Goal: Task Accomplishment & Management: Complete application form

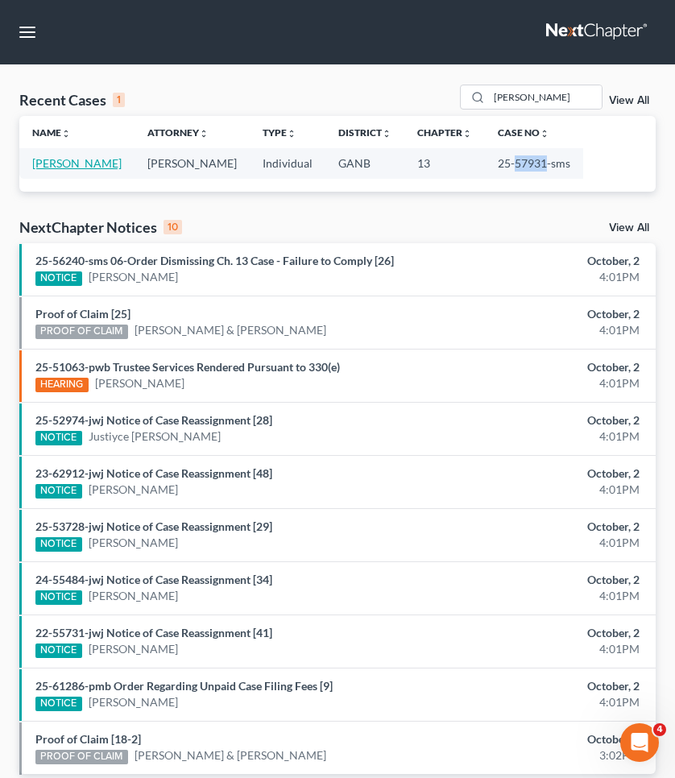
click at [96, 164] on link "[PERSON_NAME]" at bounding box center [76, 163] width 89 height 14
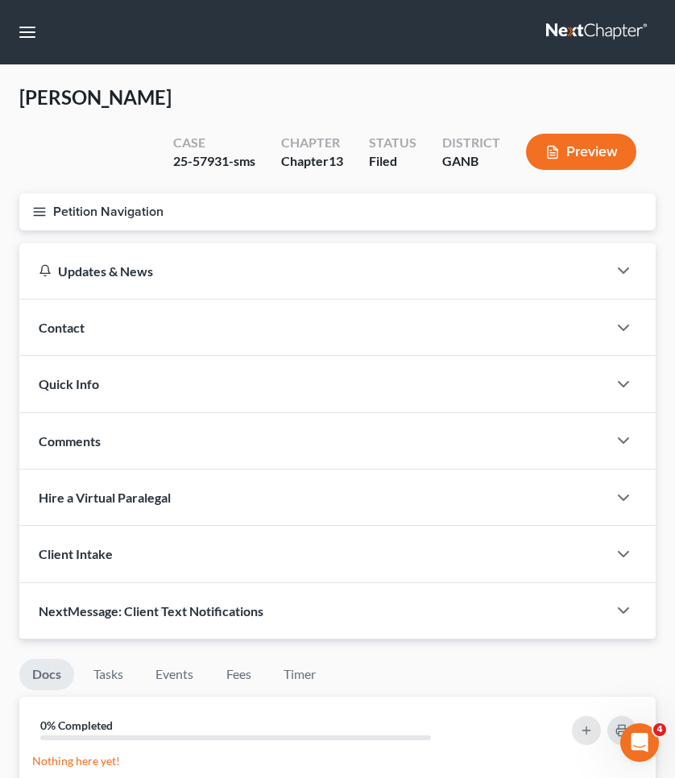
click at [106, 206] on button "Petition Navigation" at bounding box center [337, 211] width 636 height 37
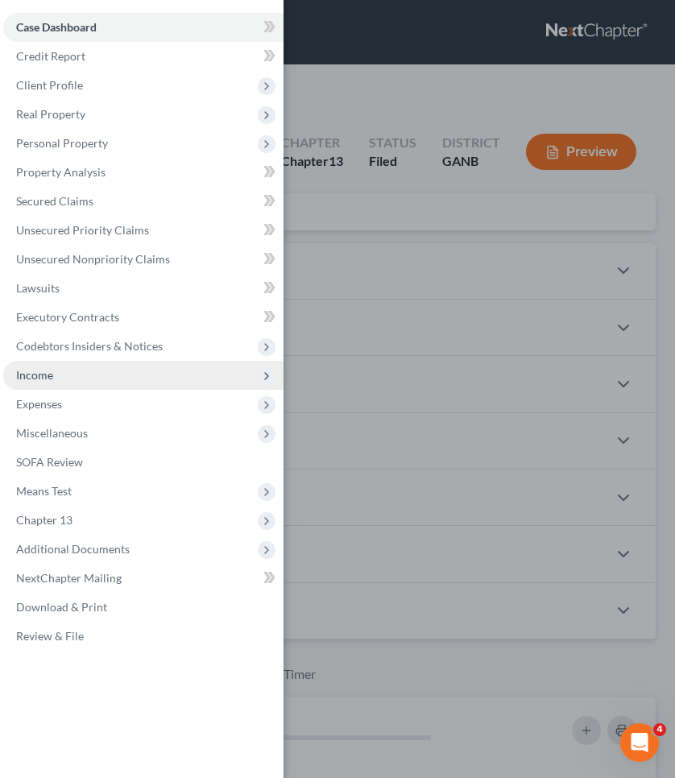
click at [64, 382] on span "Income" at bounding box center [143, 375] width 280 height 29
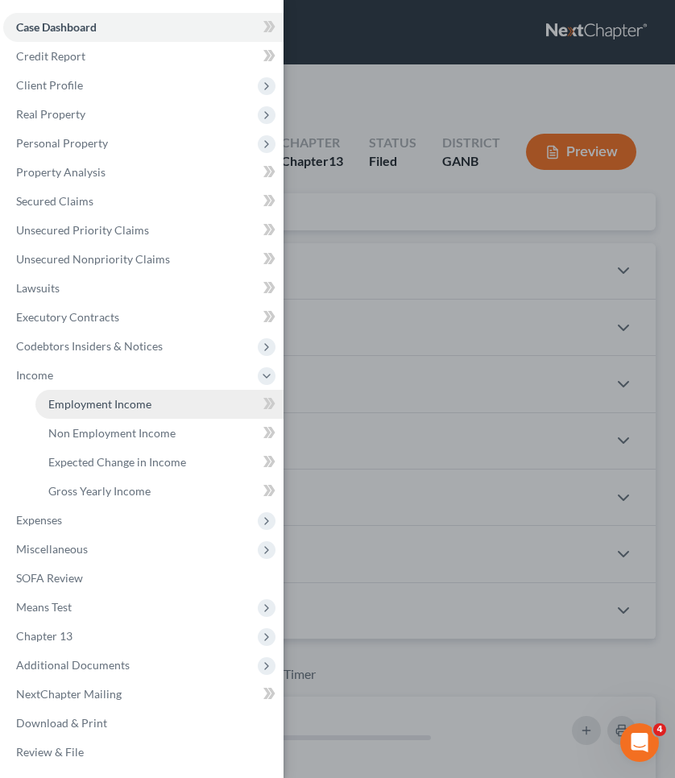
click at [131, 401] on span "Employment Income" at bounding box center [99, 404] width 103 height 14
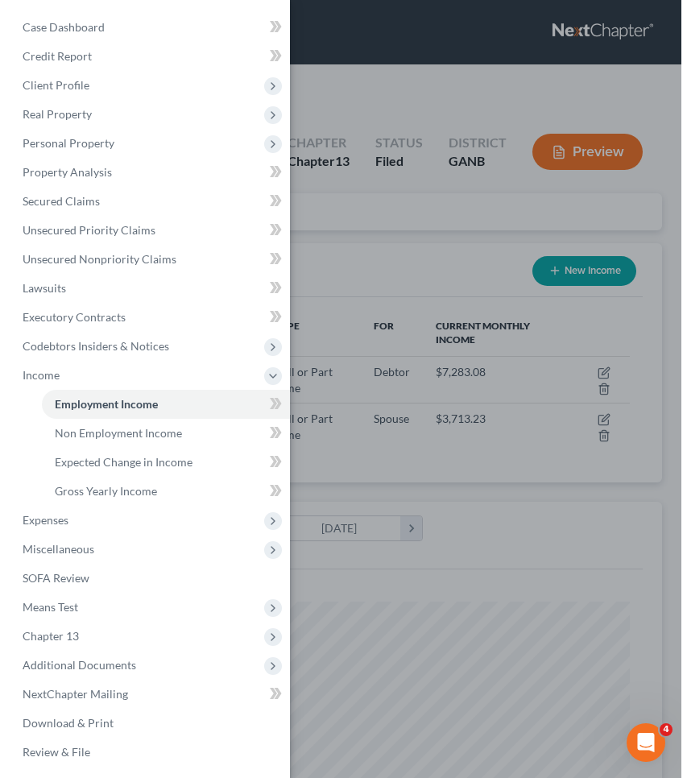
scroll to position [286, 604]
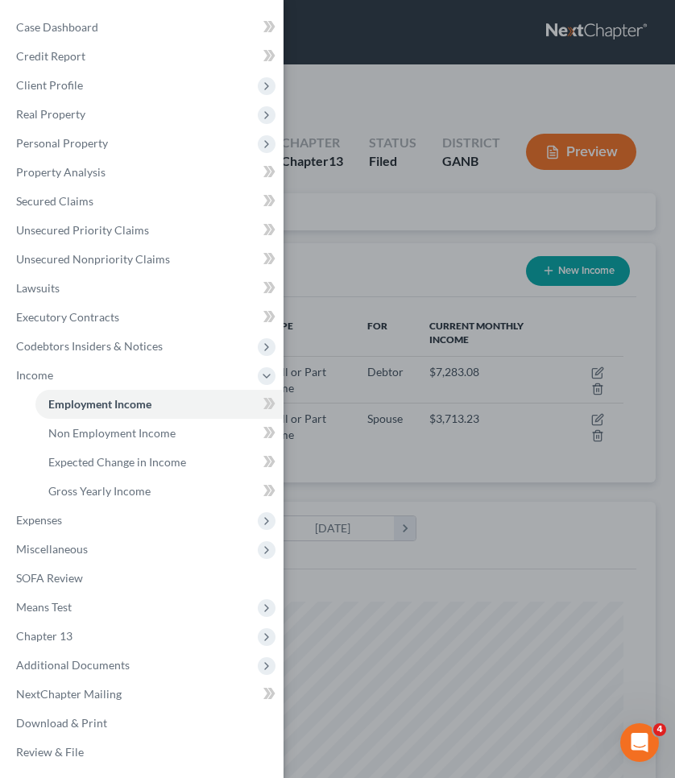
click at [445, 102] on div "Case Dashboard Payments Invoices Payments Payments Credit Report Client Profile" at bounding box center [337, 389] width 675 height 778
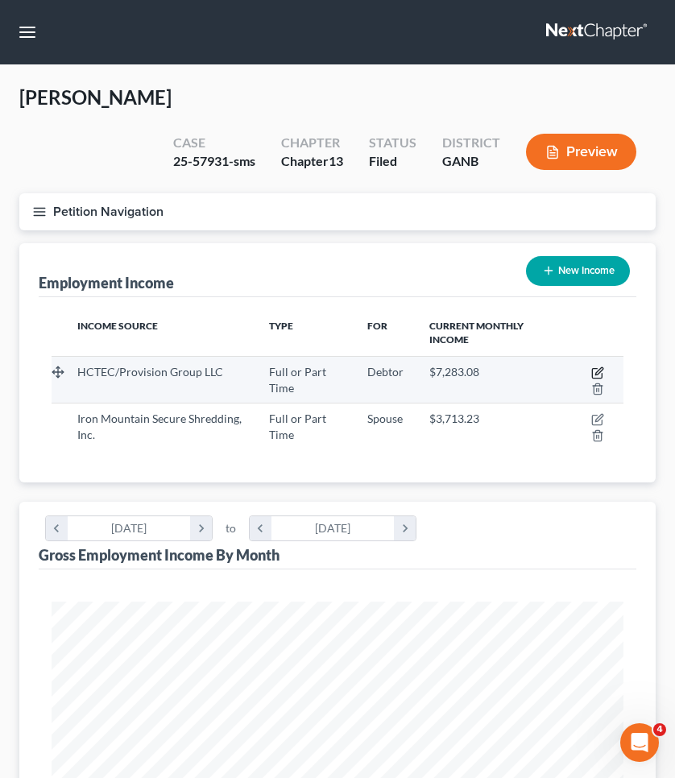
click at [599, 371] on icon "button" at bounding box center [597, 373] width 13 height 13
select select "0"
select select "44"
select select "2"
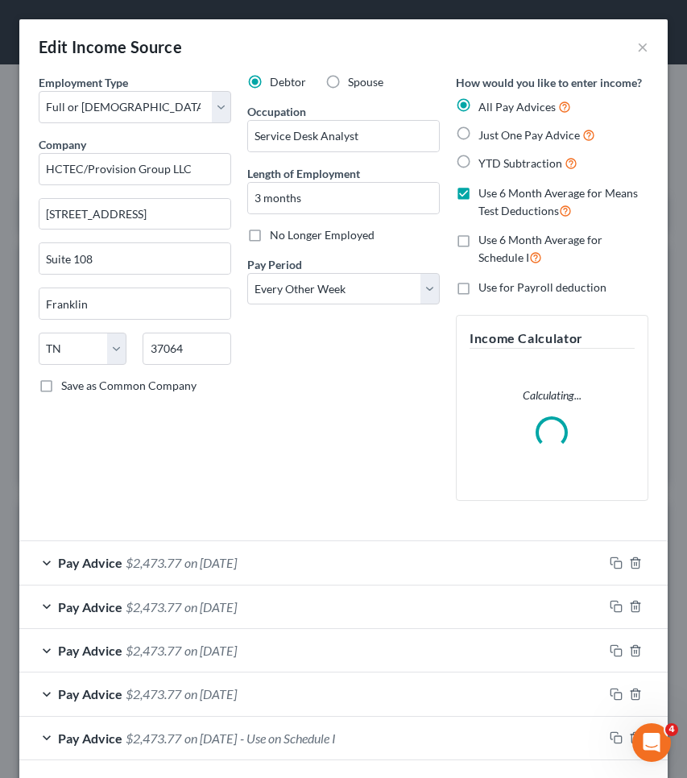
scroll to position [292, 616]
click at [363, 236] on span "No Longer Employed" at bounding box center [322, 235] width 105 height 14
click at [287, 236] on input "No Longer Employed" at bounding box center [281, 232] width 10 height 10
checkbox input "true"
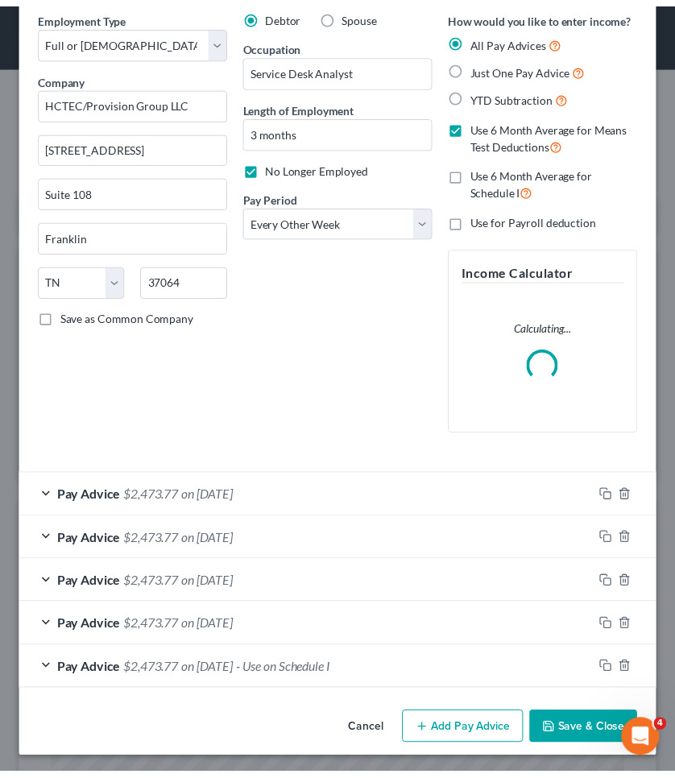
scroll to position [66, 0]
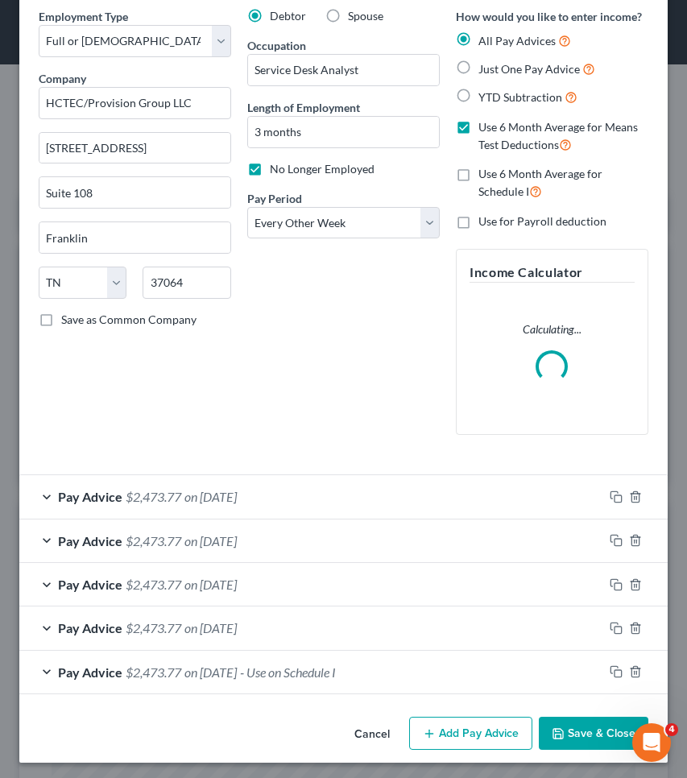
click at [563, 733] on button "Save & Close" at bounding box center [594, 734] width 110 height 34
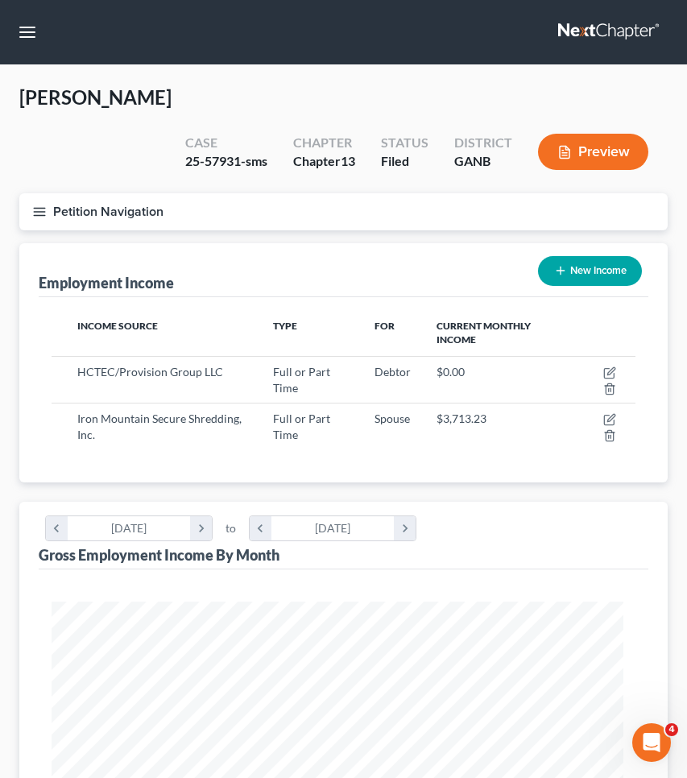
scroll to position [805345, 805027]
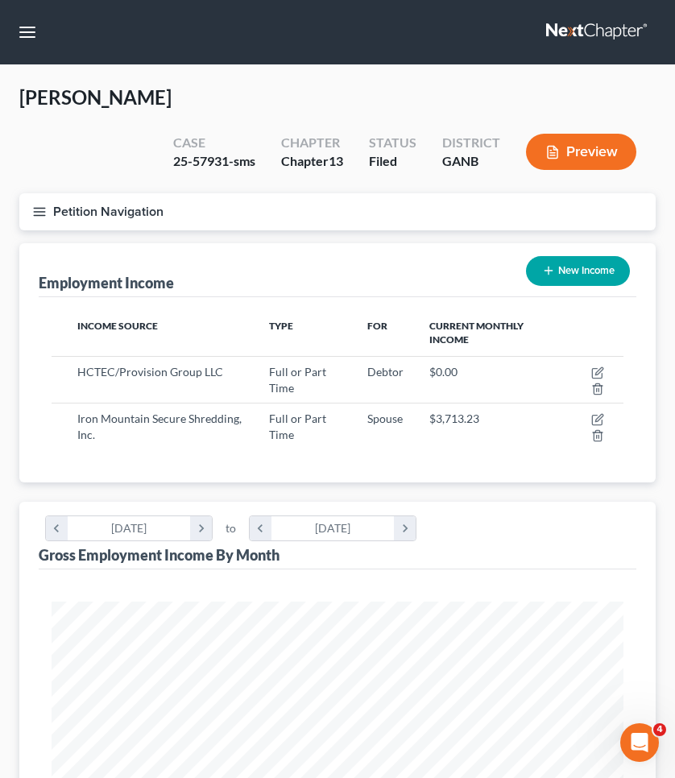
click at [590, 271] on button "New Income" at bounding box center [578, 271] width 104 height 30
select select "0"
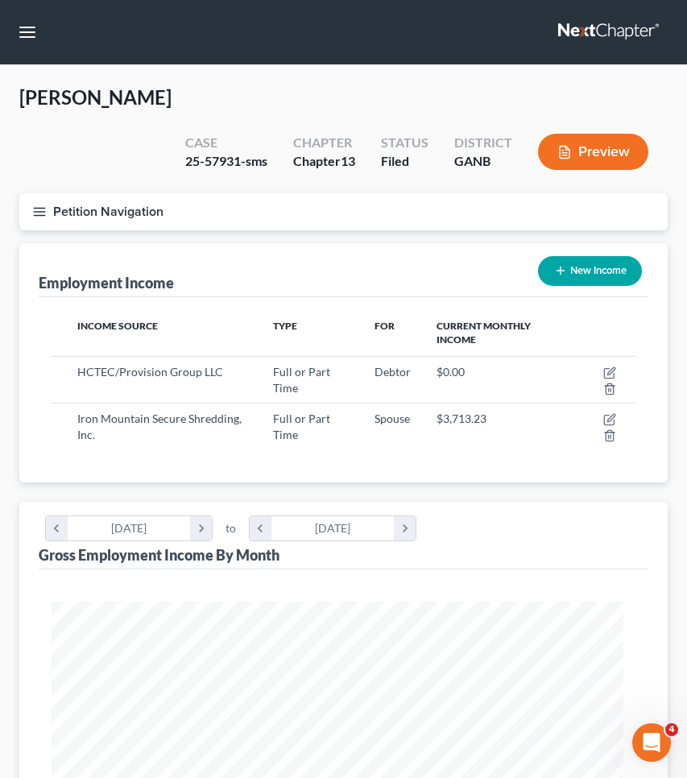
scroll to position [292, 616]
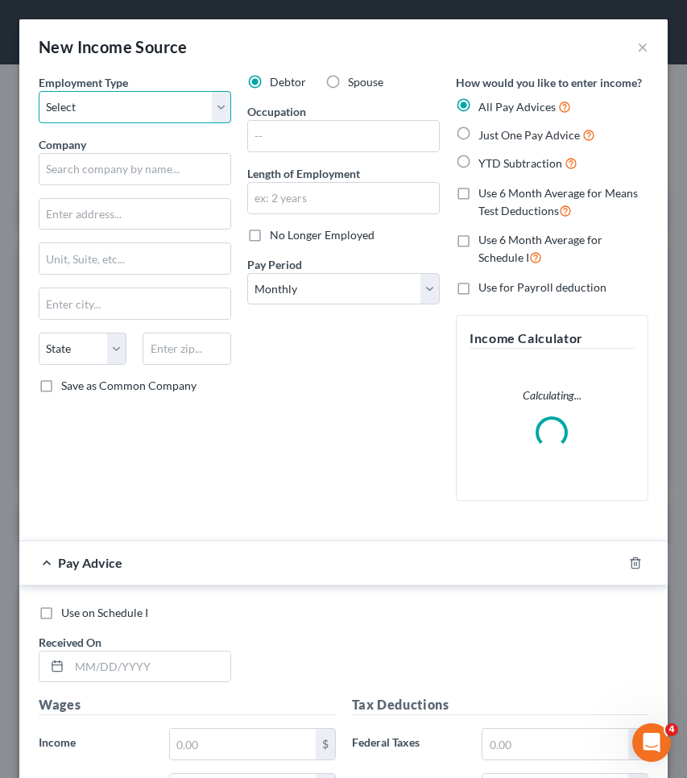
select select "0"
click at [167, 149] on div "Company *" at bounding box center [135, 160] width 193 height 49
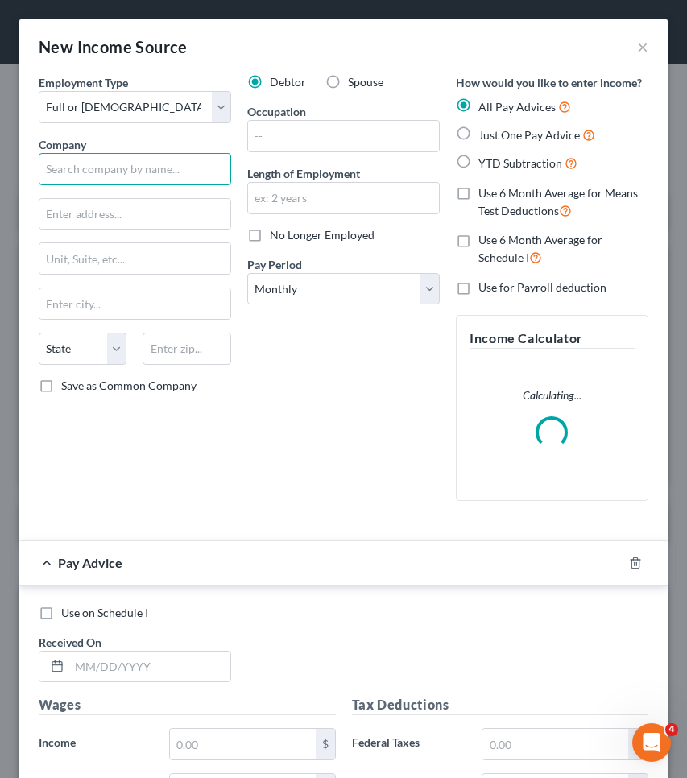
click at [167, 159] on input "text" at bounding box center [135, 169] width 193 height 32
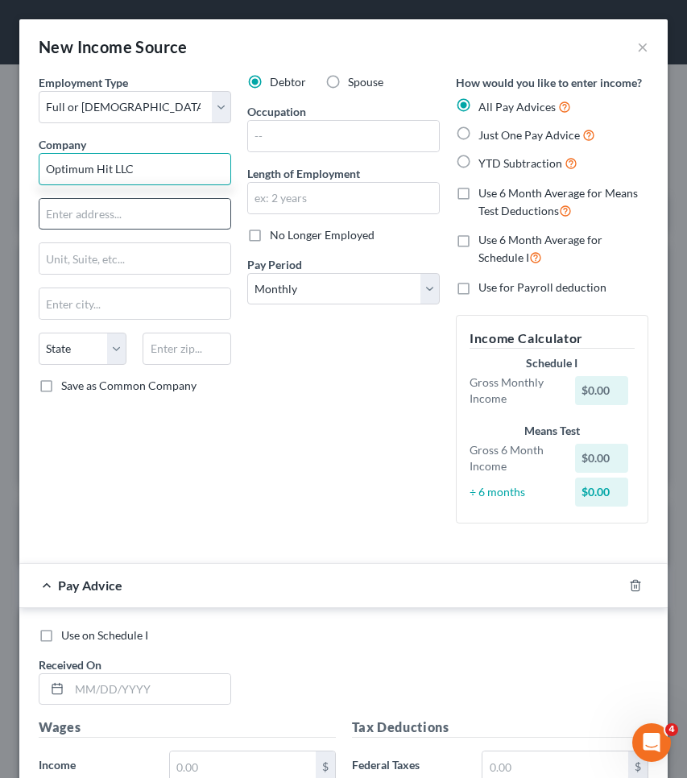
type input "Optimum Hit LLC"
type input "1300 Marsh Landing Pkwy Bldg 111"
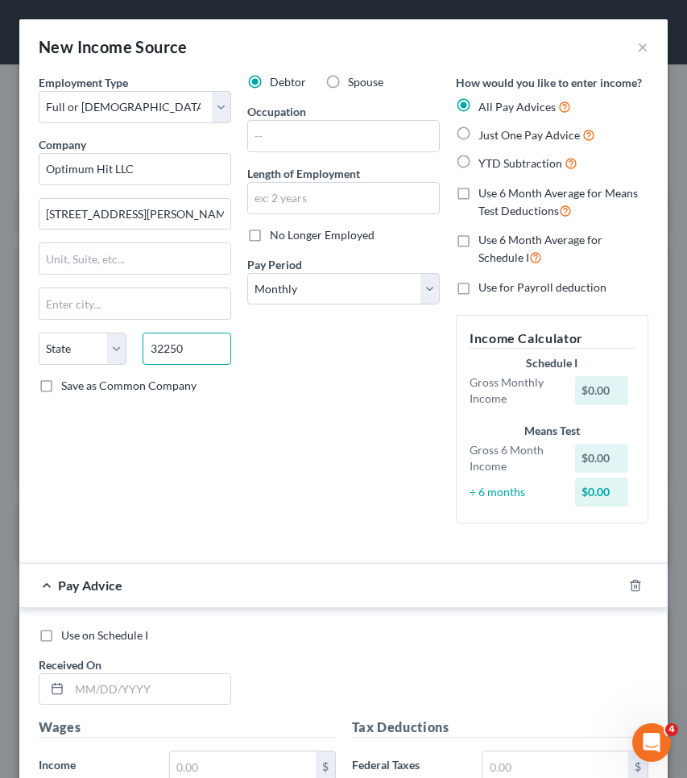
type input "32250"
type input "Jacksonville Beach"
select select "9"
click at [357, 374] on div "Debtor Spouse Occupation Length of Employment No Longer Employed Pay Period * S…" at bounding box center [343, 305] width 209 height 462
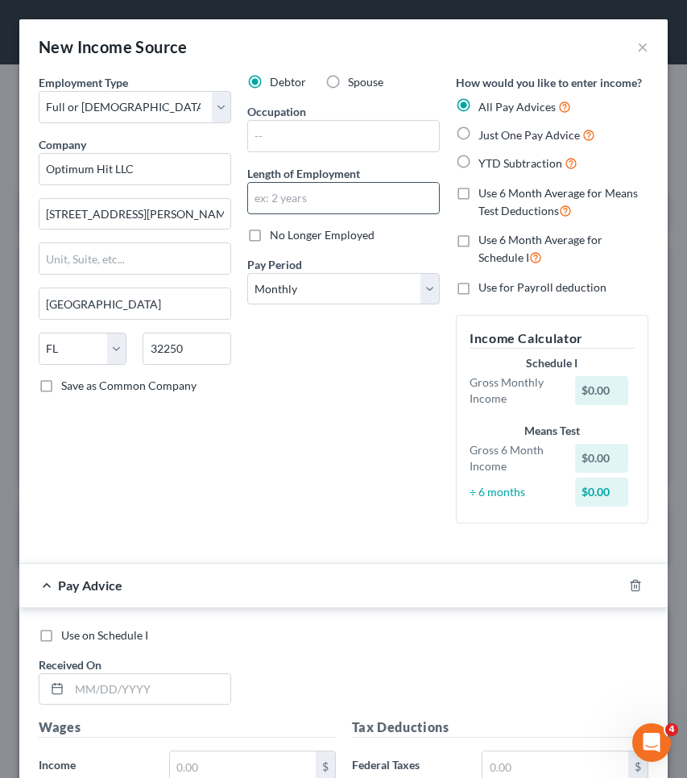
click at [335, 207] on input "text" at bounding box center [343, 198] width 191 height 31
type input "1 month"
click at [330, 133] on input "text" at bounding box center [343, 136] width 191 height 31
select select "3"
click at [507, 133] on span "Just One Pay Advice" at bounding box center [530, 135] width 102 height 14
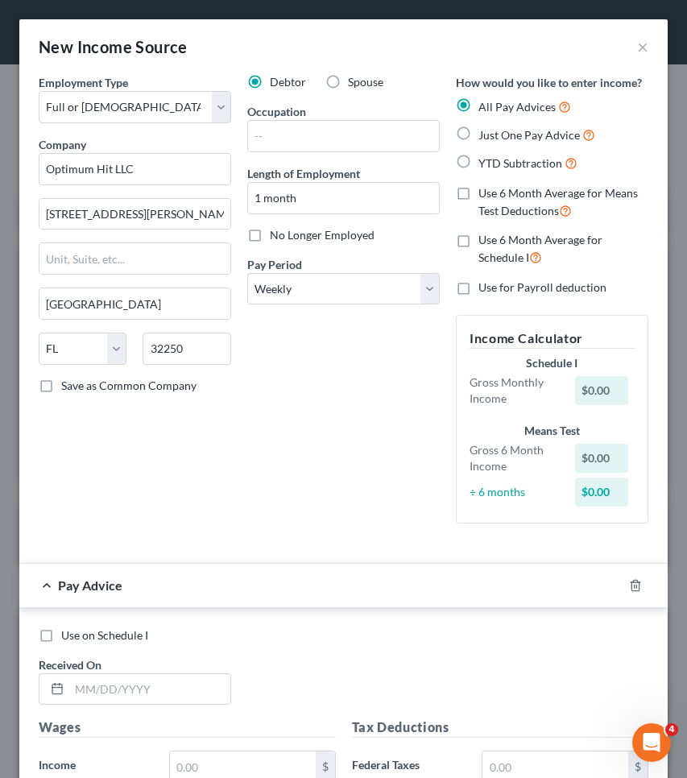
click at [495, 133] on input "Just One Pay Advice" at bounding box center [490, 131] width 10 height 10
radio input "true"
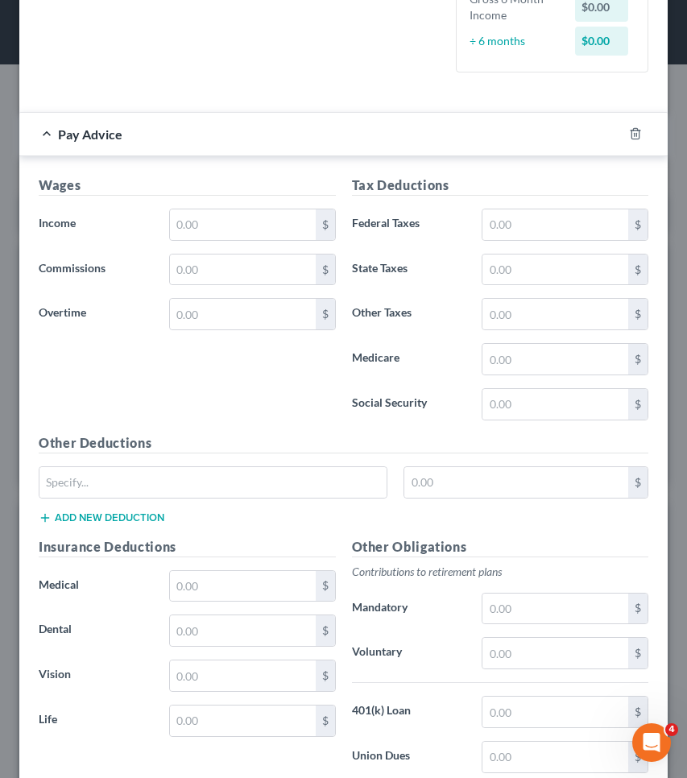
scroll to position [444, 0]
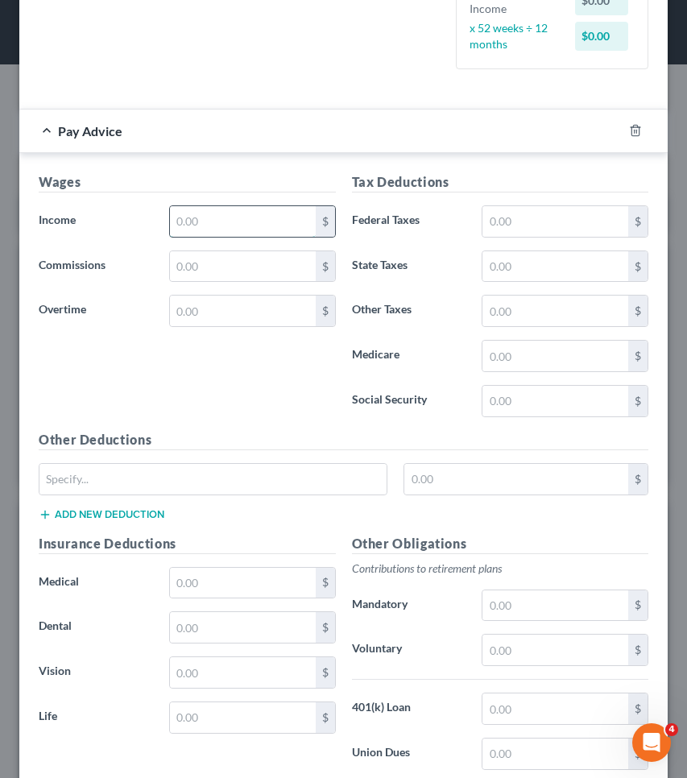
click at [244, 225] on input "text" at bounding box center [243, 221] width 146 height 31
type input "3,200"
click at [544, 216] on input "text" at bounding box center [556, 221] width 146 height 31
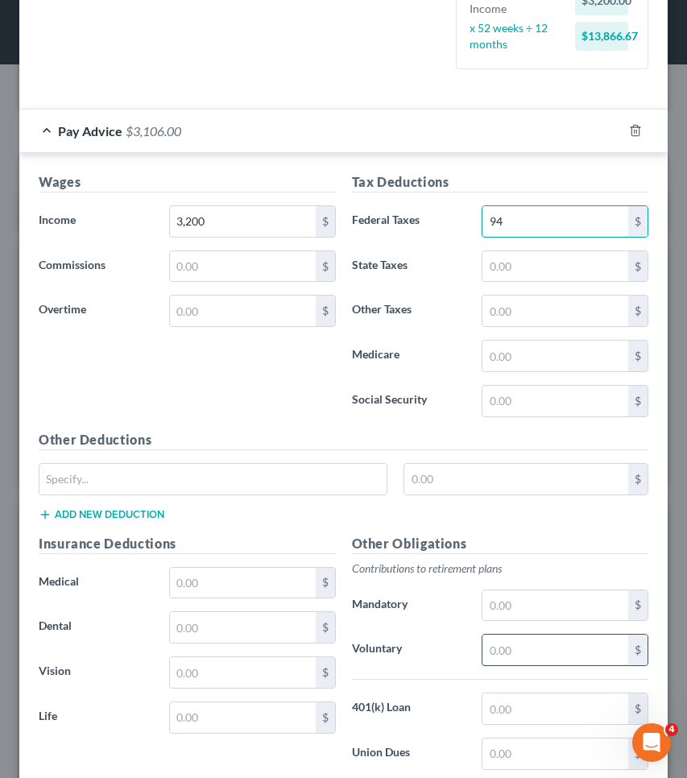
type input "94"
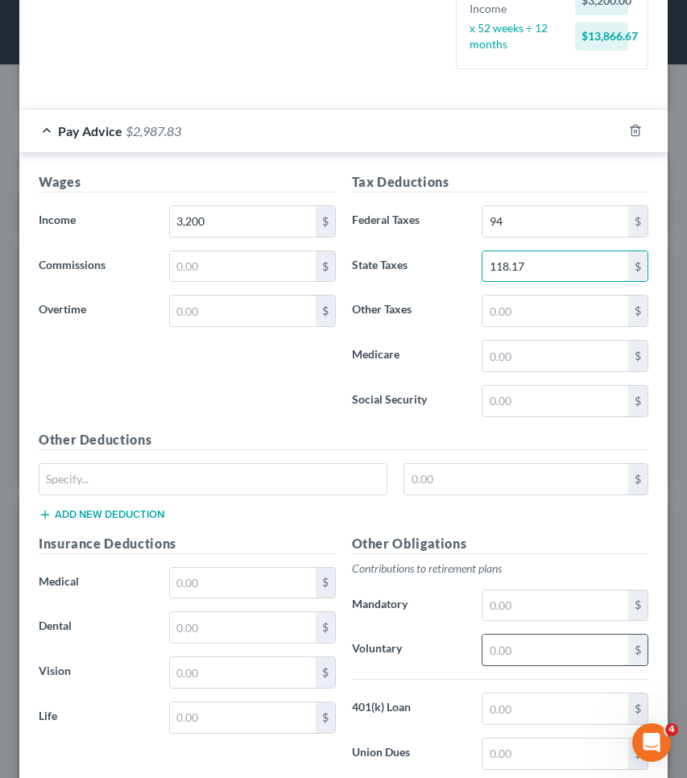
type input "118.17"
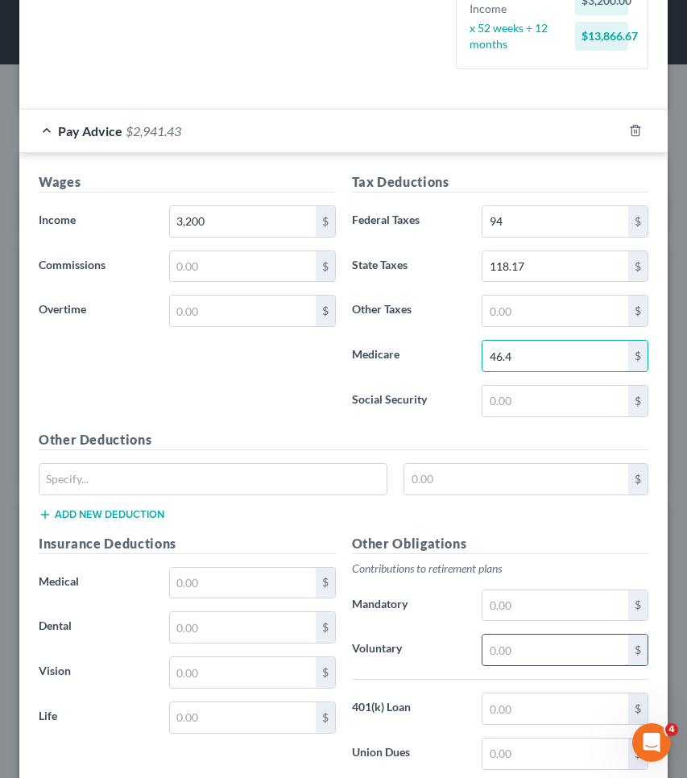
type input "46.4"
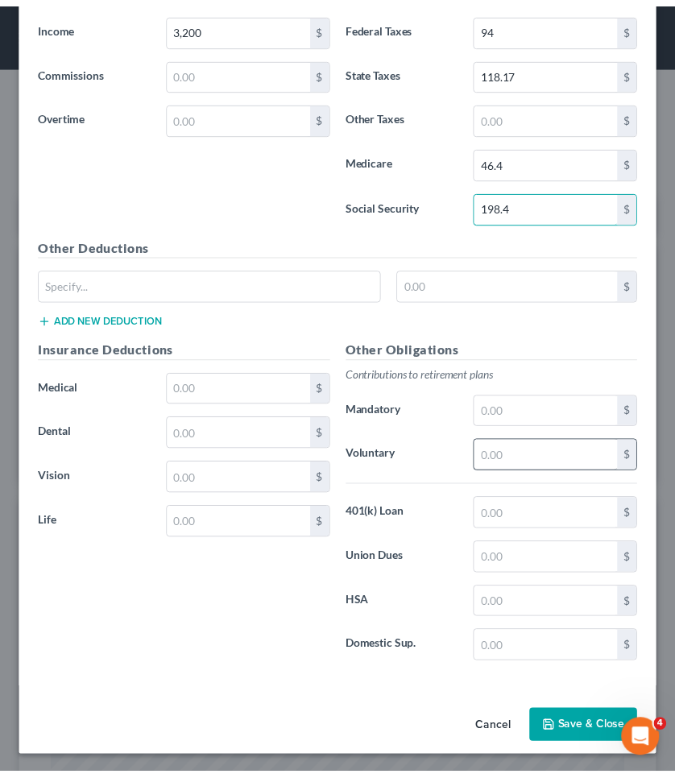
scroll to position [637, 0]
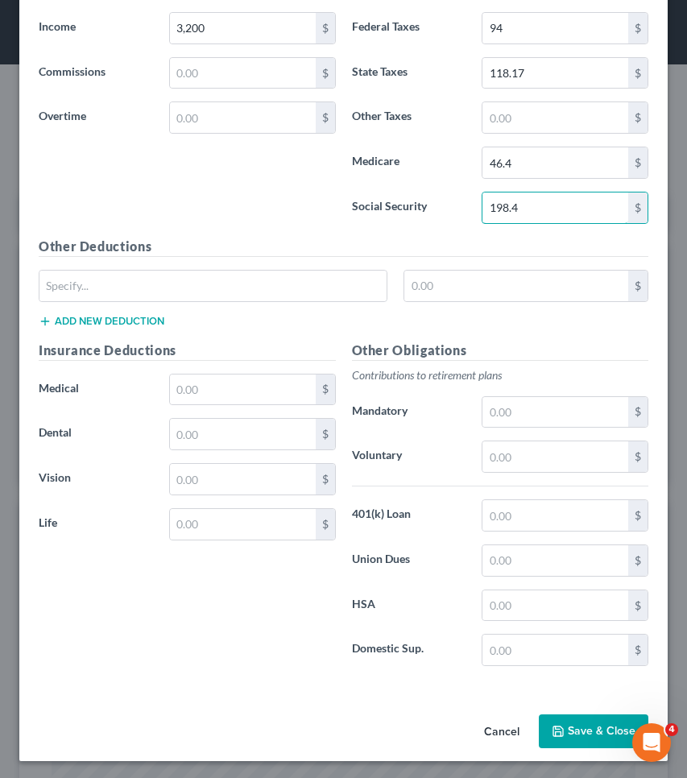
type input "198.4"
click at [604, 726] on button "Save & Close" at bounding box center [594, 732] width 110 height 34
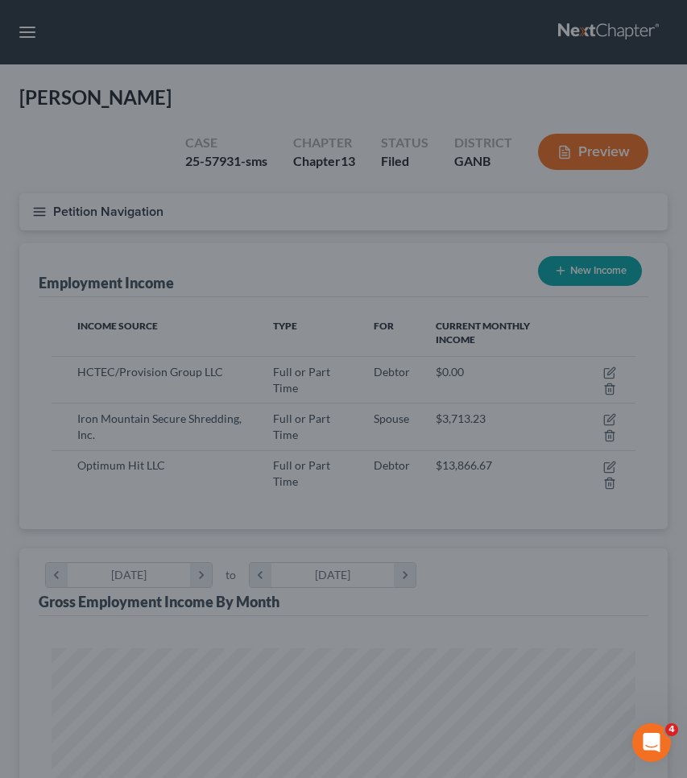
scroll to position [805345, 805027]
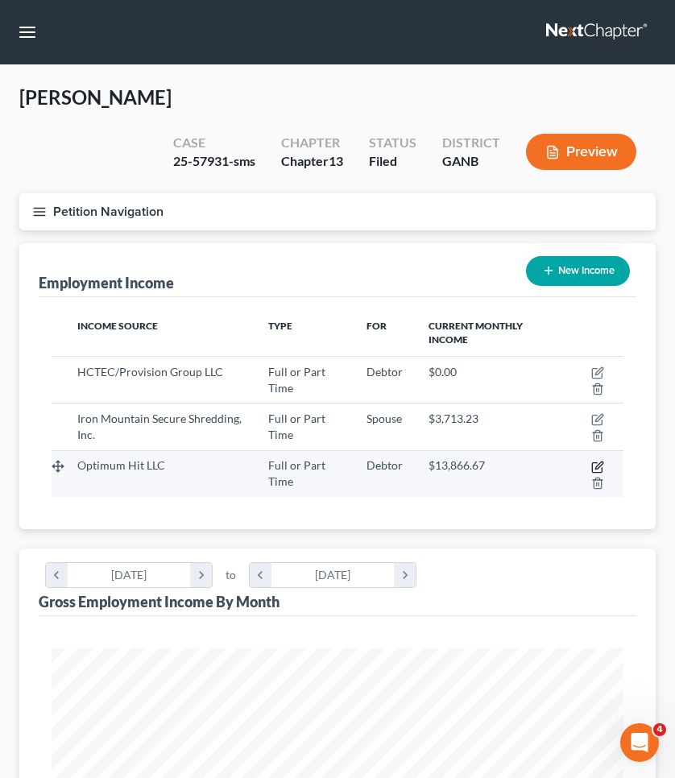
click at [598, 462] on icon "button" at bounding box center [597, 467] width 13 height 13
select select "0"
select select "9"
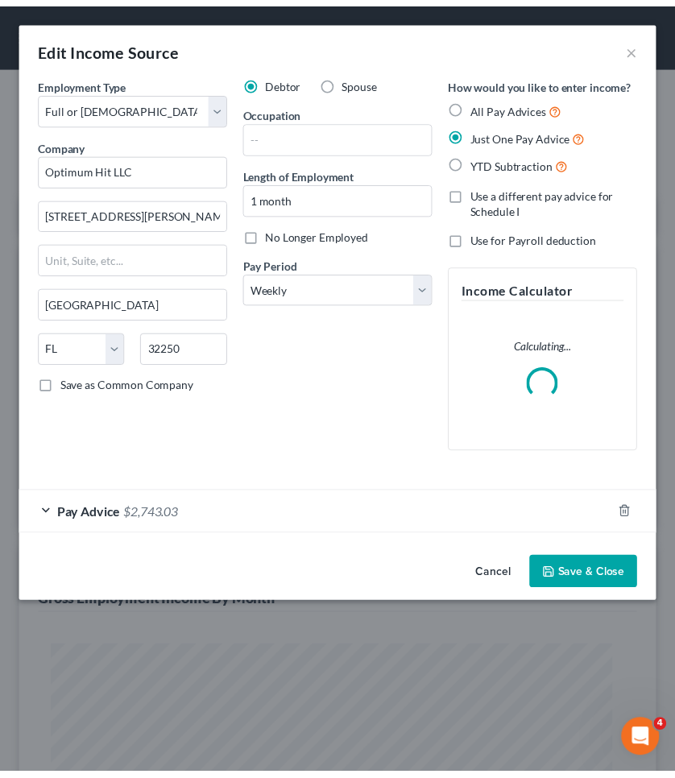
scroll to position [292, 616]
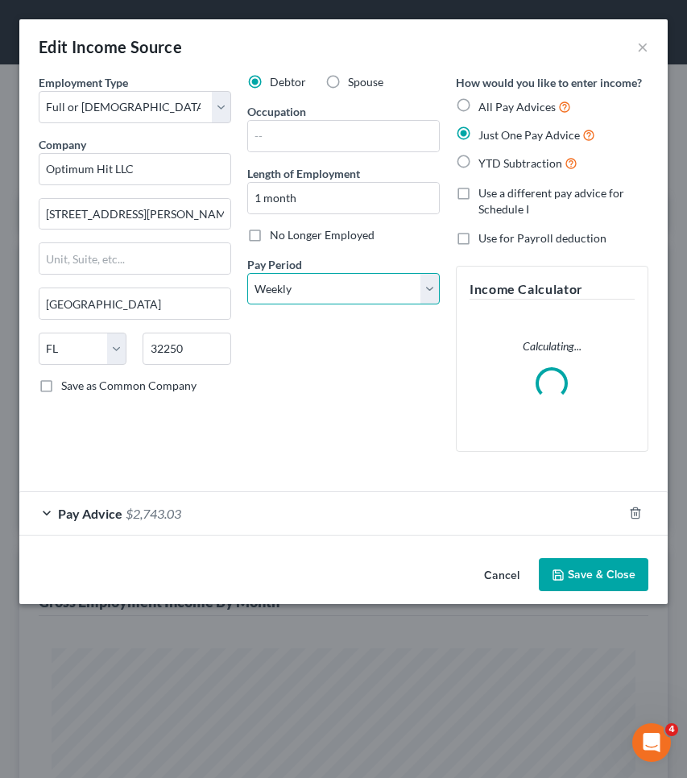
select select "2"
click at [564, 580] on button "Save & Close" at bounding box center [594, 575] width 110 height 34
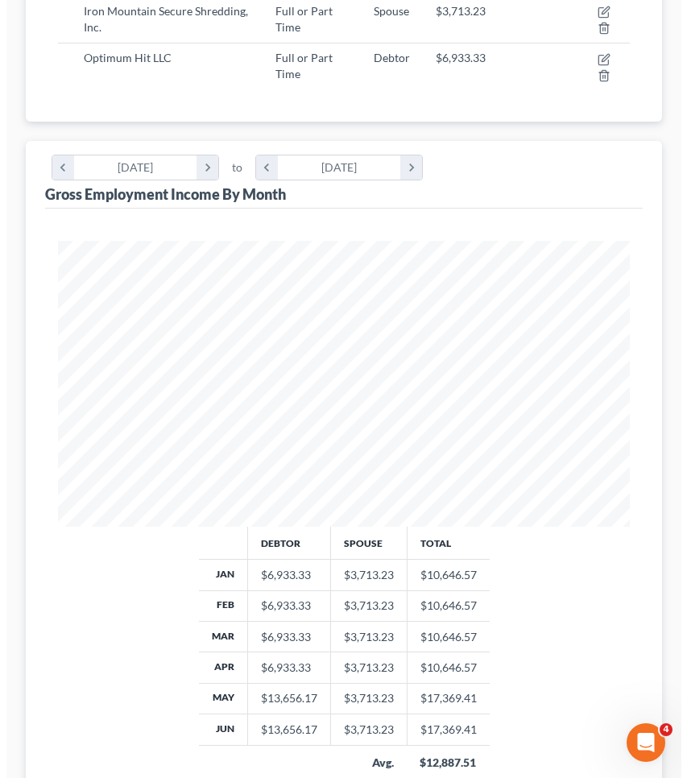
scroll to position [313, 0]
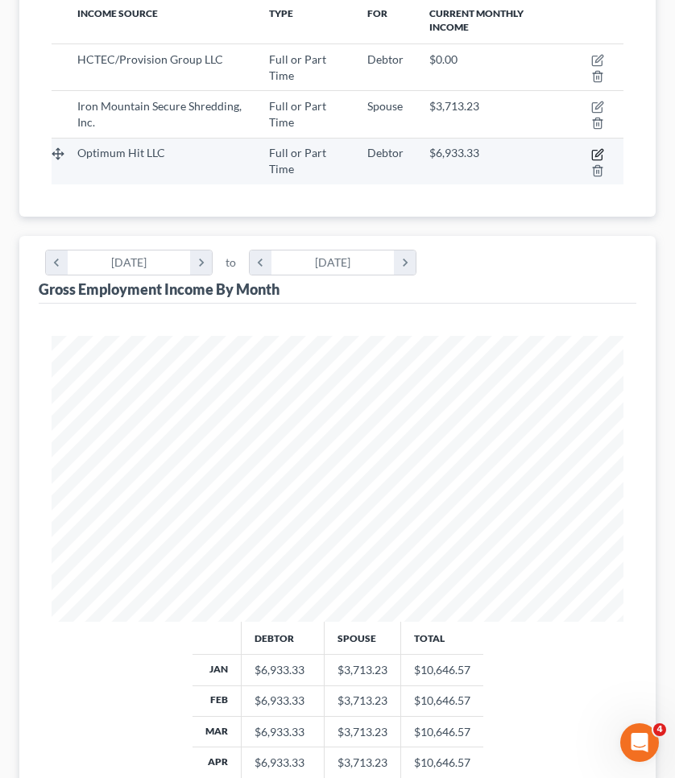
click at [599, 150] on icon "button" at bounding box center [597, 154] width 13 height 13
select select "0"
select select "9"
select select "2"
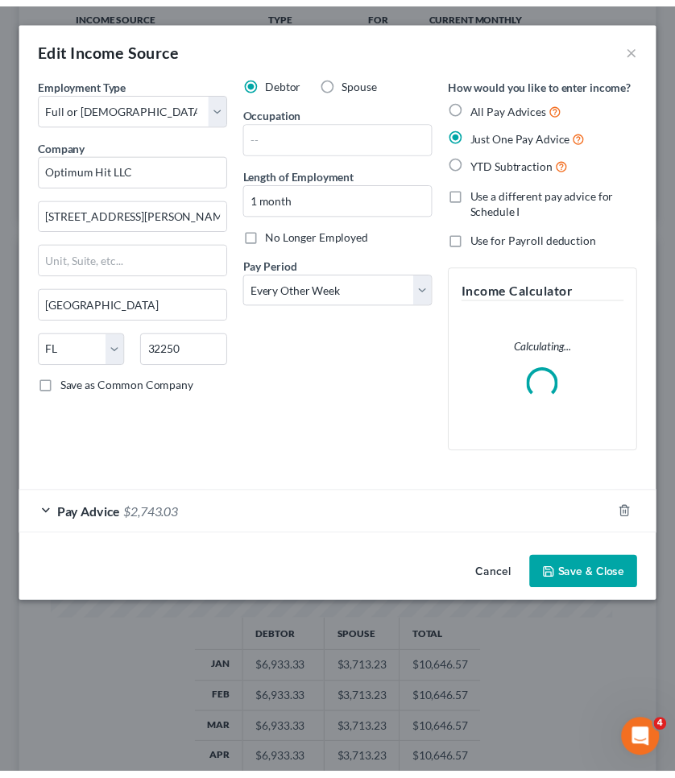
scroll to position [292, 616]
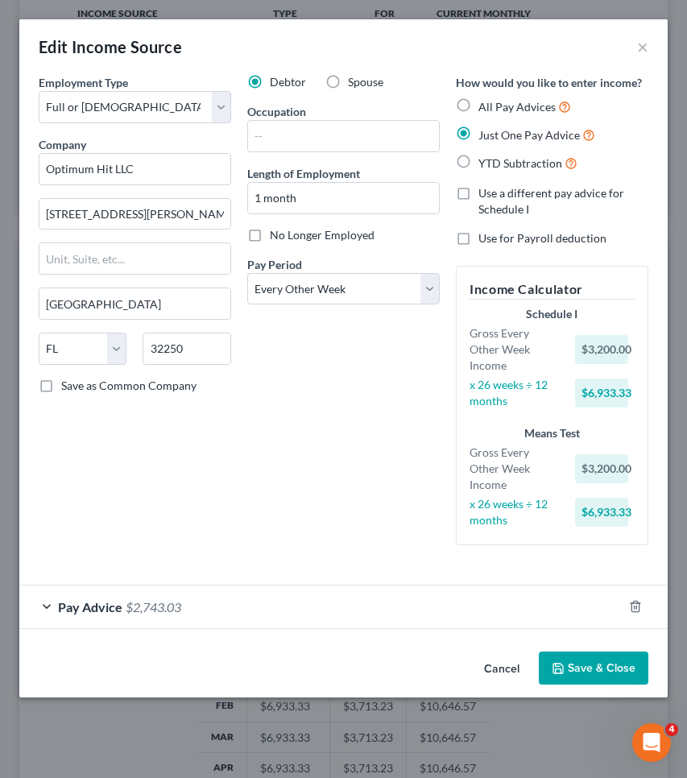
click at [605, 681] on button "Save & Close" at bounding box center [594, 669] width 110 height 34
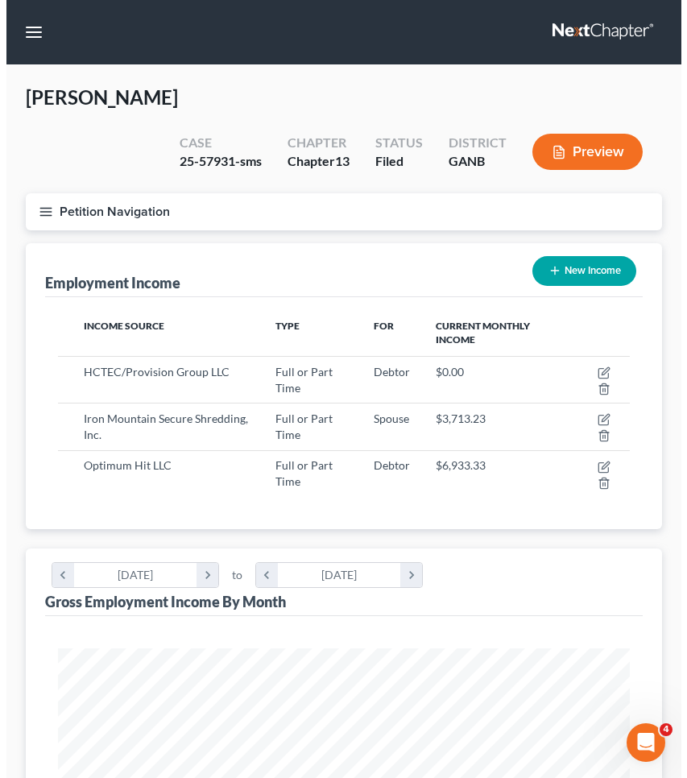
scroll to position [0, 0]
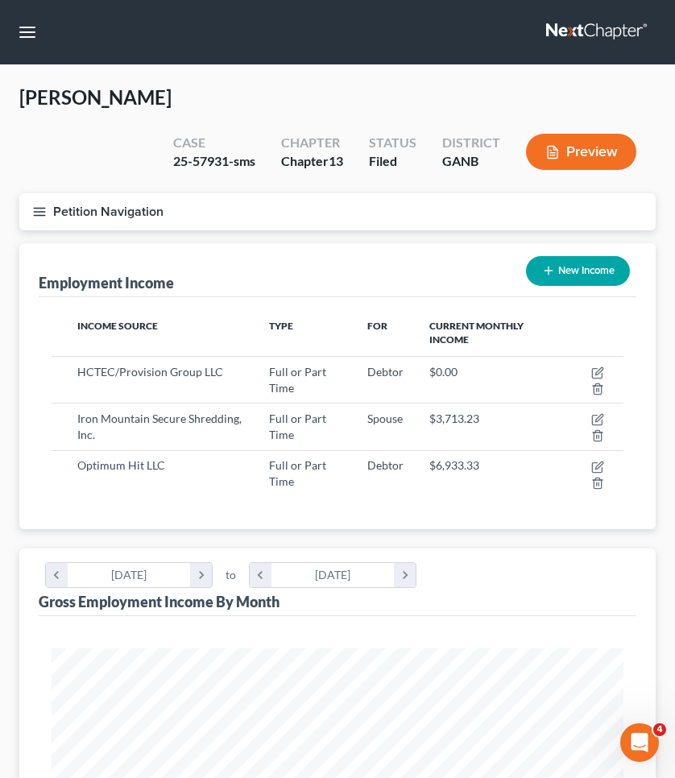
click at [213, 152] on div "25-57931-sms" at bounding box center [214, 161] width 82 height 19
copy div "57931"
click at [143, 205] on button "Petition Navigation" at bounding box center [337, 211] width 636 height 37
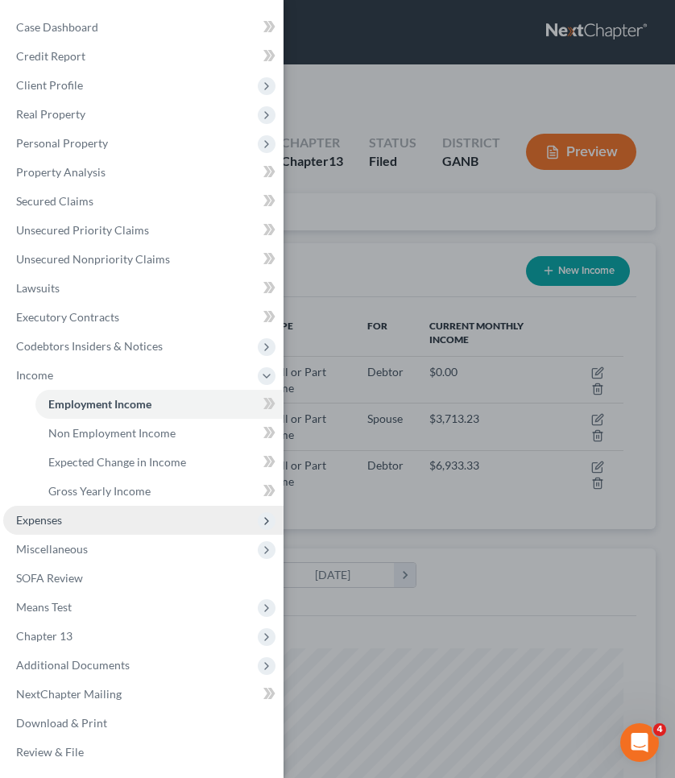
click at [73, 522] on span "Expenses" at bounding box center [143, 520] width 280 height 29
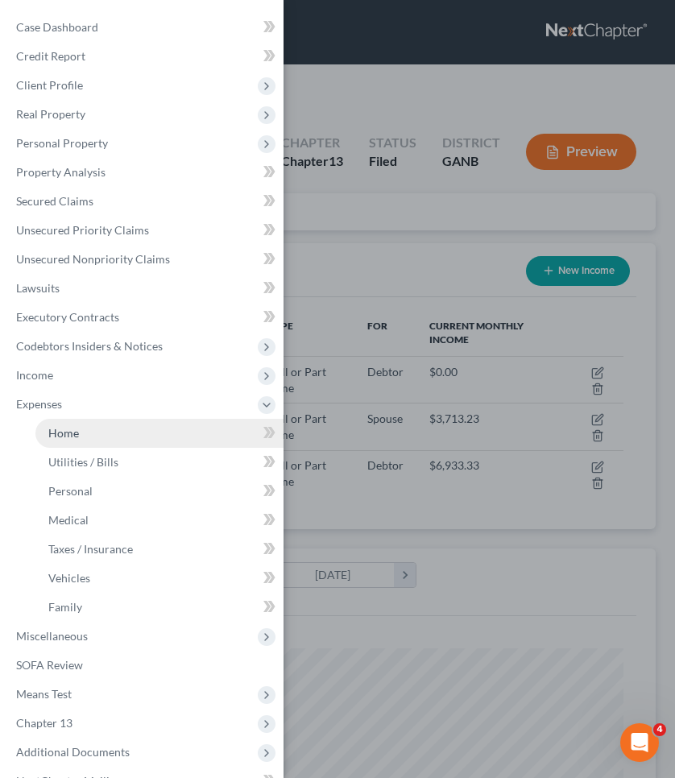
click at [83, 439] on link "Home" at bounding box center [159, 433] width 248 height 29
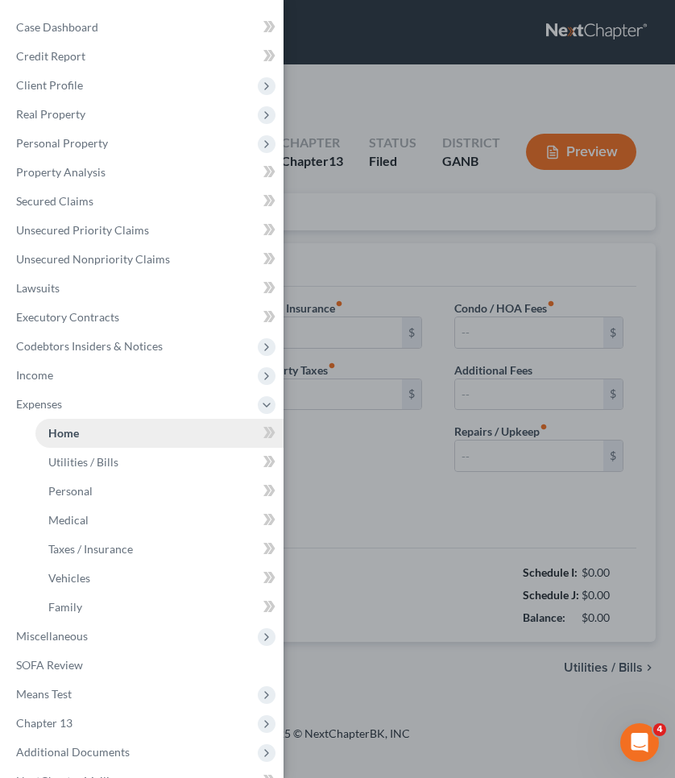
type input "2,900.00"
type input "0.00"
radio input "true"
type input "0.00"
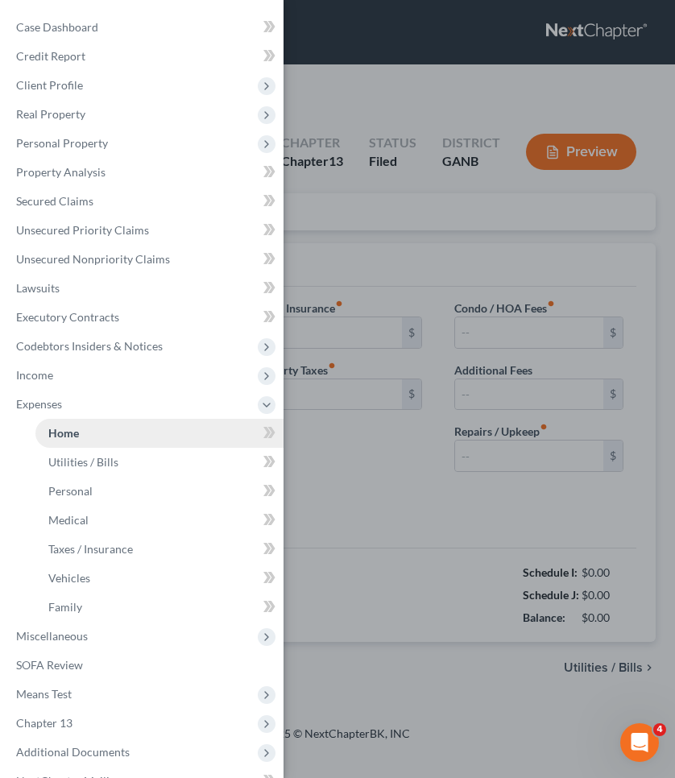
type input "0.00"
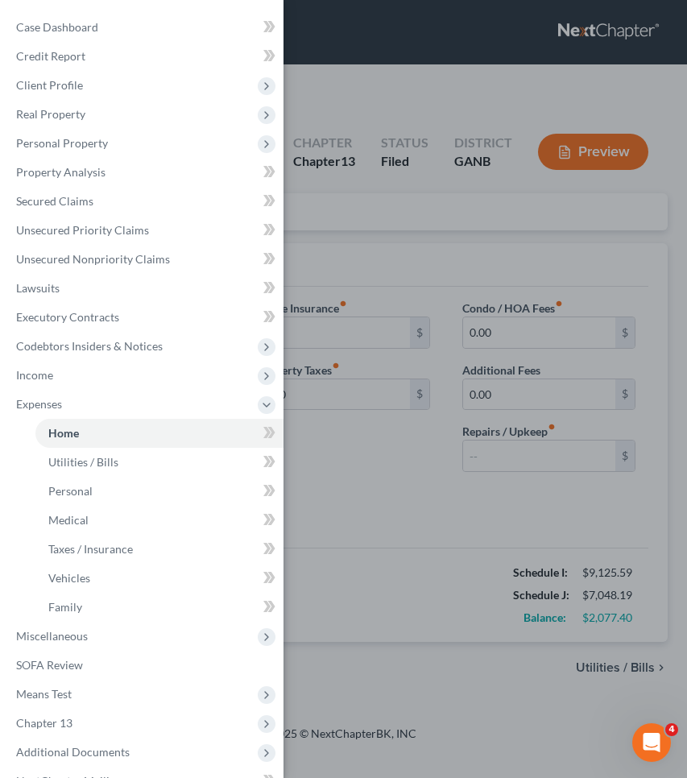
click at [426, 224] on div "Case Dashboard Payments Invoices Payments Payments Credit Report Client Profile" at bounding box center [343, 389] width 687 height 778
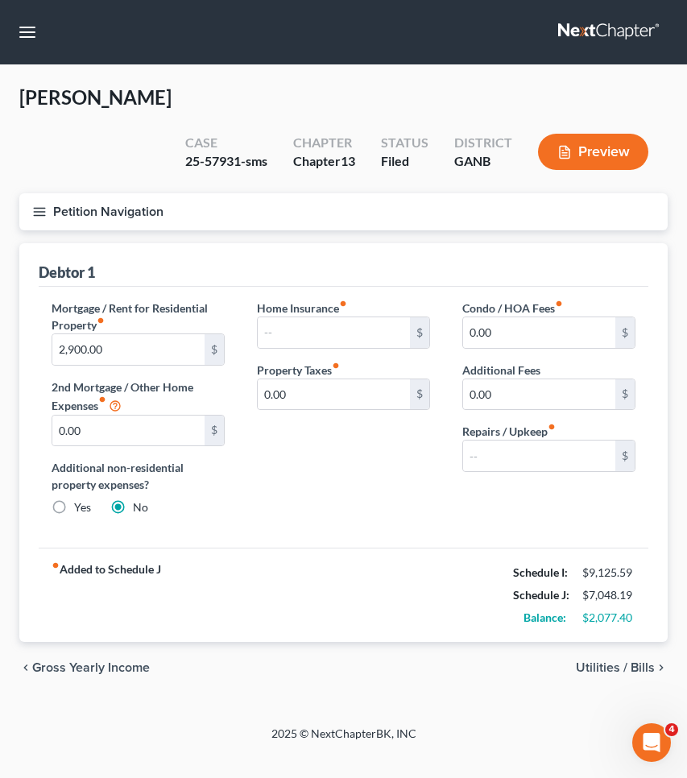
click at [607, 661] on span "Utilities / Bills" at bounding box center [615, 667] width 79 height 13
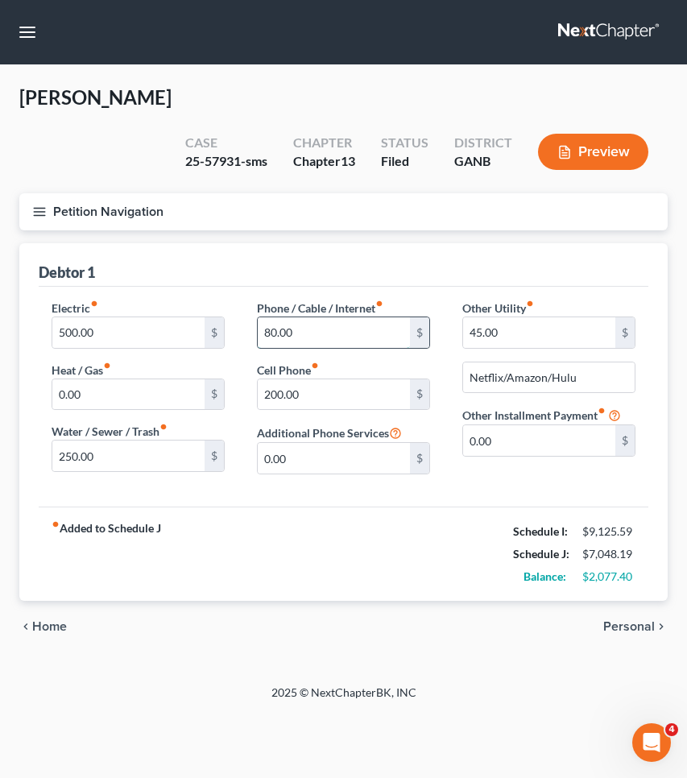
click at [313, 317] on input "80.00" at bounding box center [334, 332] width 152 height 31
type input "150"
click at [618, 620] on span "Personal" at bounding box center [629, 626] width 52 height 13
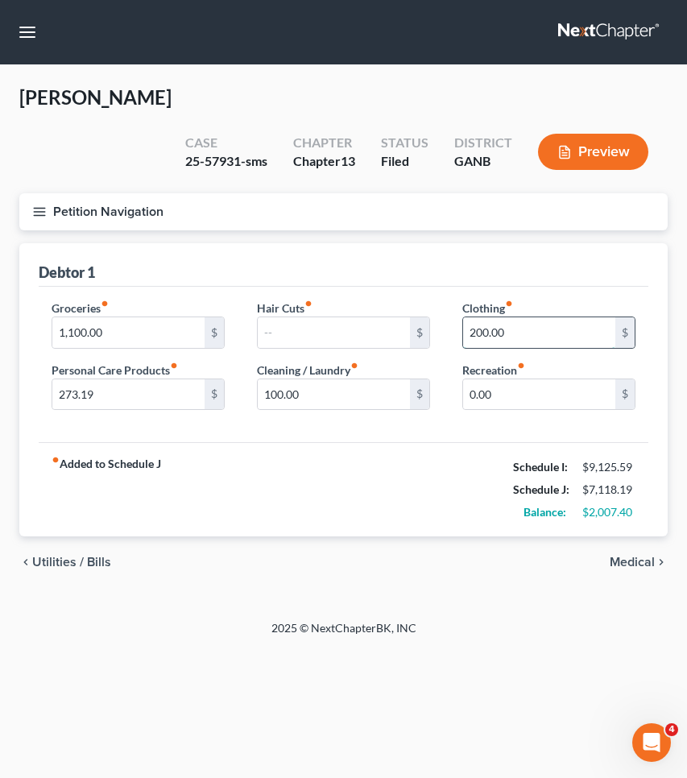
click at [522, 317] on input "200.00" at bounding box center [539, 332] width 152 height 31
type input "300"
click at [652, 556] on span "Medical" at bounding box center [632, 562] width 45 height 13
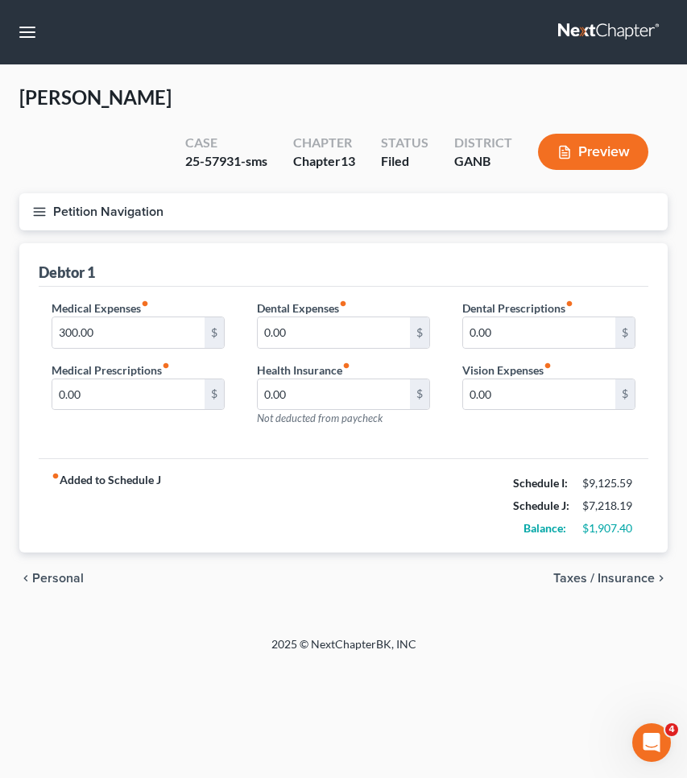
click at [630, 572] on span "Taxes / Insurance" at bounding box center [604, 578] width 102 height 13
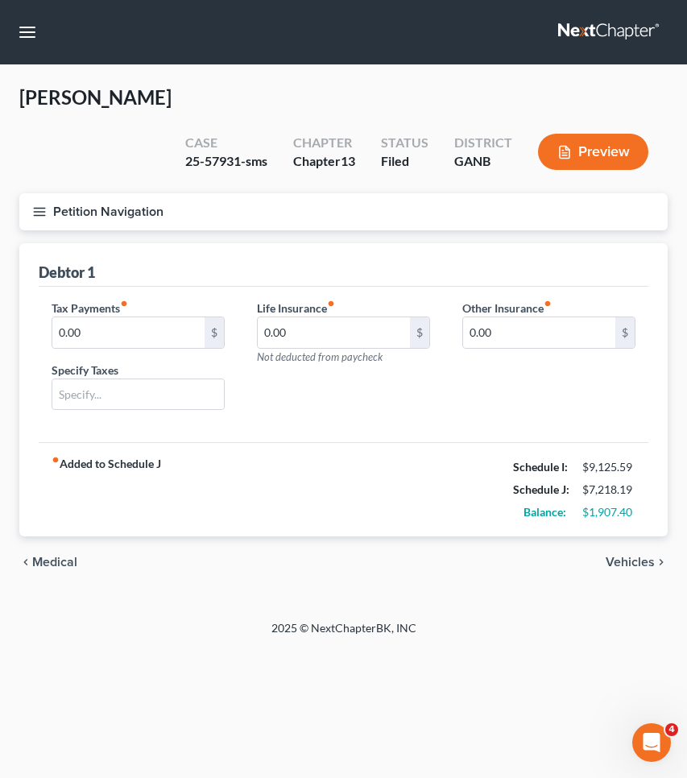
click at [624, 556] on span "Vehicles" at bounding box center [630, 562] width 49 height 13
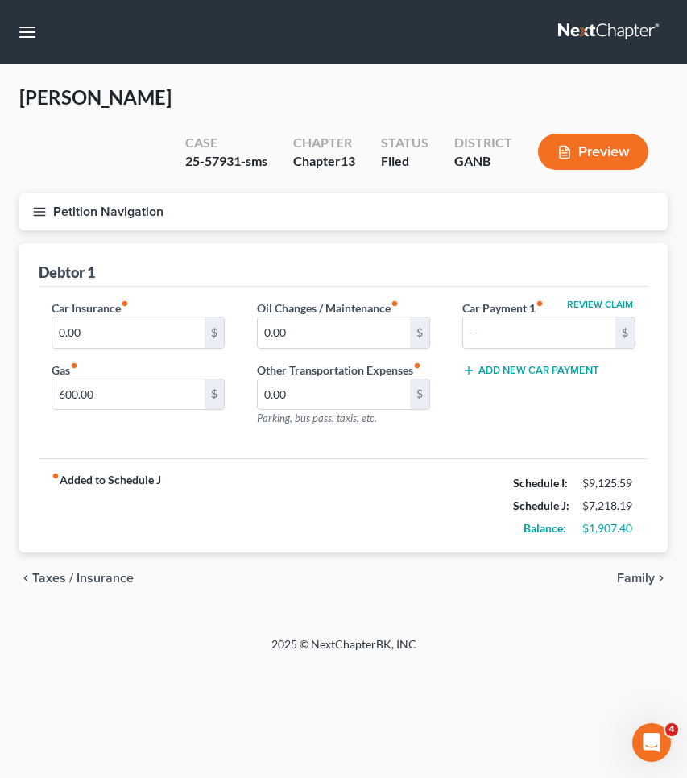
click at [121, 193] on button "Petition Navigation" at bounding box center [343, 211] width 649 height 37
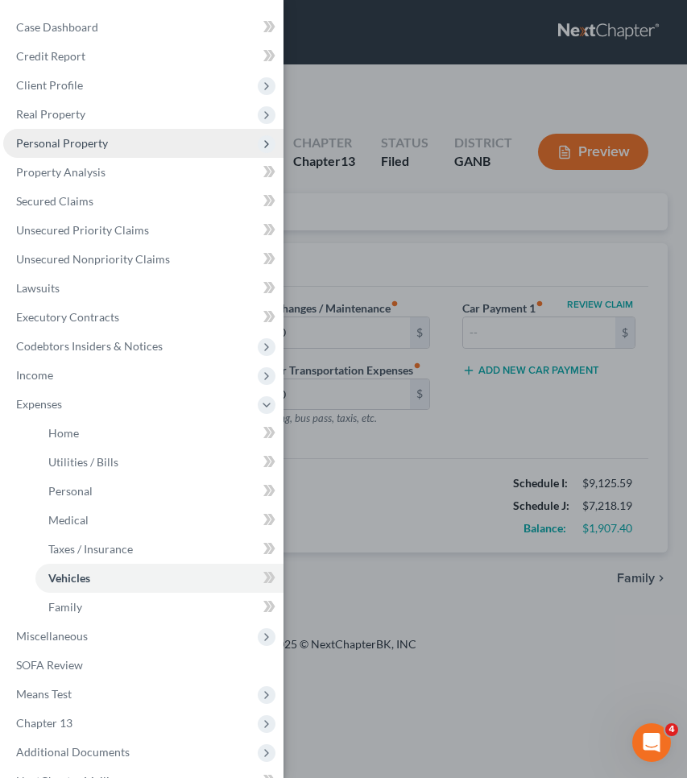
click at [100, 146] on span "Personal Property" at bounding box center [62, 143] width 92 height 14
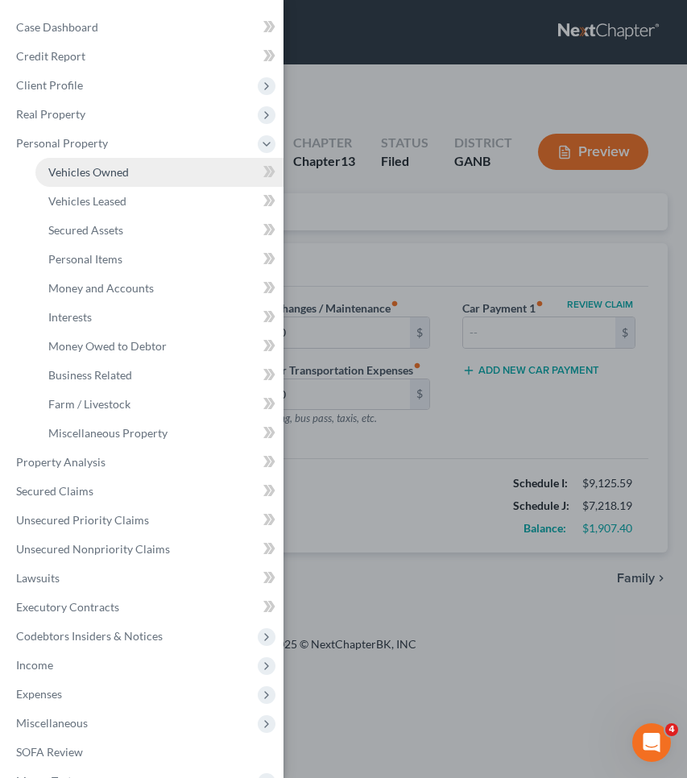
click at [104, 179] on link "Vehicles Owned" at bounding box center [159, 172] width 248 height 29
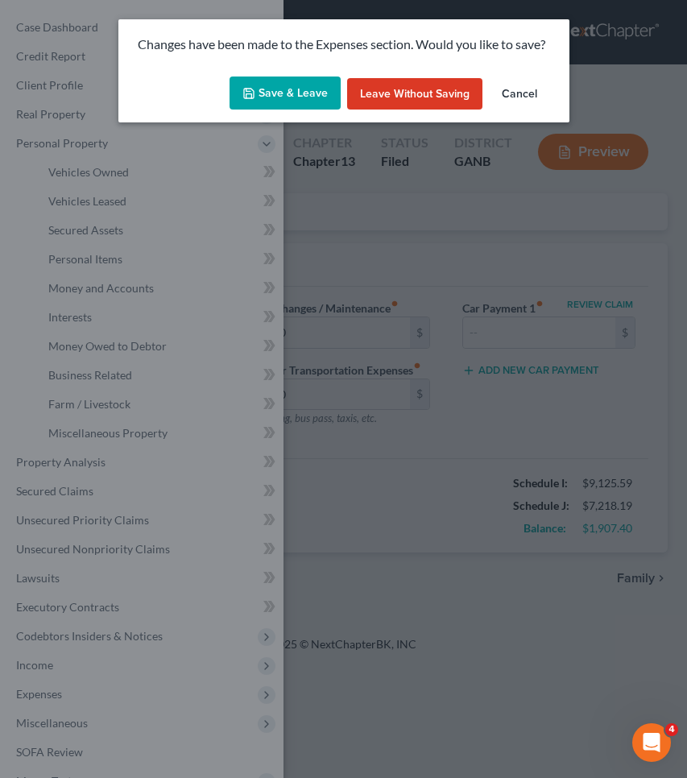
click at [282, 97] on button "Save & Leave" at bounding box center [285, 94] width 111 height 34
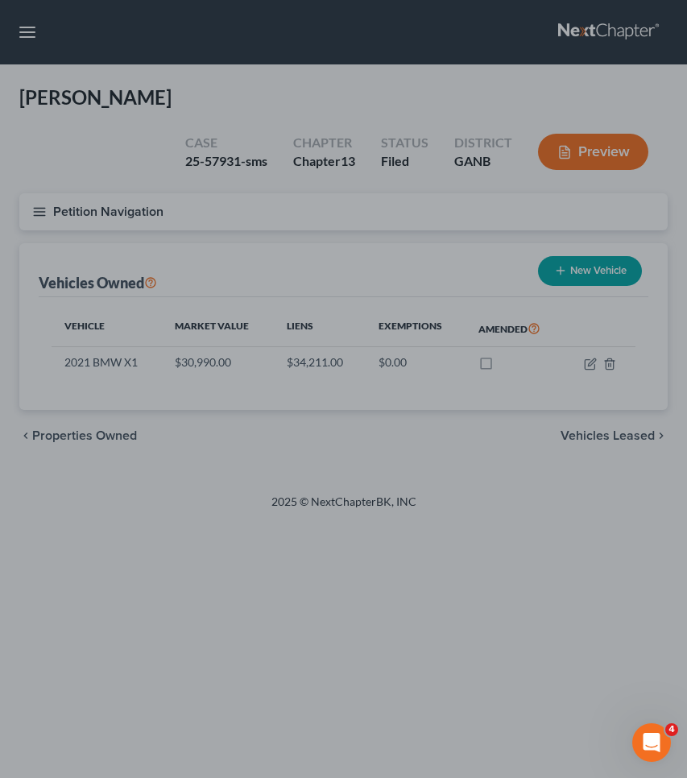
click at [269, 240] on div at bounding box center [343, 389] width 687 height 778
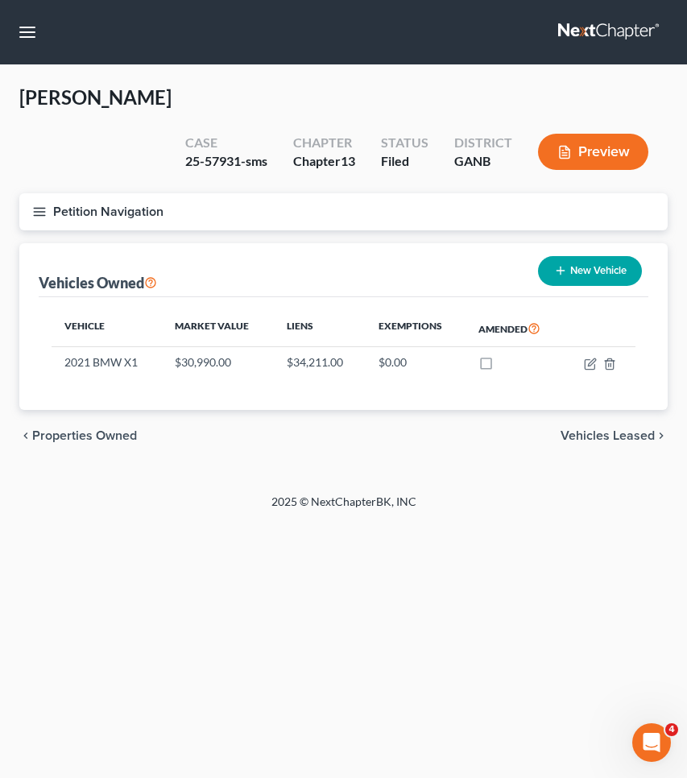
click at [145, 193] on button "Petition Navigation" at bounding box center [343, 211] width 649 height 37
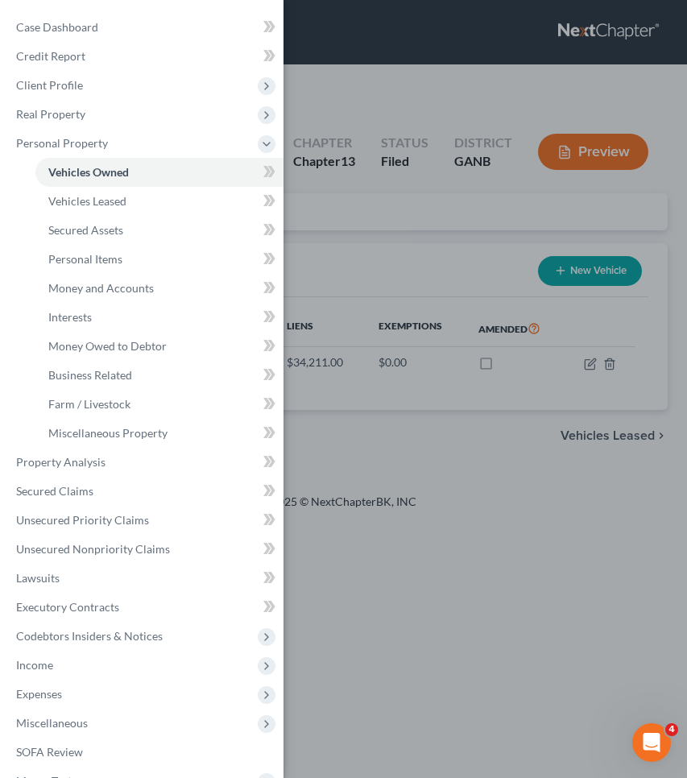
click at [404, 193] on div "Case Dashboard Payments Invoices Payments Payments Credit Report Client Profile" at bounding box center [343, 389] width 687 height 778
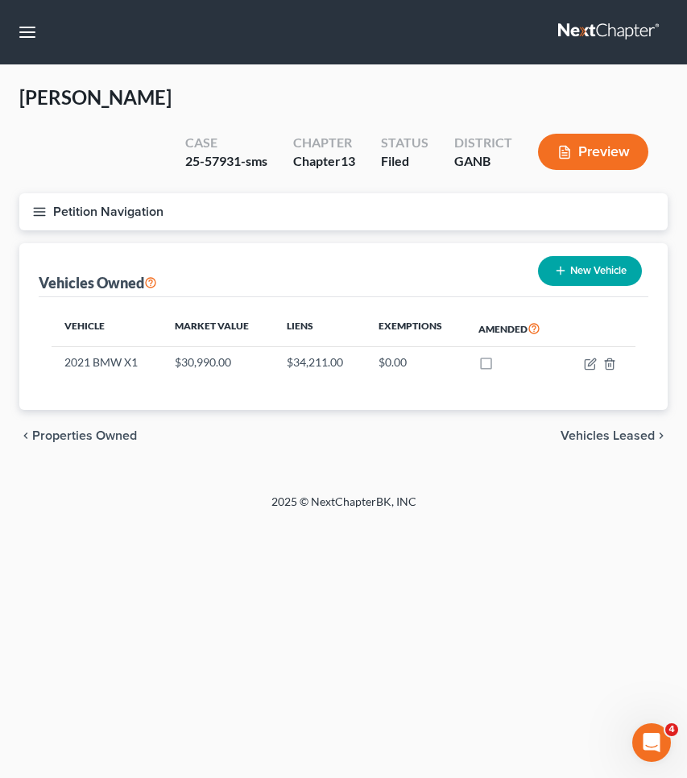
click at [132, 193] on button "Petition Navigation" at bounding box center [343, 211] width 649 height 37
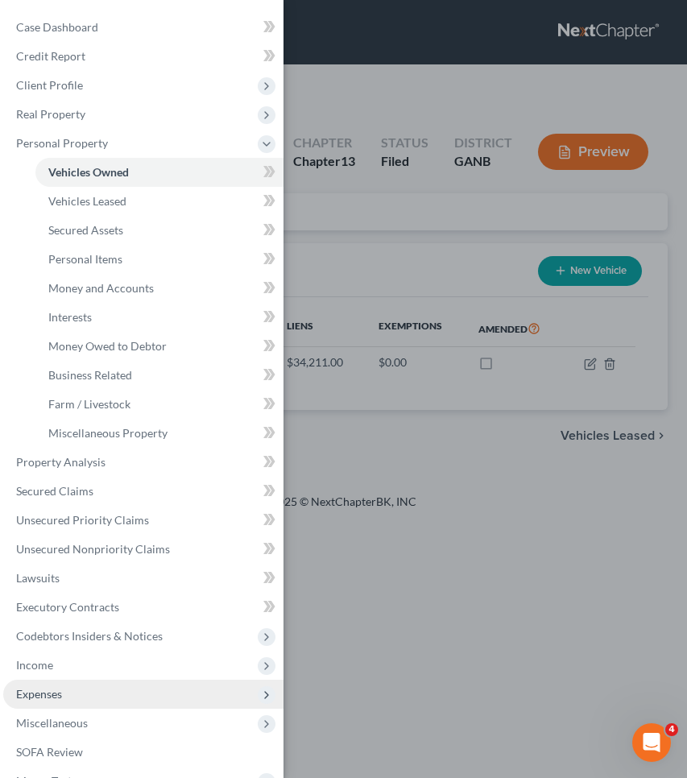
click at [94, 682] on span "Expenses" at bounding box center [143, 694] width 280 height 29
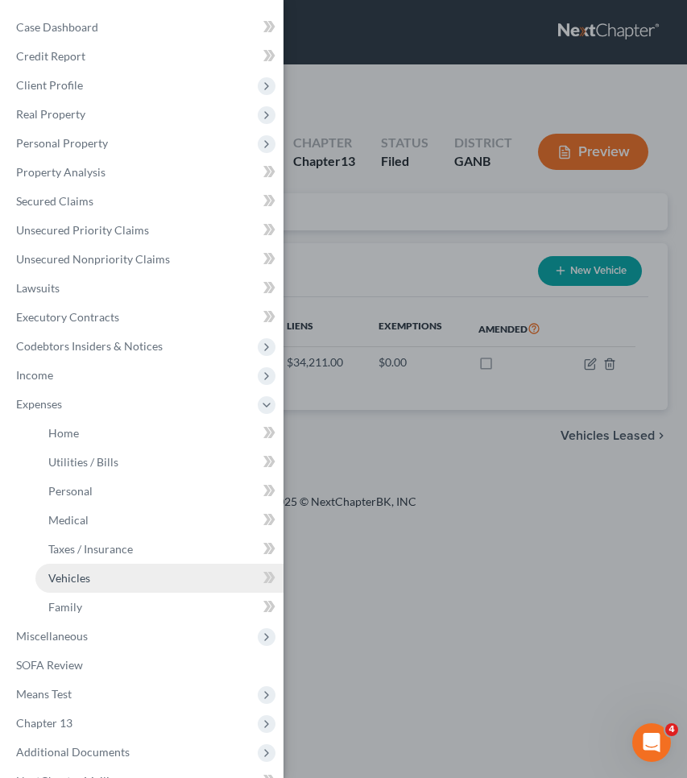
click at [114, 579] on link "Vehicles" at bounding box center [159, 578] width 248 height 29
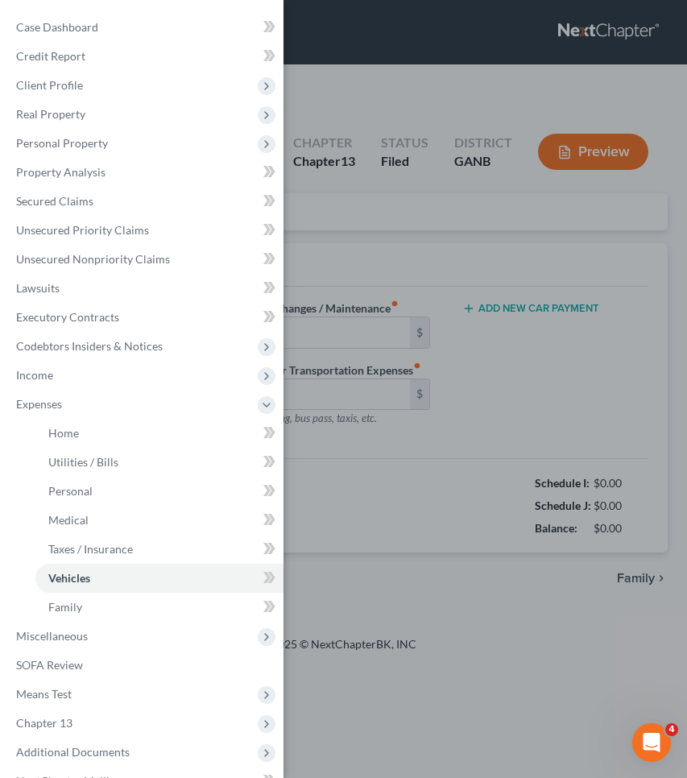
type input "0.00"
type input "600.00"
type input "0.00"
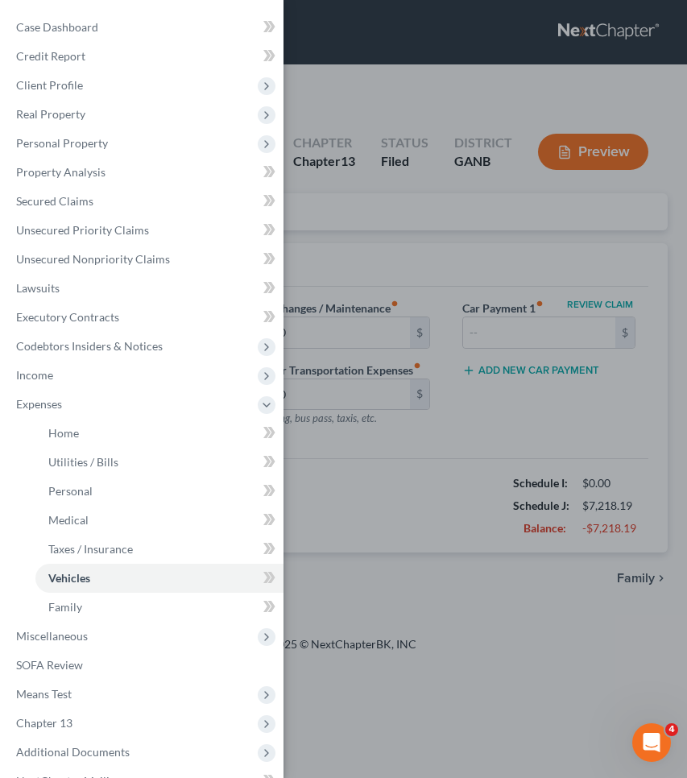
click at [332, 234] on div "Case Dashboard Payments Invoices Payments Payments Credit Report Client Profile" at bounding box center [343, 389] width 687 height 778
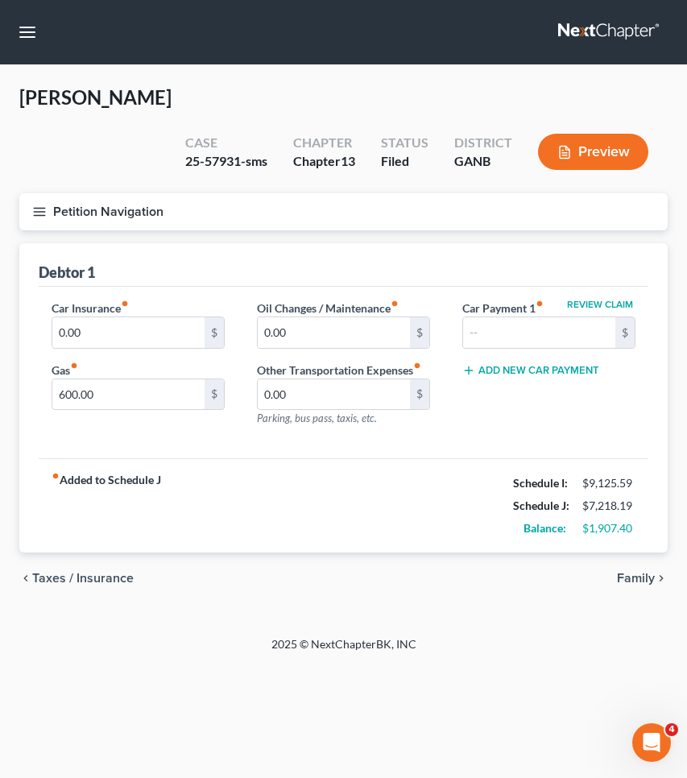
click at [97, 193] on button "Petition Navigation" at bounding box center [343, 211] width 649 height 37
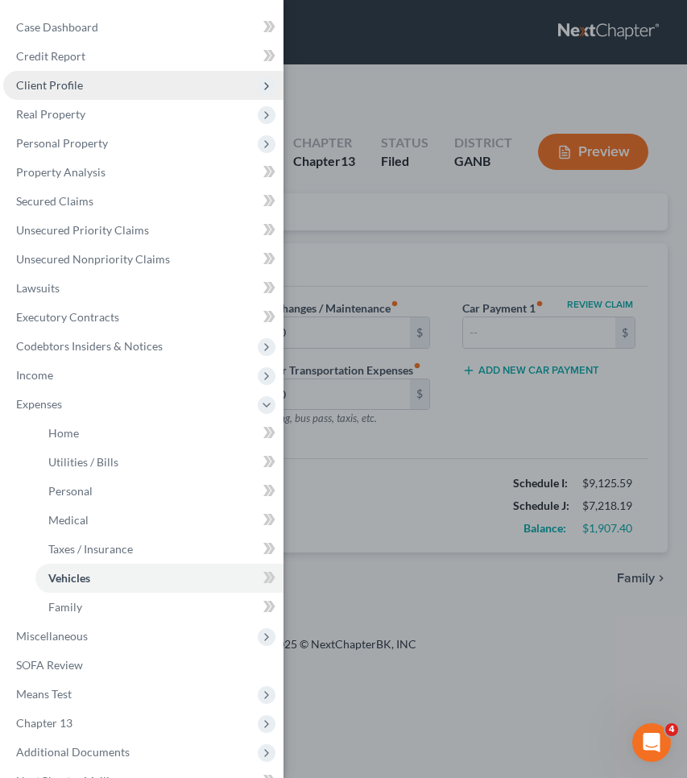
click at [91, 86] on span "Client Profile" at bounding box center [143, 85] width 280 height 29
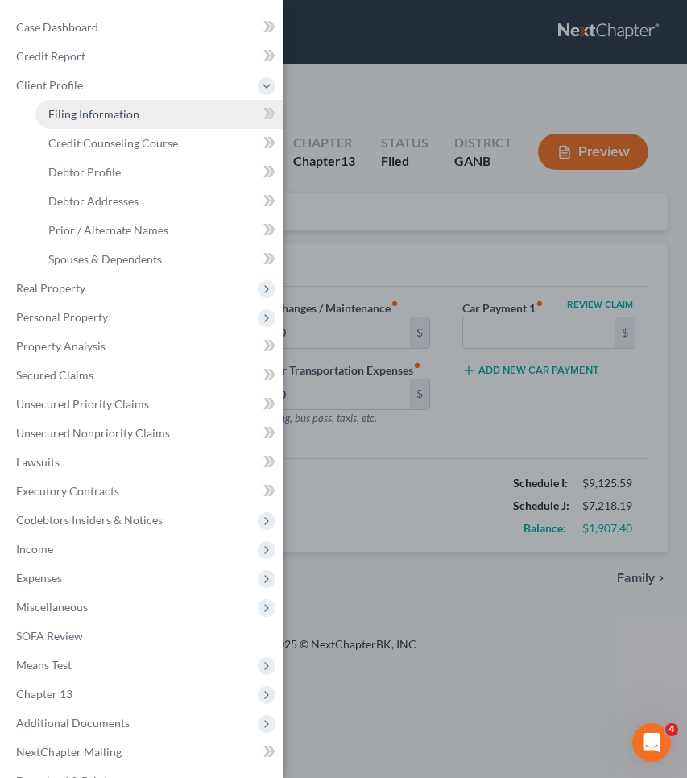
click at [95, 111] on span "Filing Information" at bounding box center [93, 114] width 91 height 14
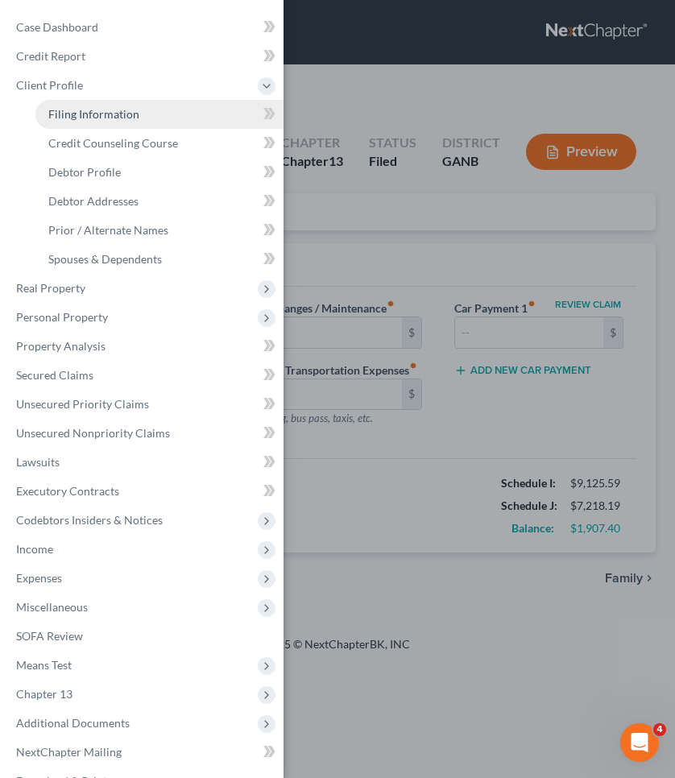
select select "1"
select select "0"
select select "3"
select select "19"
select select "0"
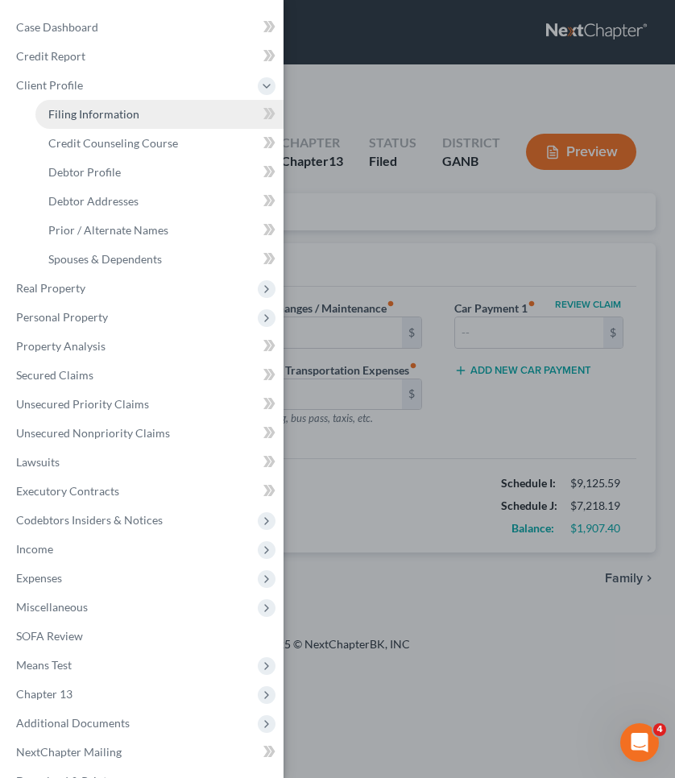
select select "10"
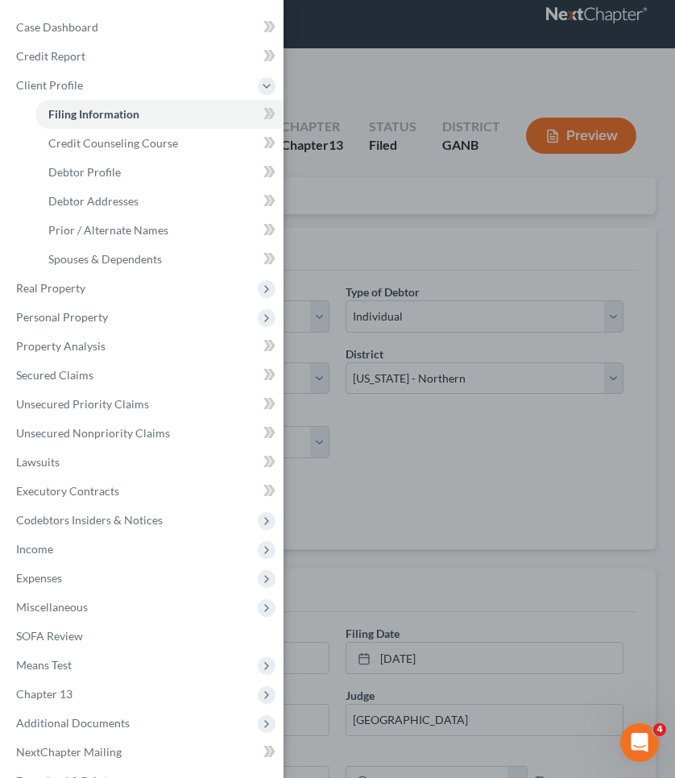
click at [538, 457] on div "Case Dashboard Payments Invoices Payments Payments Credit Report Client Profile" at bounding box center [337, 389] width 675 height 778
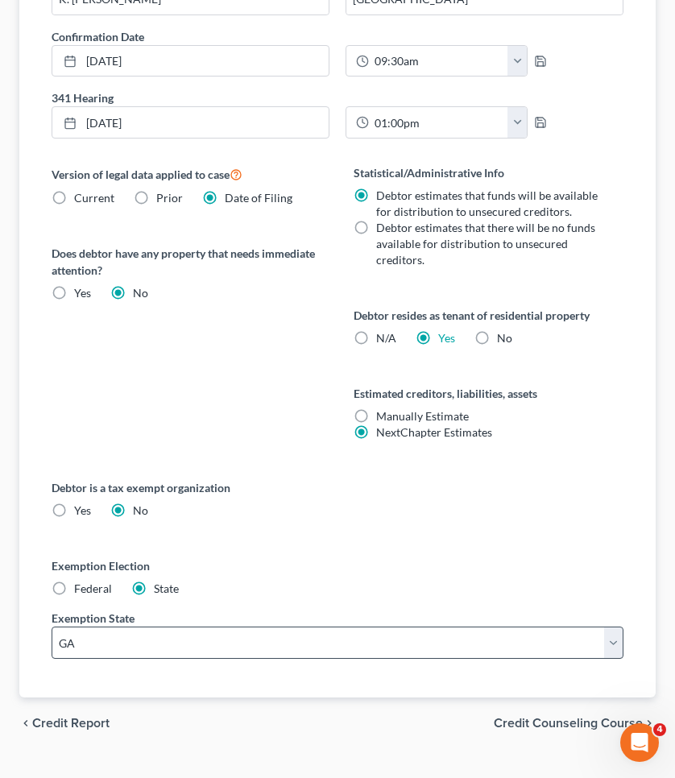
scroll to position [744, 0]
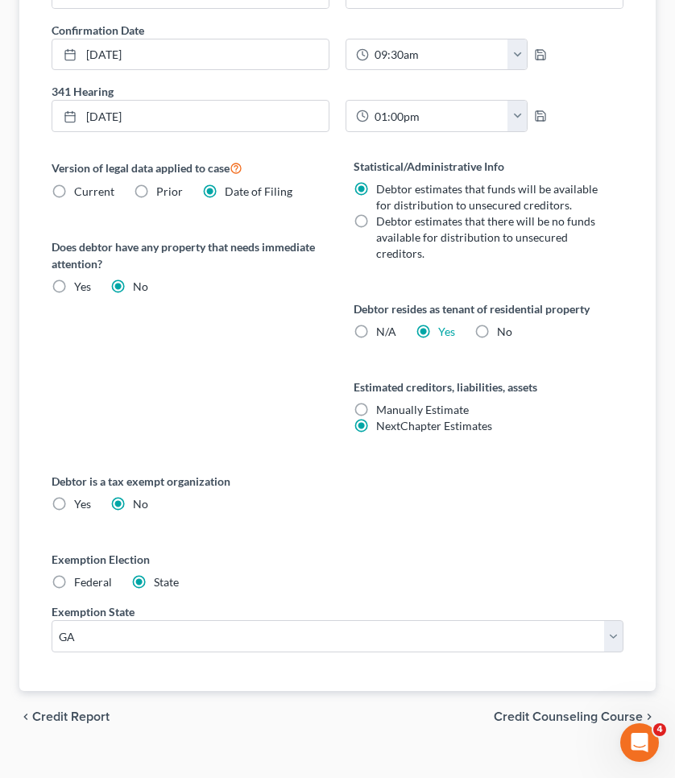
click at [544, 721] on span "Credit Counseling Course" at bounding box center [568, 717] width 149 height 13
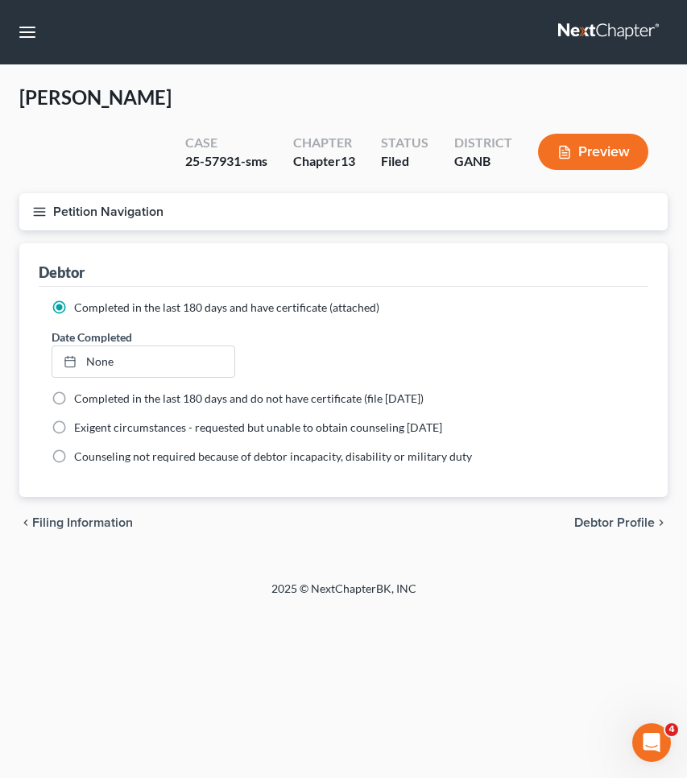
click at [606, 516] on span "Debtor Profile" at bounding box center [614, 522] width 81 height 13
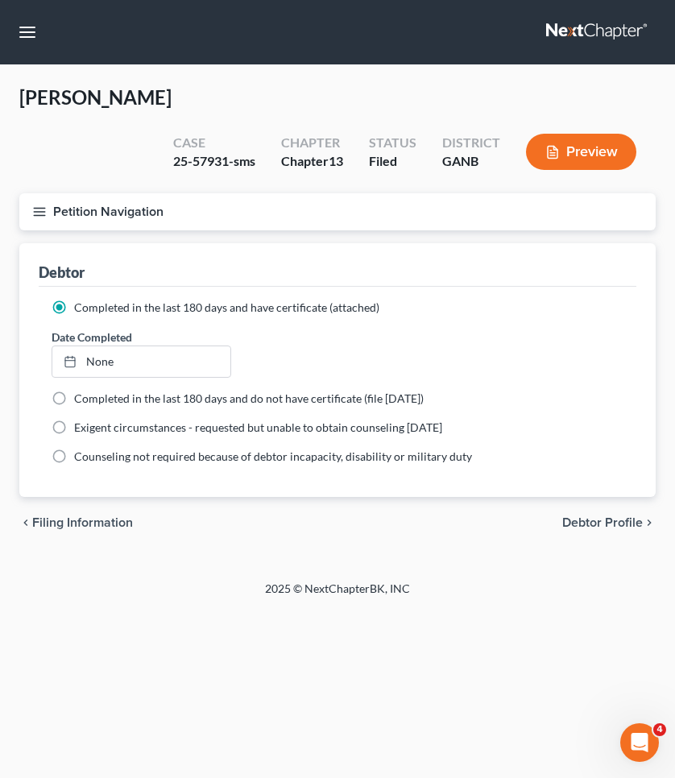
select select "1"
select select "3"
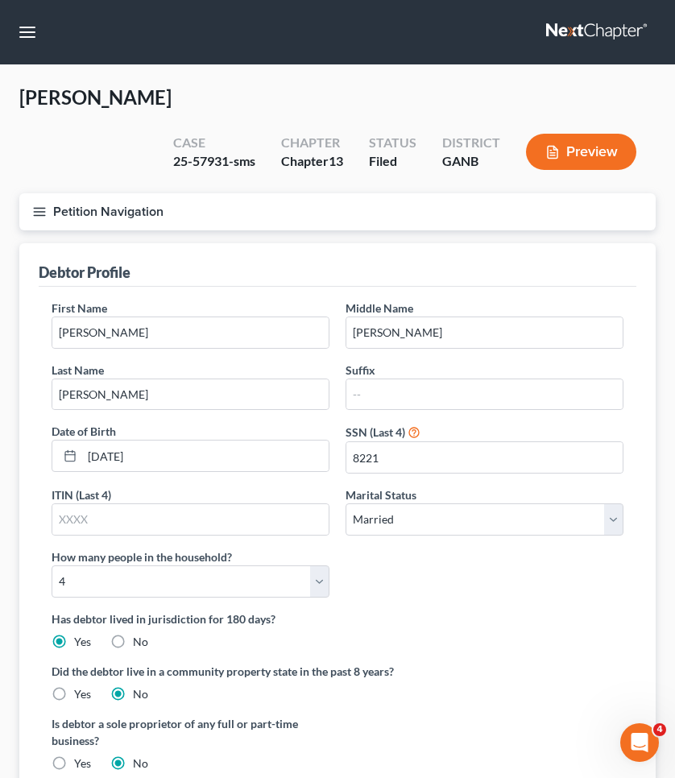
click at [167, 212] on button "Petition Navigation" at bounding box center [337, 211] width 636 height 37
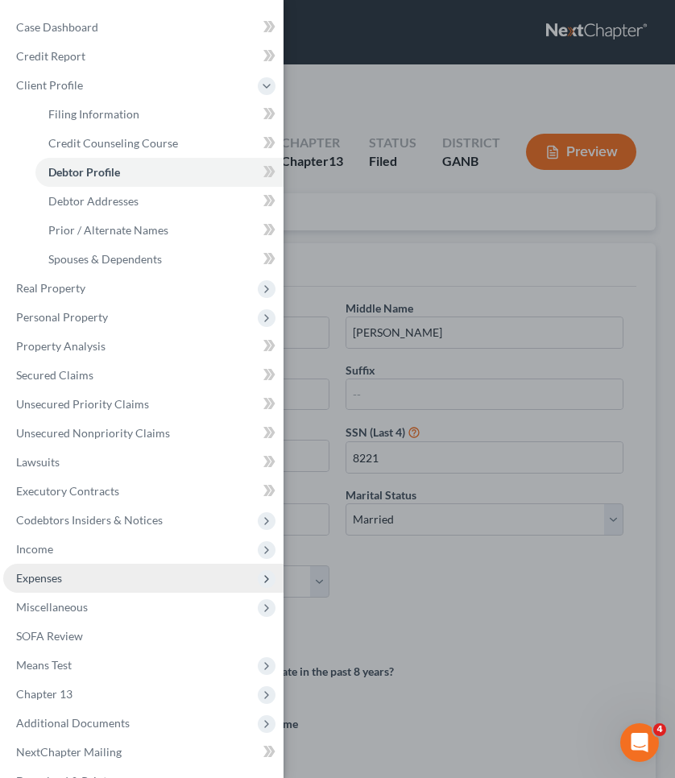
click at [73, 574] on span "Expenses" at bounding box center [143, 578] width 280 height 29
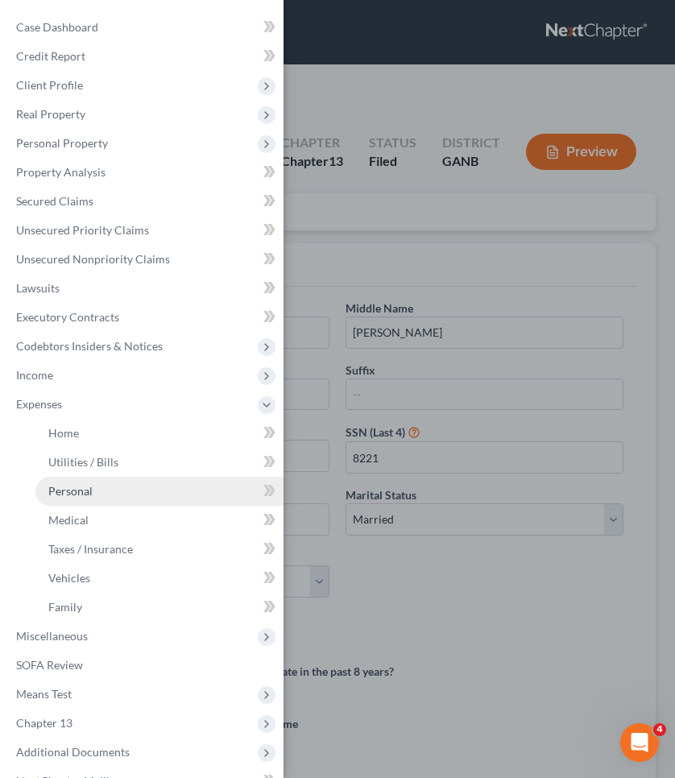
click at [140, 495] on link "Personal" at bounding box center [159, 491] width 248 height 29
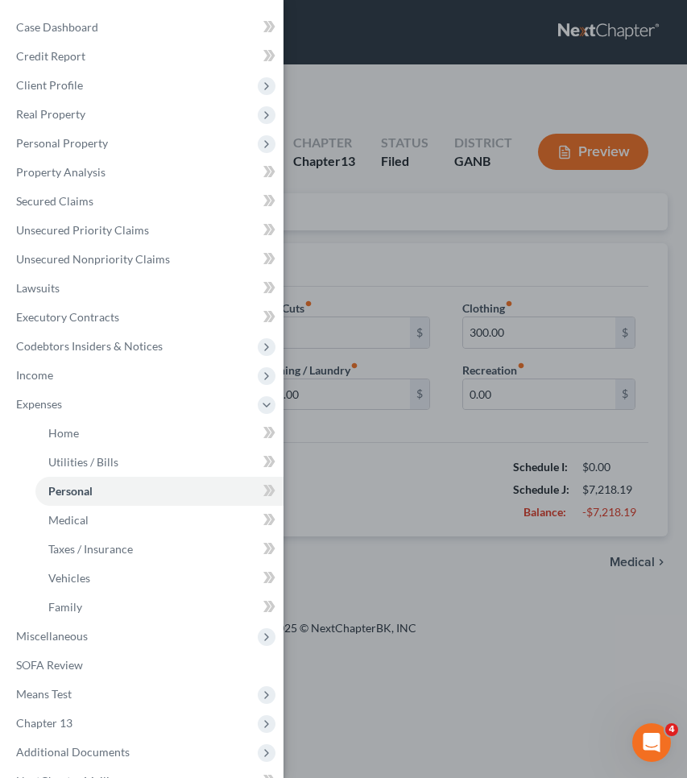
click at [379, 214] on div "Case Dashboard Payments Invoices Payments Payments Credit Report Client Profile" at bounding box center [343, 389] width 687 height 778
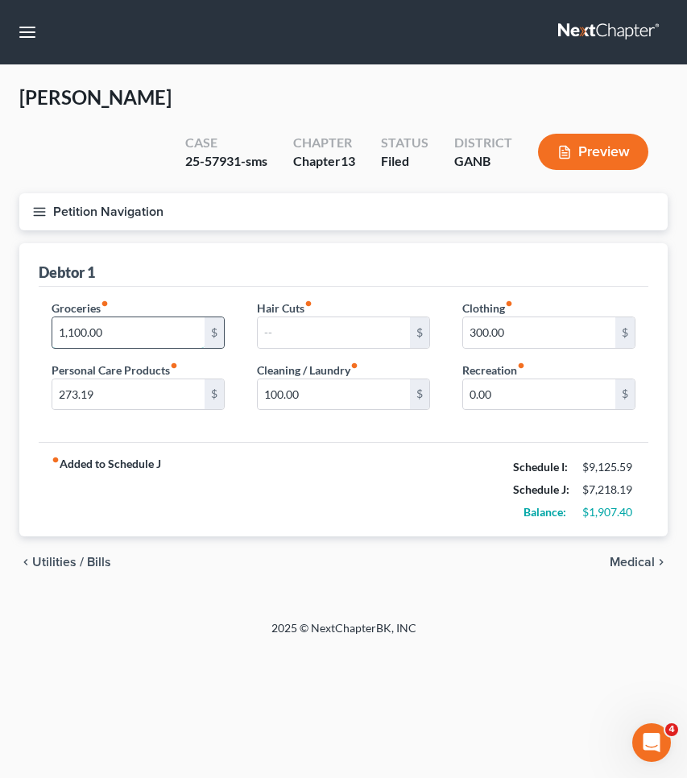
click at [141, 317] on input "1,100.00" at bounding box center [128, 332] width 152 height 31
type input "1,400"
click at [359, 470] on div "fiber_manual_record Added to Schedule J Schedule I: $9,125.59 Schedule J: $7,51…" at bounding box center [344, 489] width 610 height 94
click at [629, 556] on span "Medical" at bounding box center [632, 562] width 45 height 13
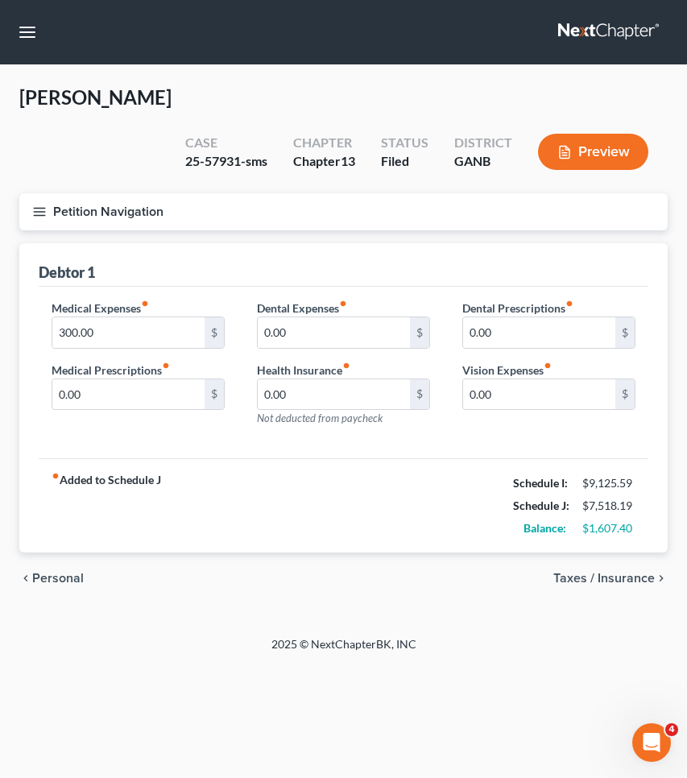
click at [630, 553] on div "chevron_left Personal Taxes / Insurance chevron_right" at bounding box center [343, 579] width 649 height 52
click at [630, 572] on span "Taxes / Insurance" at bounding box center [604, 578] width 102 height 13
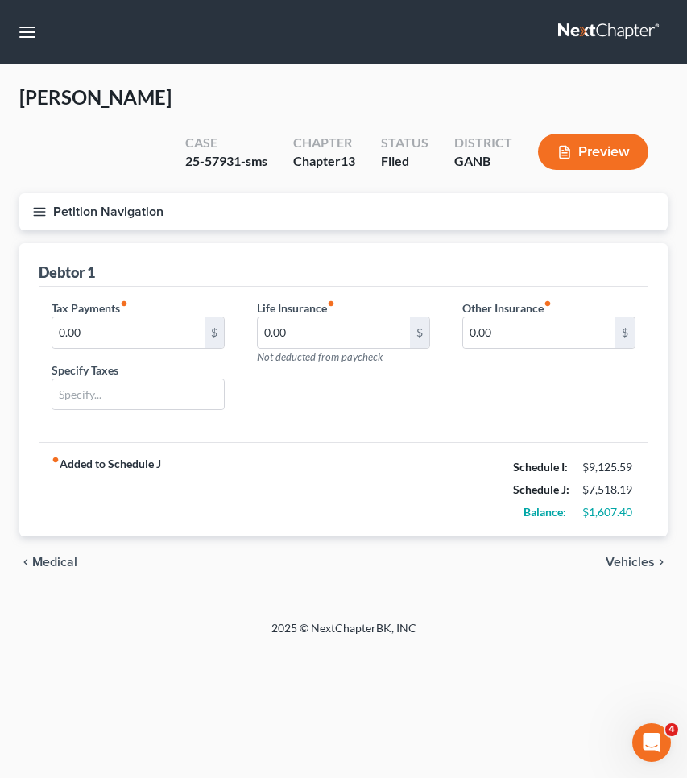
click at [620, 556] on span "Vehicles" at bounding box center [630, 562] width 49 height 13
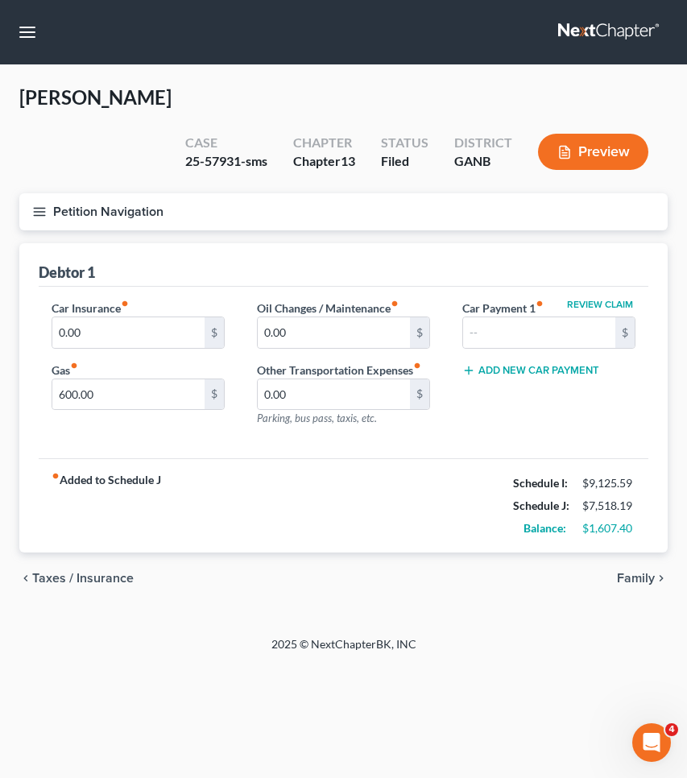
click at [95, 193] on button "Petition Navigation" at bounding box center [343, 211] width 649 height 37
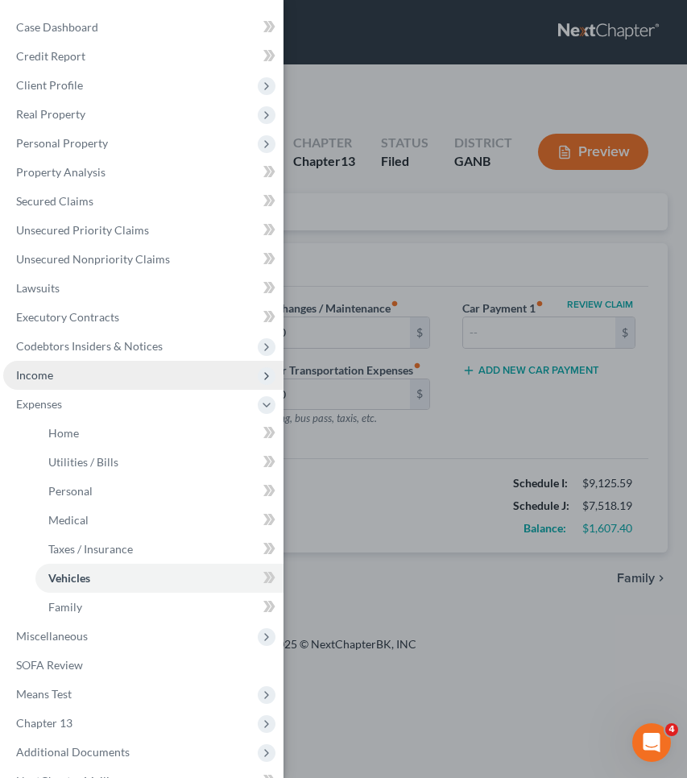
click at [72, 371] on span "Income" at bounding box center [143, 375] width 280 height 29
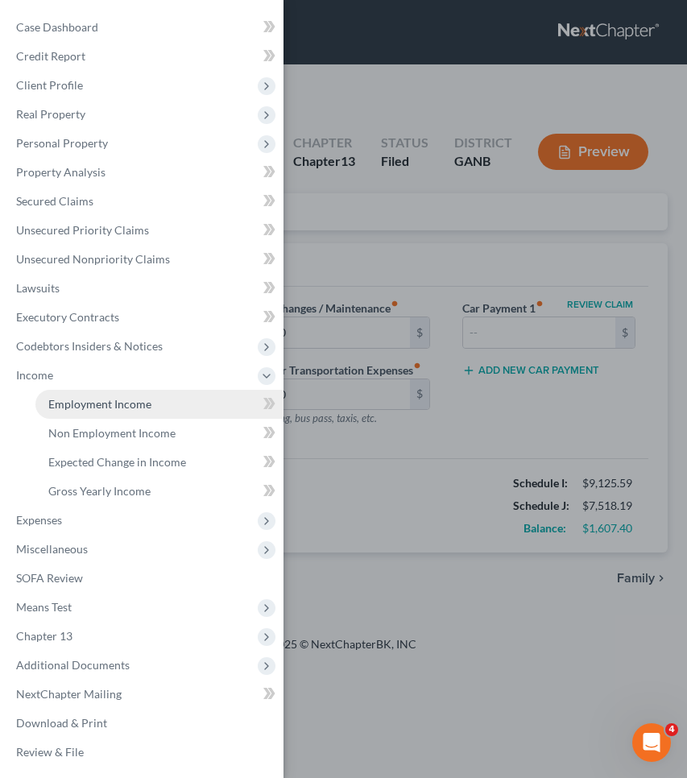
click at [77, 400] on span "Employment Income" at bounding box center [99, 404] width 103 height 14
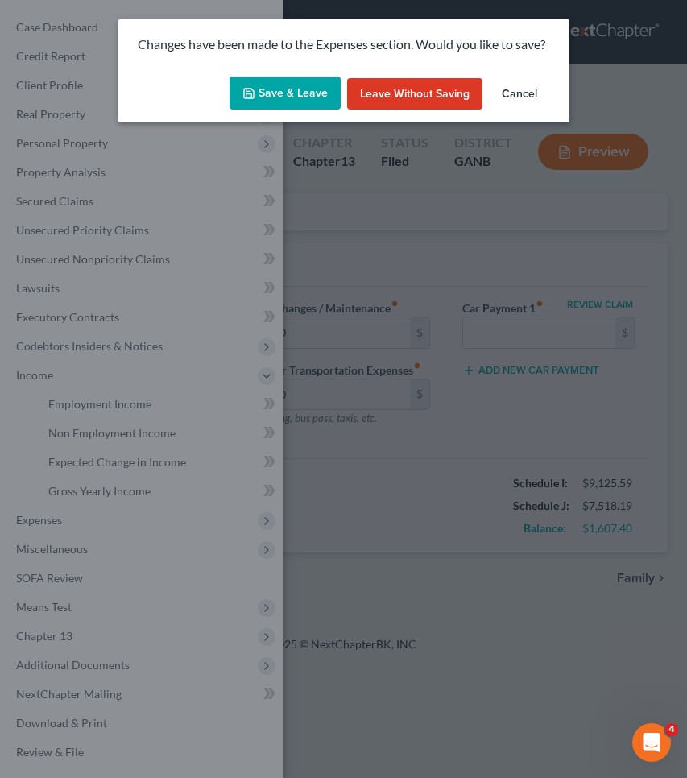
click at [268, 84] on button "Save & Leave" at bounding box center [285, 94] width 111 height 34
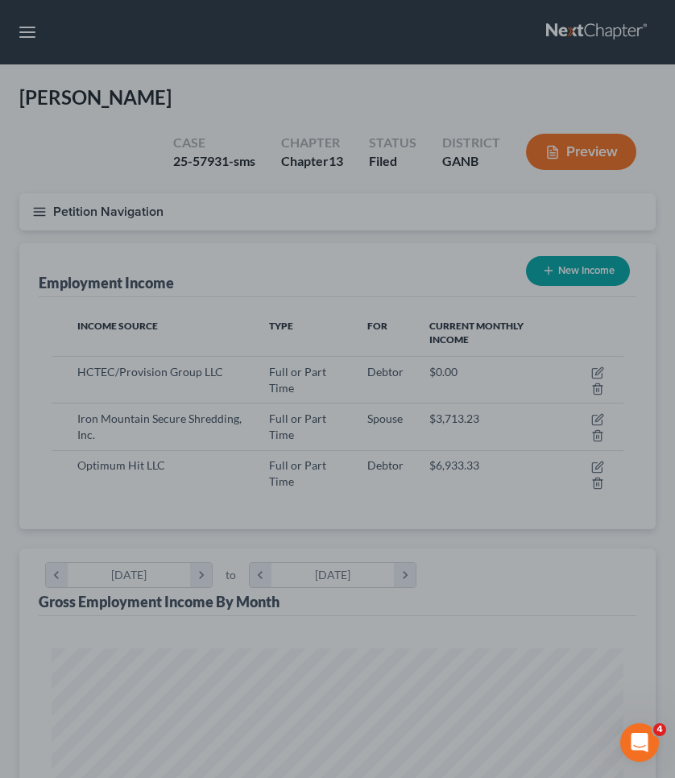
scroll to position [286, 604]
click at [598, 468] on div at bounding box center [337, 389] width 675 height 778
click at [597, 463] on div at bounding box center [337, 389] width 675 height 778
click at [525, 480] on div at bounding box center [337, 389] width 675 height 778
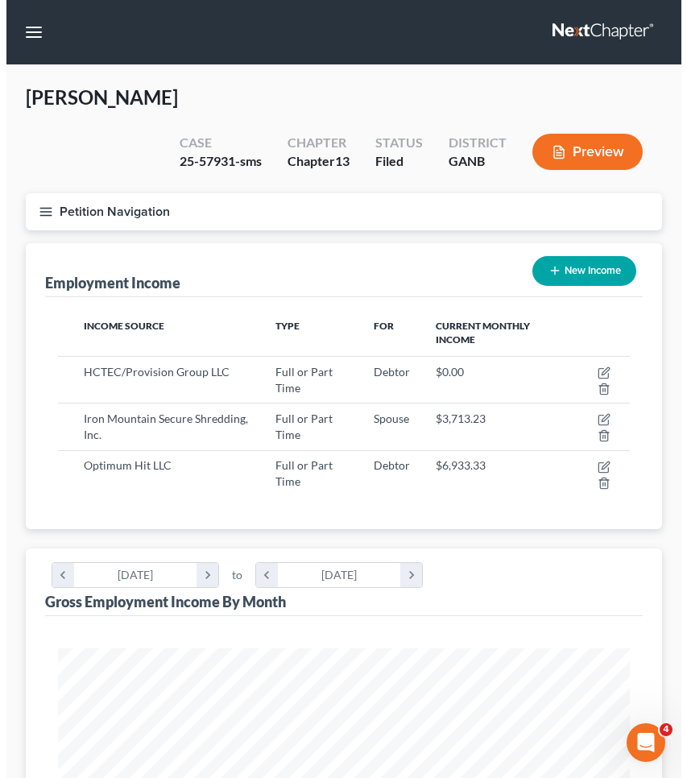
scroll to position [286, 604]
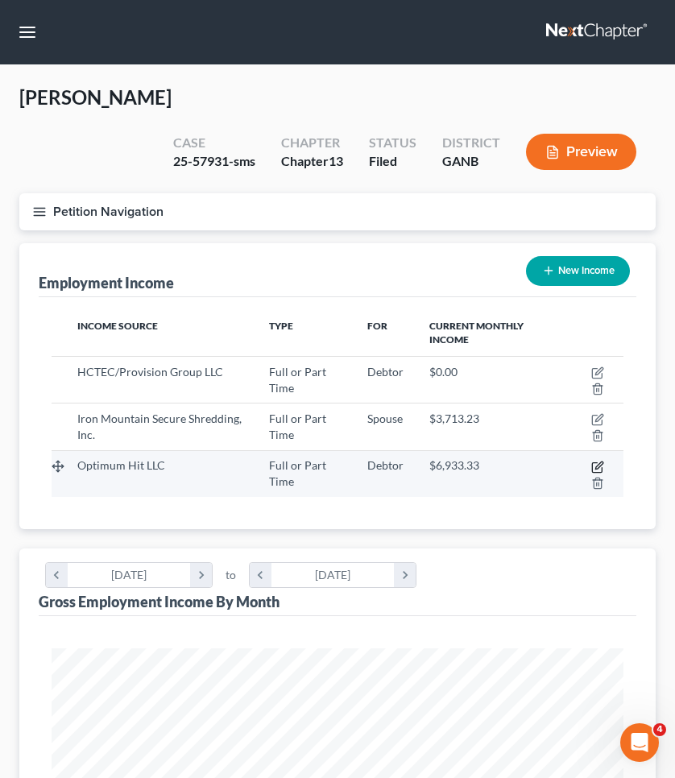
click at [599, 466] on icon "button" at bounding box center [597, 467] width 13 height 13
select select "0"
select select "9"
select select "2"
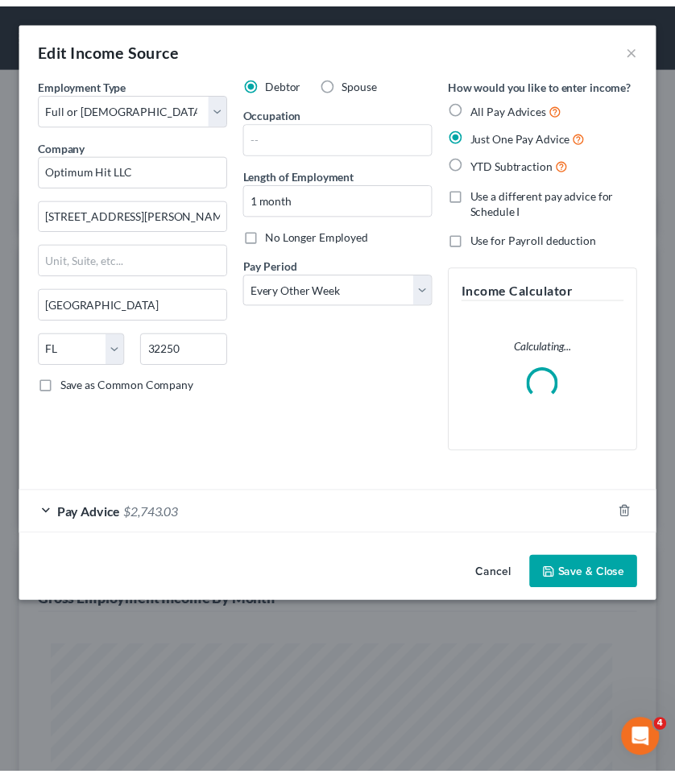
scroll to position [292, 616]
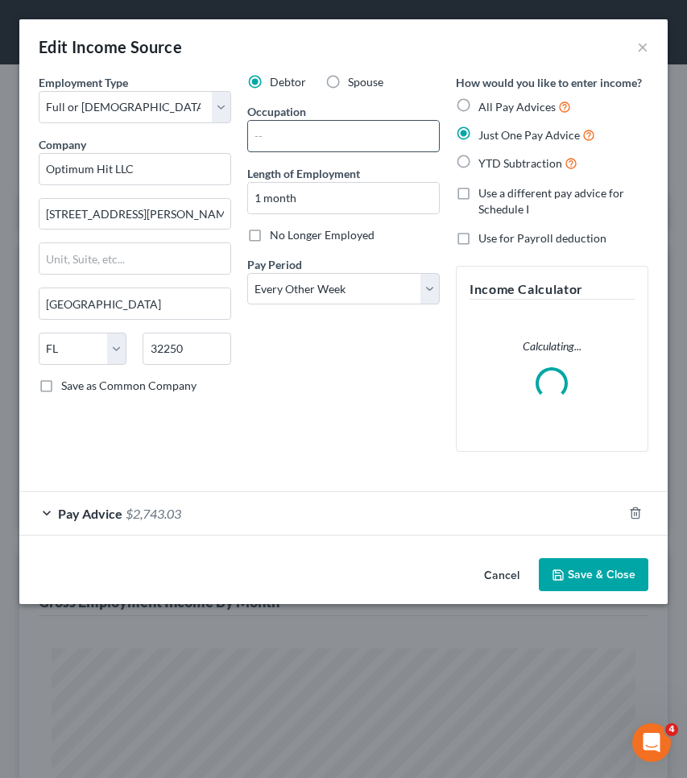
click at [287, 130] on input "text" at bounding box center [343, 136] width 191 height 31
paste input "Rn information technology consultant"
type input "Rn information technology consultant"
click at [602, 573] on button "Save & Close" at bounding box center [594, 575] width 110 height 34
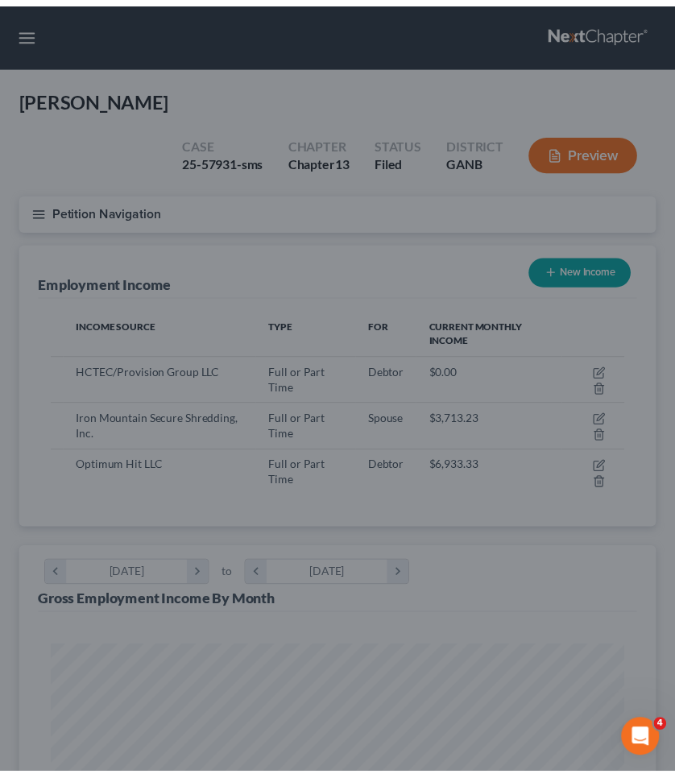
scroll to position [805345, 805027]
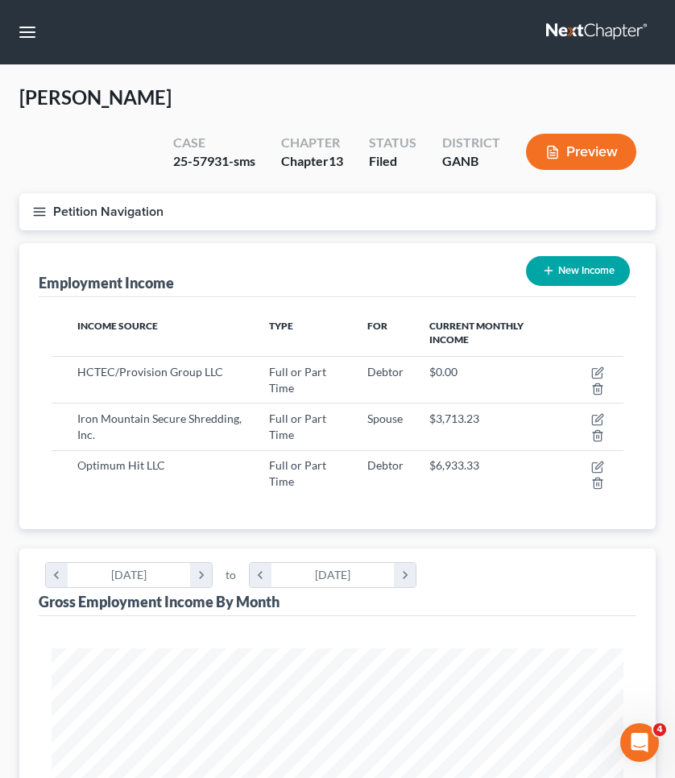
click at [102, 213] on button "Petition Navigation" at bounding box center [337, 211] width 636 height 37
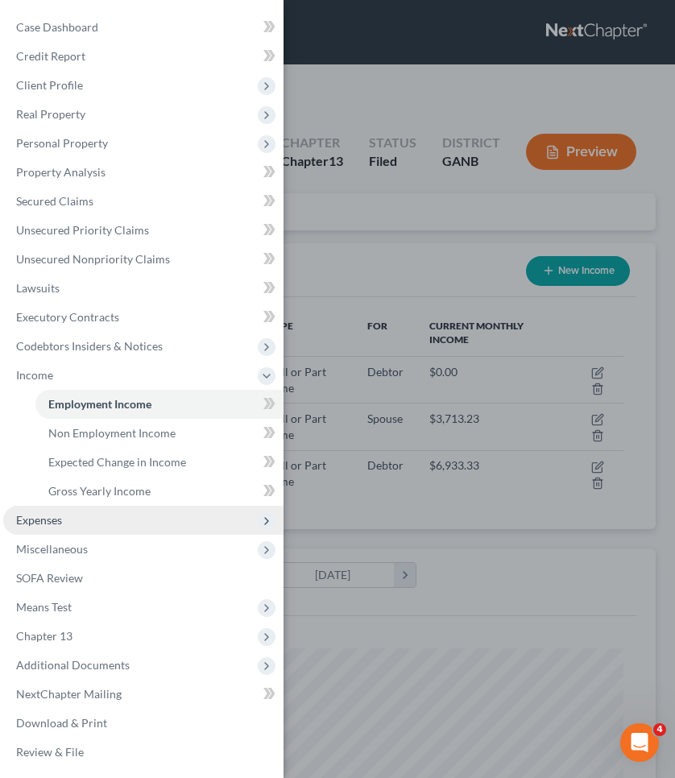
click at [109, 522] on span "Expenses" at bounding box center [143, 520] width 280 height 29
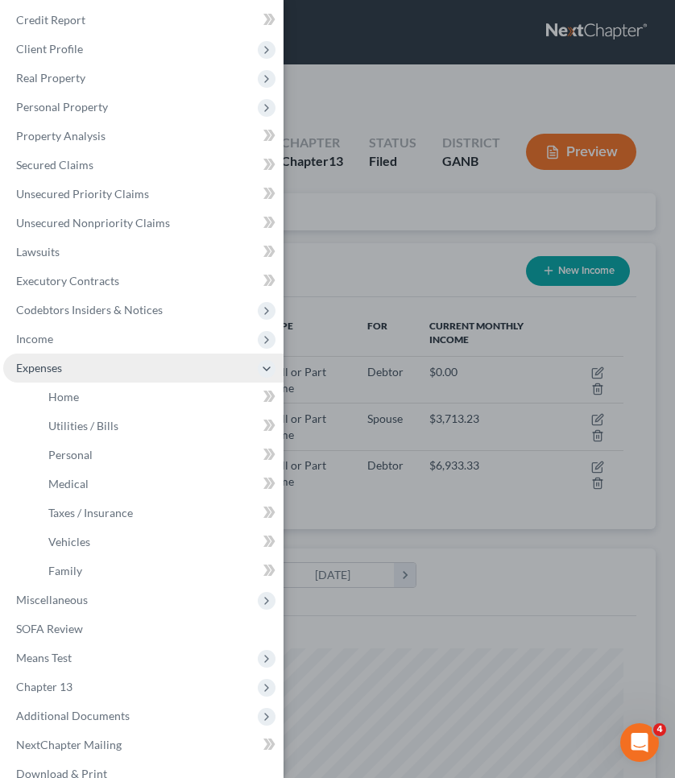
scroll to position [41, 0]
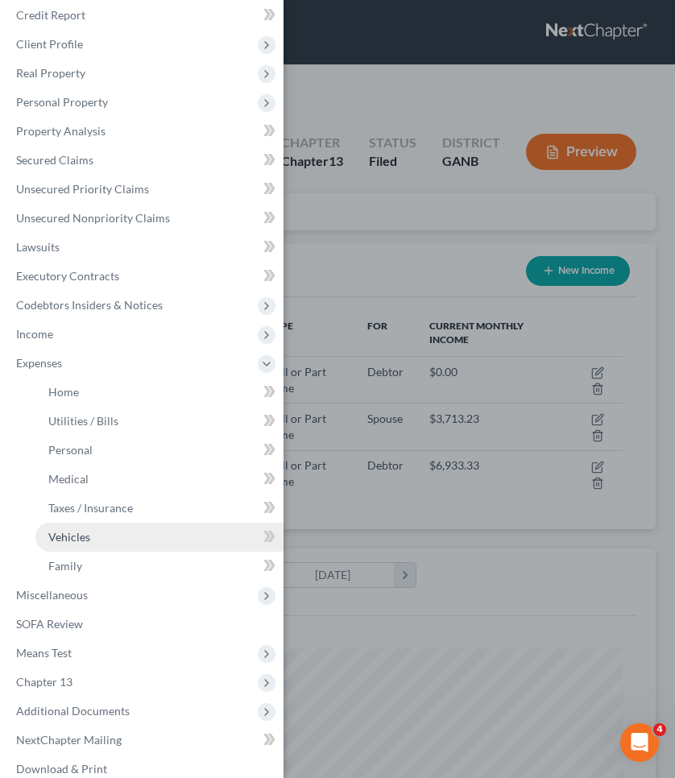
click at [109, 524] on link "Vehicles" at bounding box center [159, 537] width 248 height 29
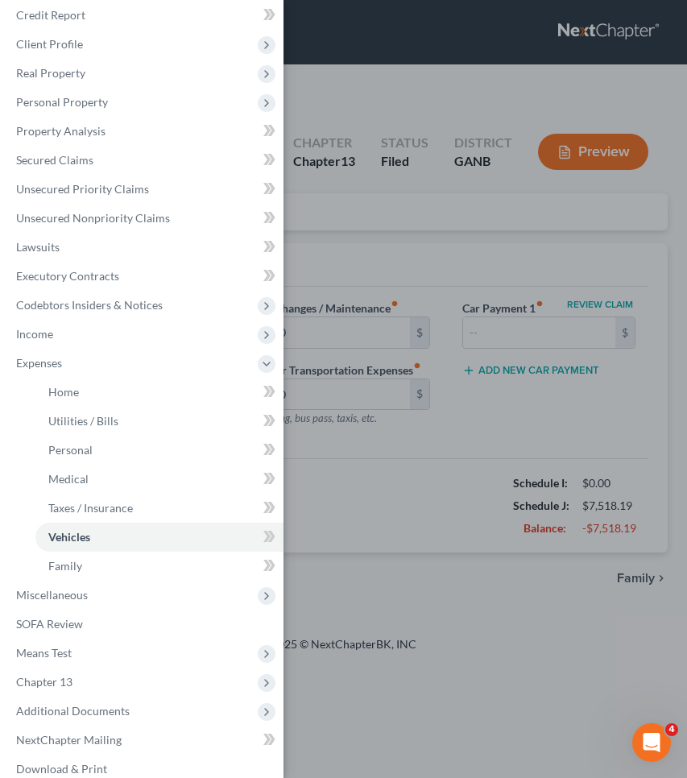
click at [313, 402] on div "Case Dashboard Payments Invoices Payments Payments Credit Report Client Profile" at bounding box center [343, 389] width 687 height 778
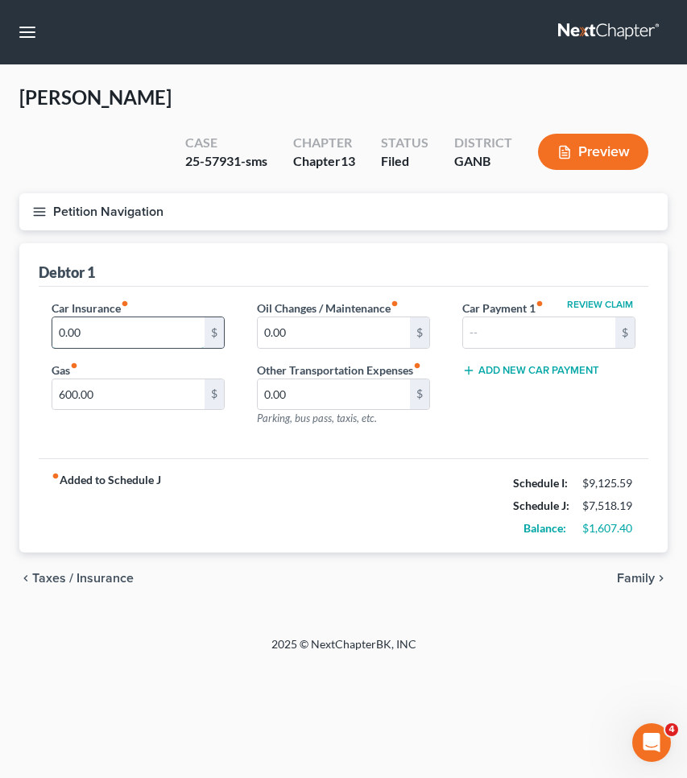
click at [142, 317] on input "0.00" at bounding box center [128, 332] width 152 height 31
drag, startPoint x: 117, startPoint y: 297, endPoint x: 0, endPoint y: 257, distance: 123.6
click at [0, 257] on div "Norris, Monique Upgraded Case 25-57931-sms Chapter Chapter 13 Status Filed Dist…" at bounding box center [343, 350] width 687 height 571
type input "200"
click at [168, 379] on input "600.00" at bounding box center [128, 394] width 152 height 31
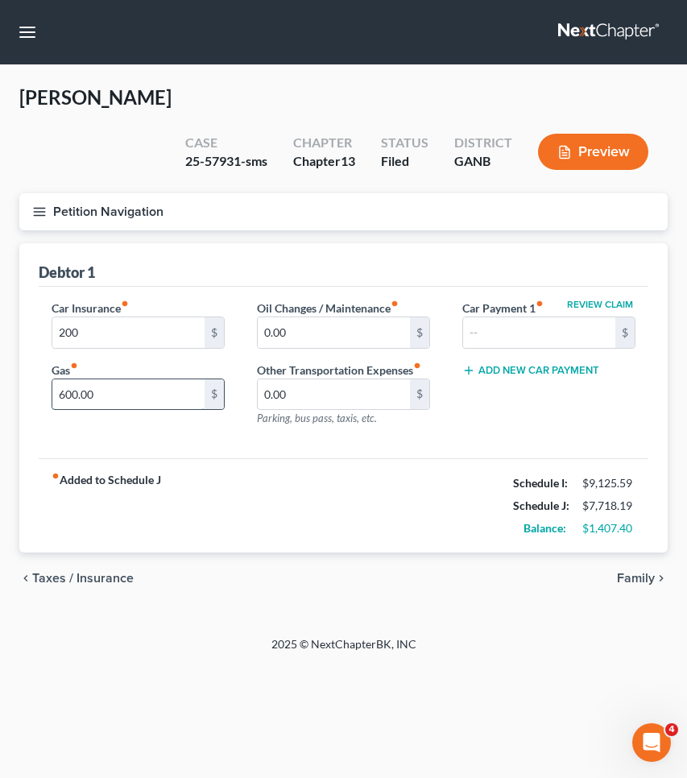
click at [168, 379] on input "600.00" at bounding box center [128, 394] width 152 height 31
type input "500"
click at [215, 458] on div "fiber_manual_record Added to Schedule J Schedule I: $9,125.59 Schedule J: $7,61…" at bounding box center [344, 505] width 610 height 94
click at [114, 572] on span "Taxes / Insurance" at bounding box center [83, 578] width 102 height 13
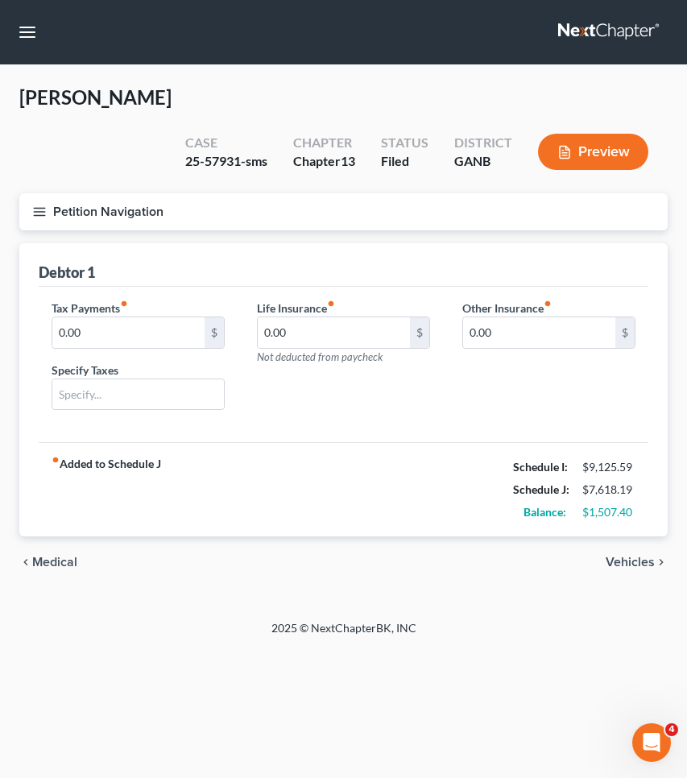
click at [66, 556] on span "Medical" at bounding box center [54, 562] width 45 height 13
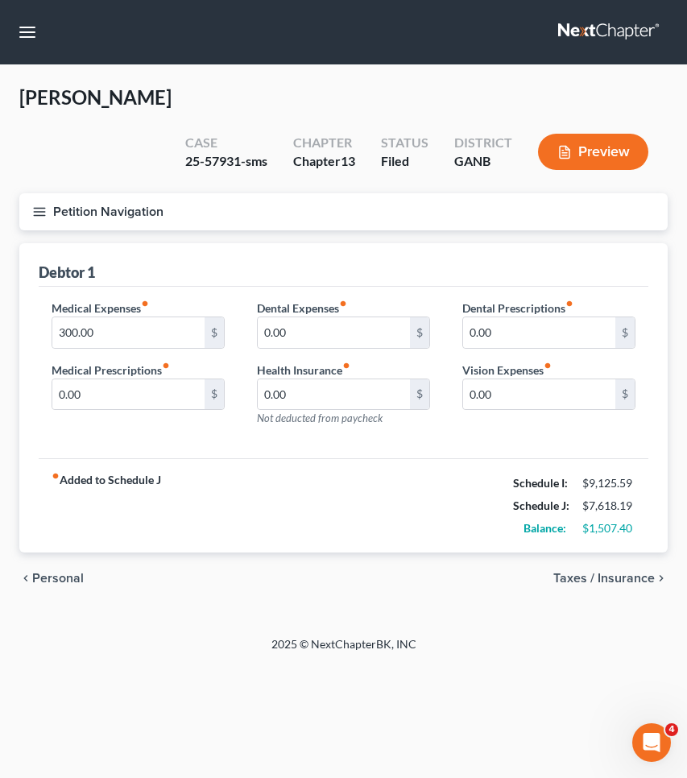
click at [61, 572] on span "Personal" at bounding box center [58, 578] width 52 height 13
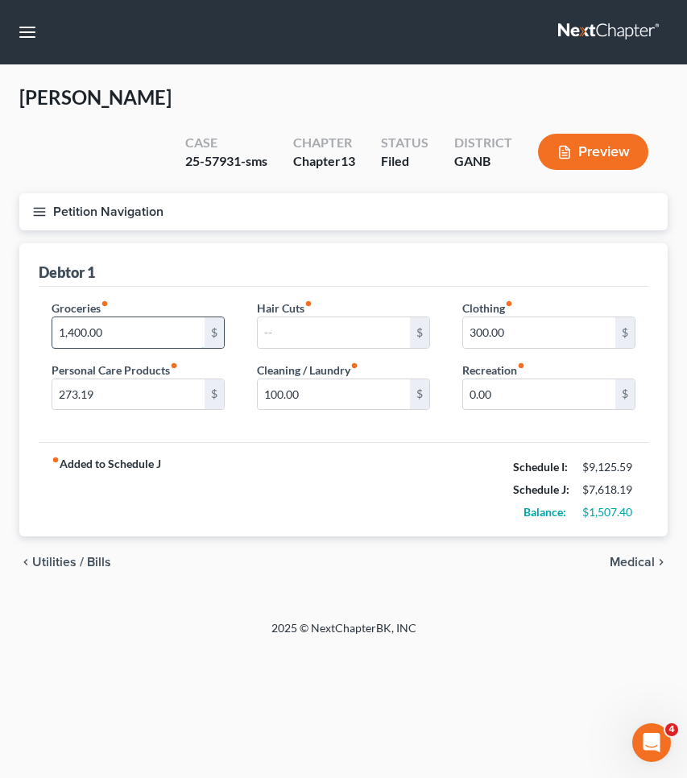
drag, startPoint x: 106, startPoint y: 299, endPoint x: 77, endPoint y: 296, distance: 29.2
click at [76, 317] on input "1,400.00" at bounding box center [128, 332] width 152 height 31
type input "1,413.4"
click at [203, 243] on div "Debtor 1" at bounding box center [344, 265] width 610 height 44
click at [90, 193] on button "Petition Navigation" at bounding box center [343, 211] width 649 height 37
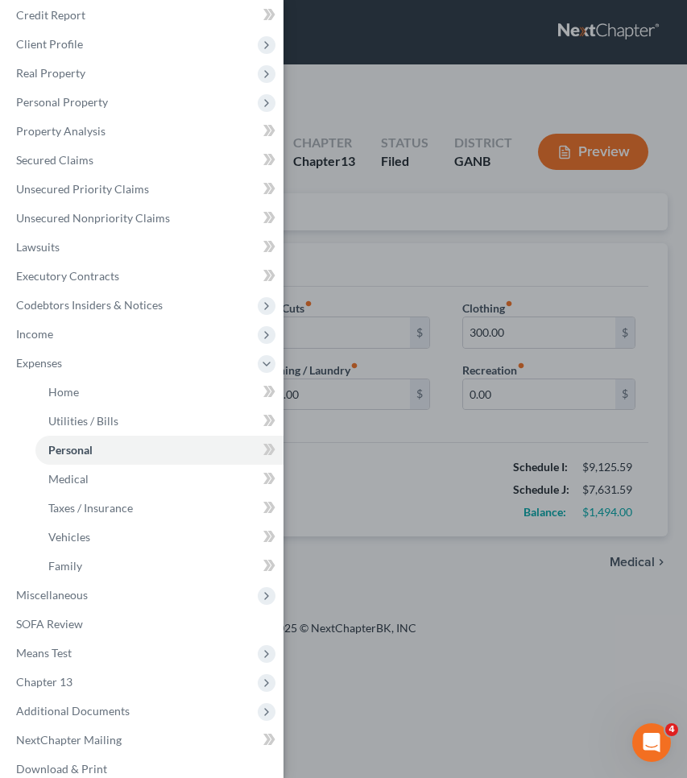
click at [403, 238] on div "Case Dashboard Payments Invoices Payments Payments Credit Report Client Profile" at bounding box center [343, 389] width 687 height 778
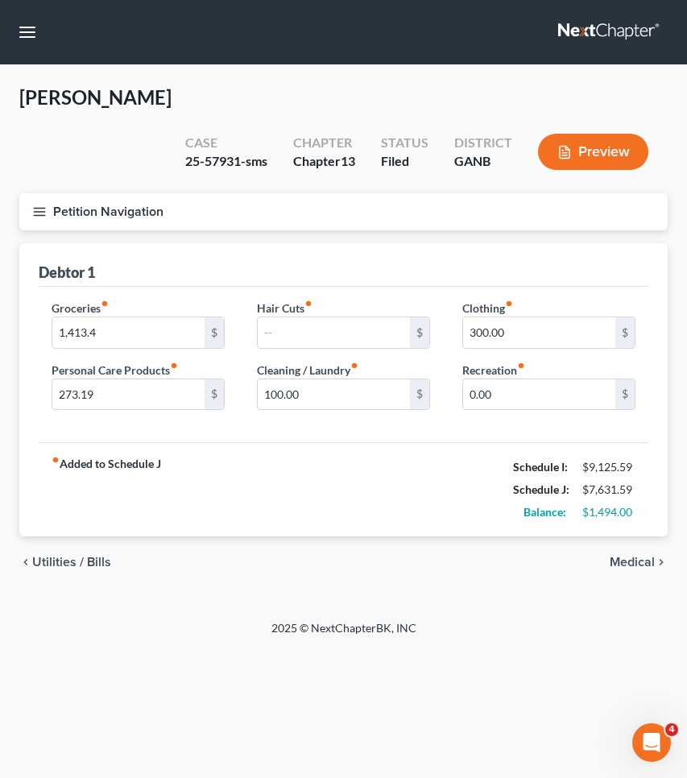
click at [634, 556] on span "Medical" at bounding box center [632, 562] width 45 height 13
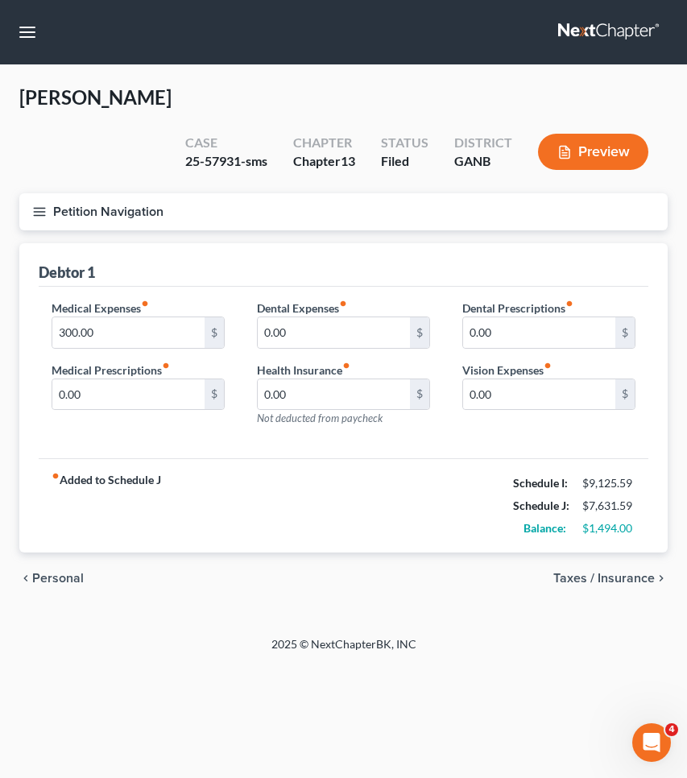
click at [634, 572] on span "Taxes / Insurance" at bounding box center [604, 578] width 102 height 13
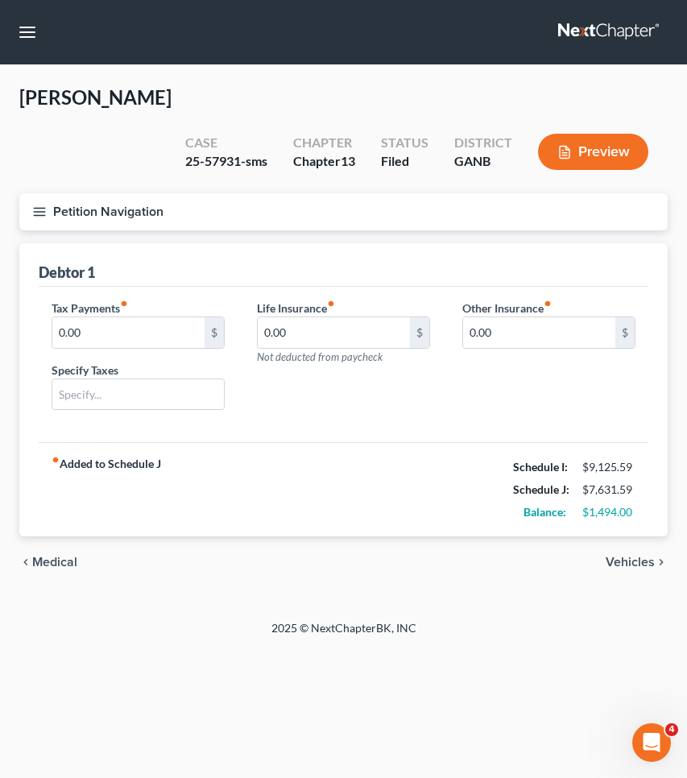
click at [632, 537] on div "chevron_left Medical Vehicles chevron_right" at bounding box center [343, 563] width 649 height 52
click at [632, 556] on span "Vehicles" at bounding box center [630, 562] width 49 height 13
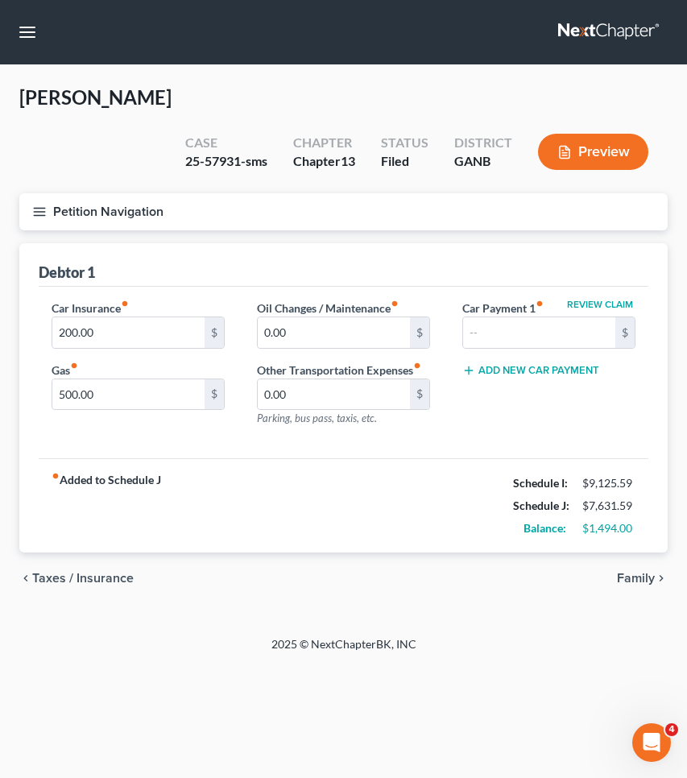
click at [634, 572] on span "Family" at bounding box center [636, 578] width 38 height 13
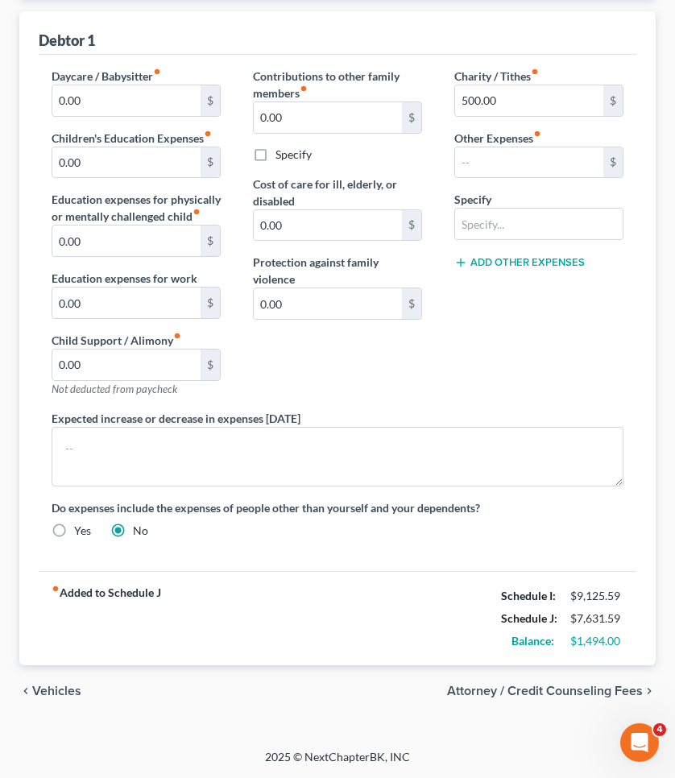
click at [552, 687] on span "Attorney / Credit Counseling Fees" at bounding box center [545, 691] width 196 height 13
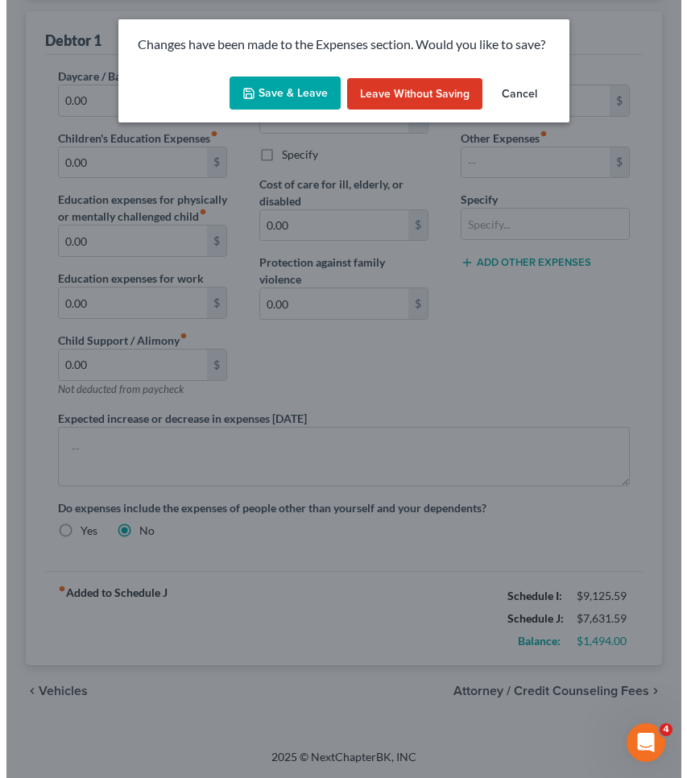
scroll to position [193, 0]
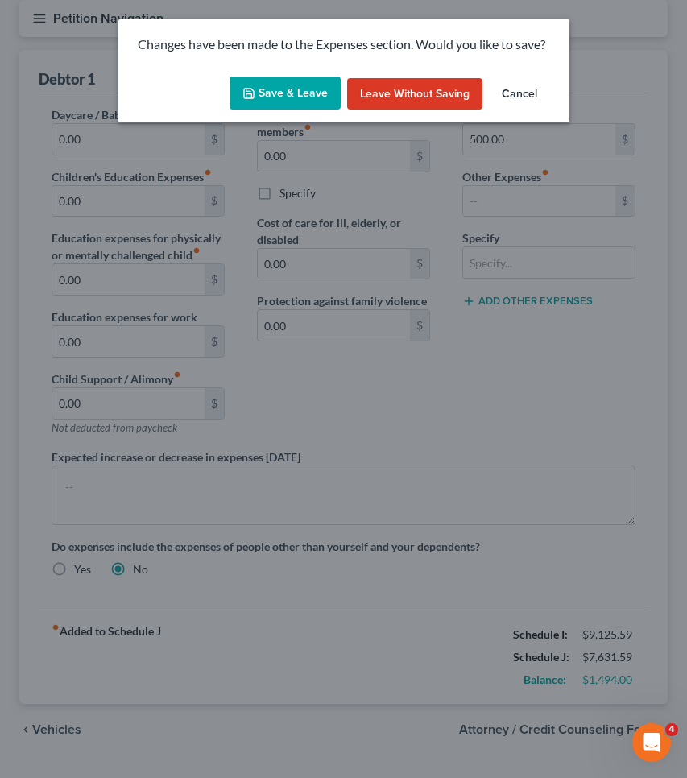
click at [290, 90] on button "Save & Leave" at bounding box center [285, 94] width 111 height 34
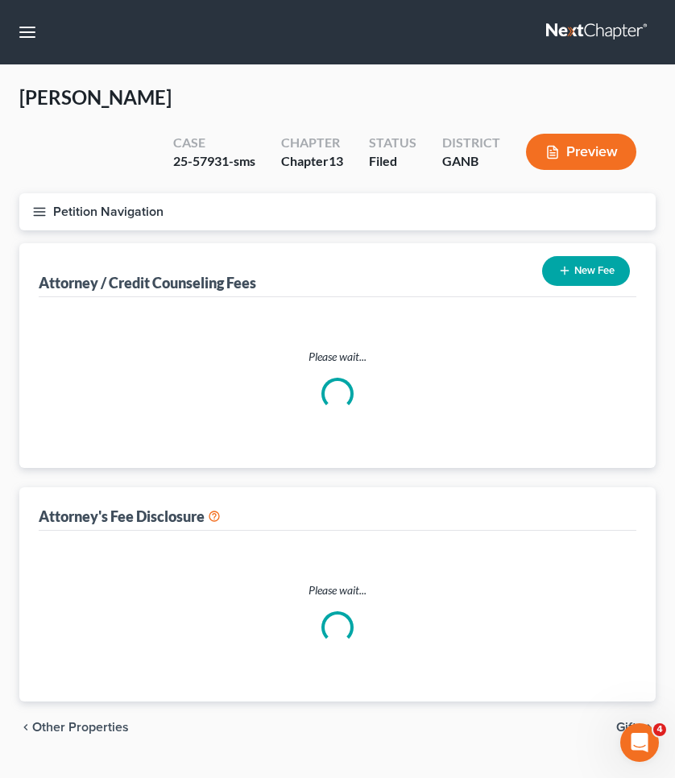
select select "1"
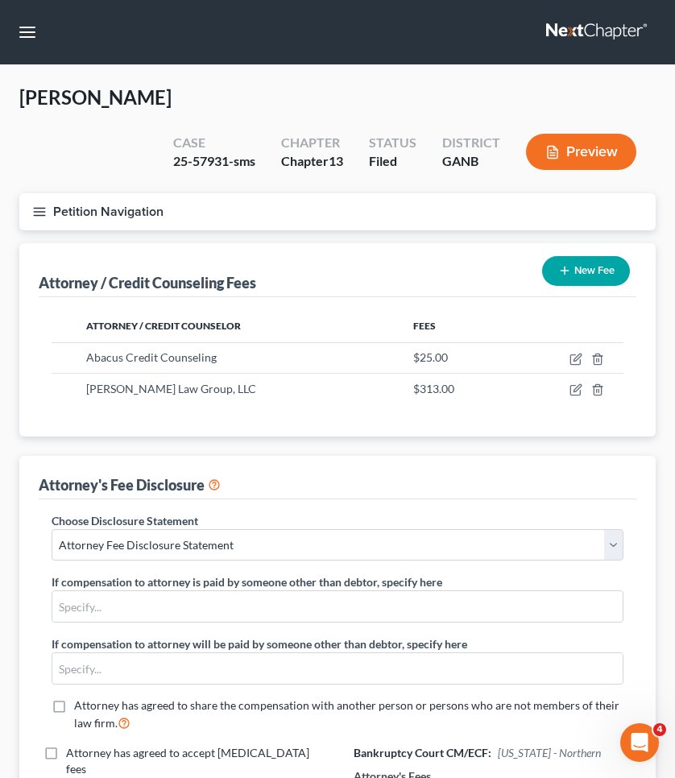
click at [48, 201] on button "Petition Navigation" at bounding box center [337, 211] width 636 height 37
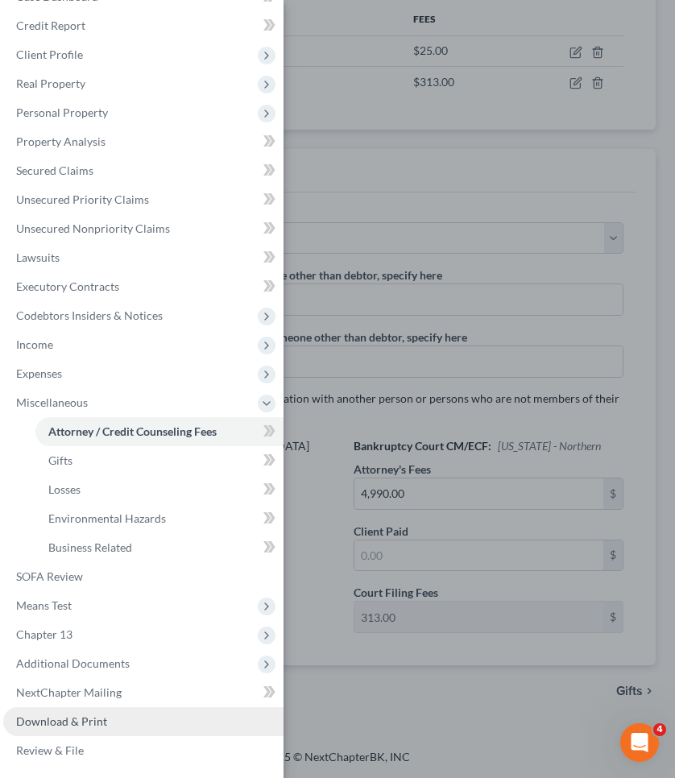
scroll to position [306, 0]
click at [119, 727] on link "Download & Print" at bounding box center [143, 721] width 280 height 29
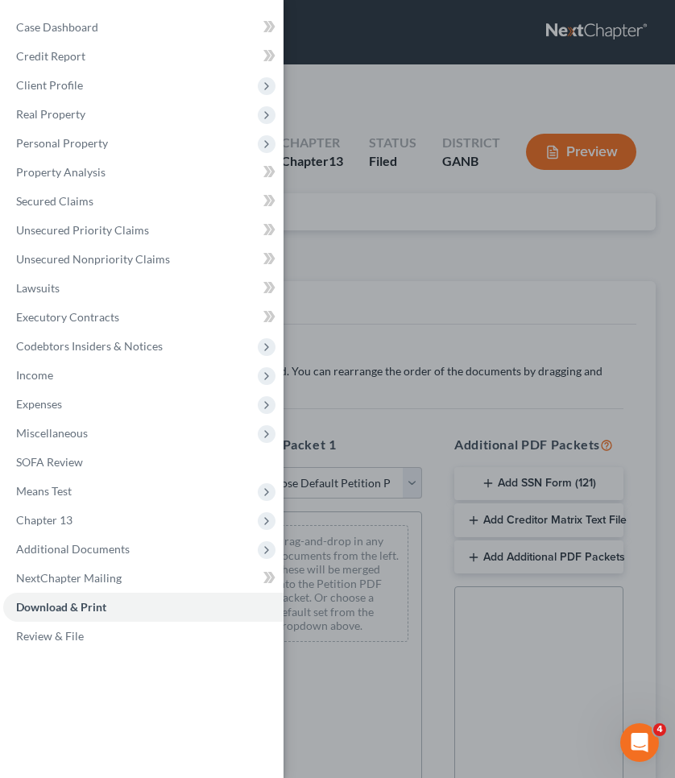
click at [447, 320] on div "Case Dashboard Payments Invoices Payments Payments Credit Report Client Profile" at bounding box center [337, 389] width 675 height 778
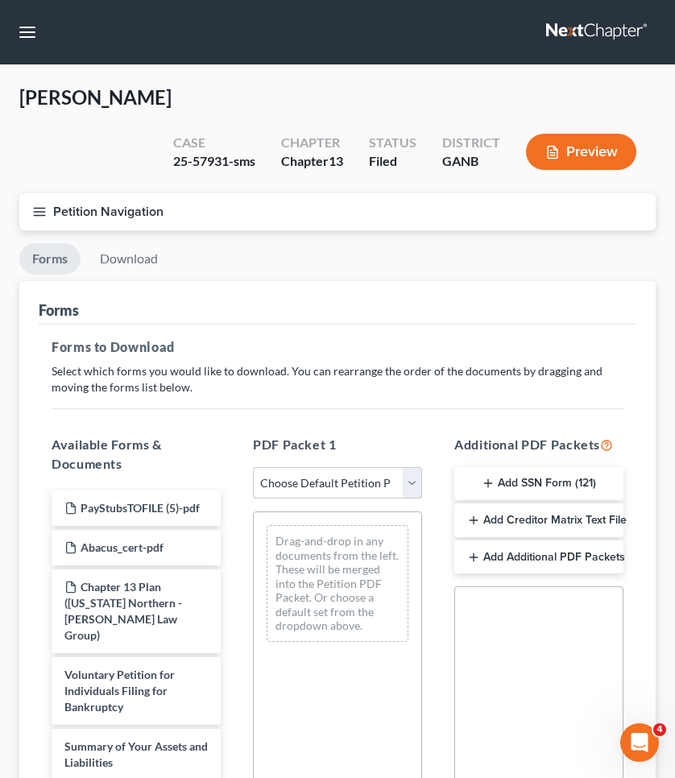
select select "2"
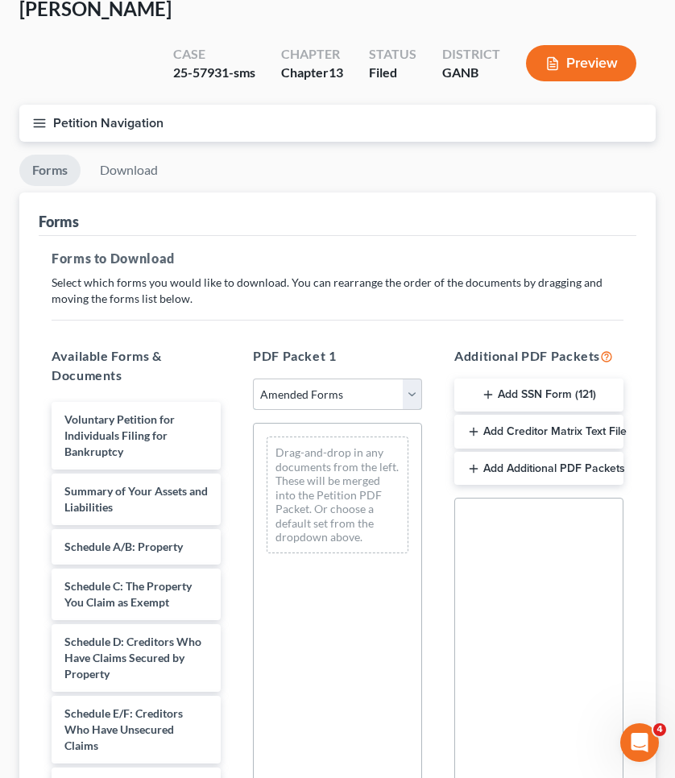
scroll to position [121, 0]
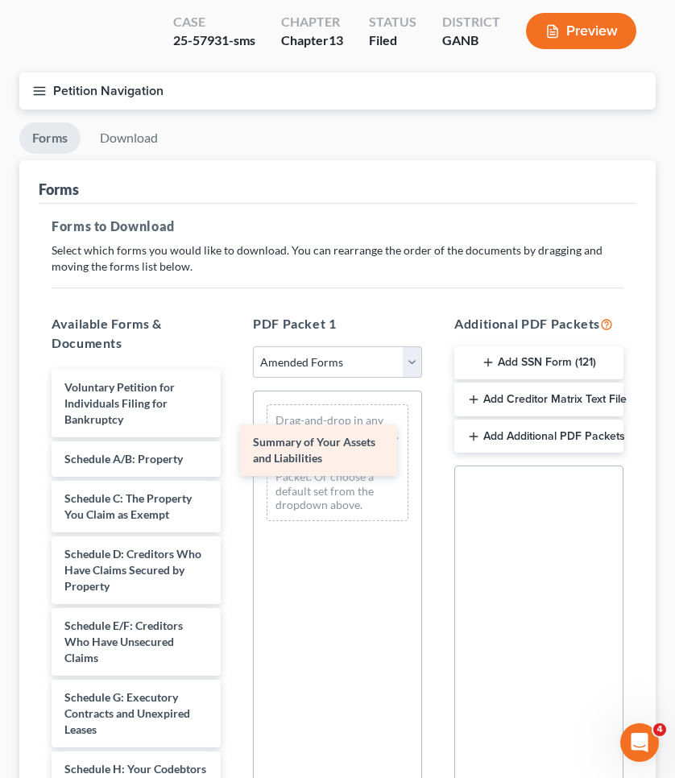
drag, startPoint x: 150, startPoint y: 465, endPoint x: 340, endPoint y: 446, distance: 191.1
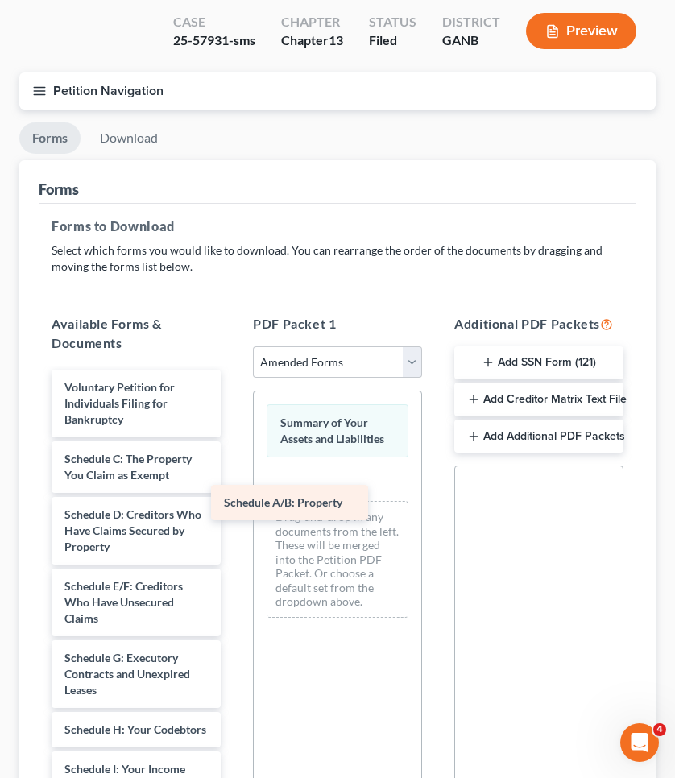
drag, startPoint x: 180, startPoint y: 459, endPoint x: 340, endPoint y: 504, distance: 166.3
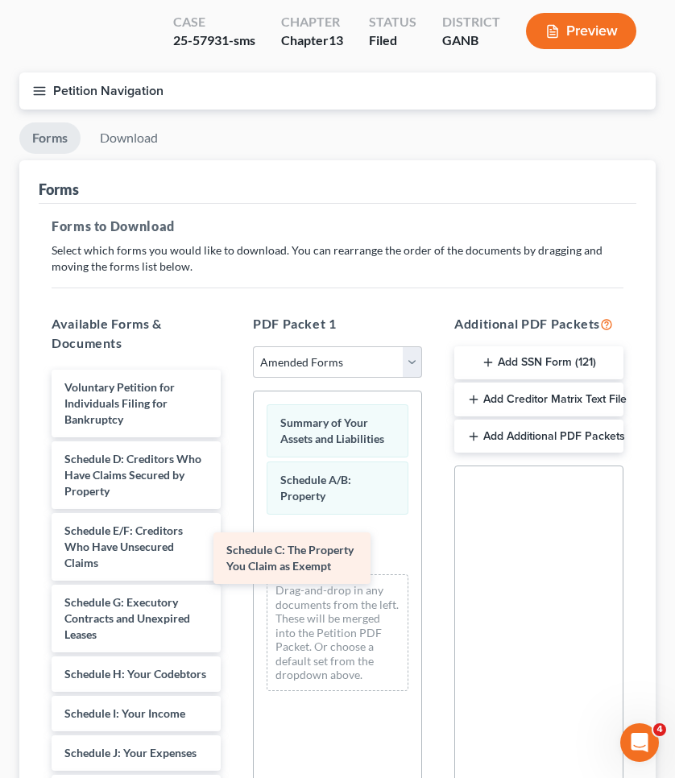
drag, startPoint x: 163, startPoint y: 468, endPoint x: 325, endPoint y: 560, distance: 186.2
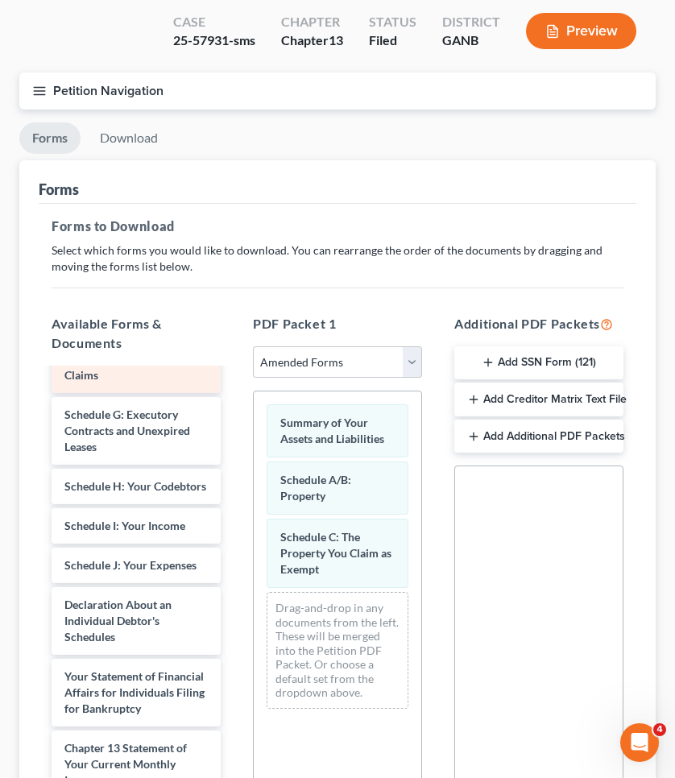
scroll to position [189, 0]
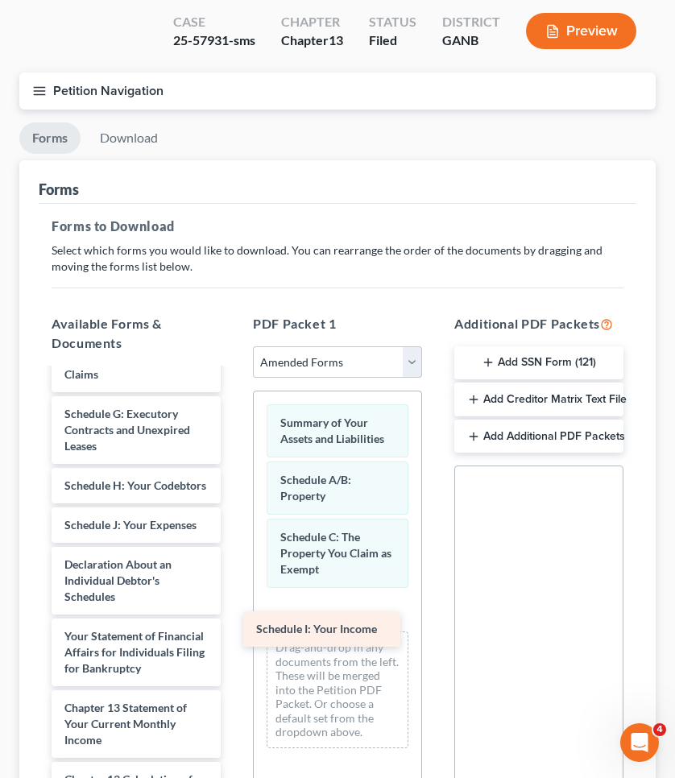
drag, startPoint x: 118, startPoint y: 540, endPoint x: 320, endPoint y: 623, distance: 217.8
click at [234, 623] on div "Schedule I: Your Income Voluntary Petition for Individuals Filing for Bankruptc…" at bounding box center [136, 608] width 195 height 855
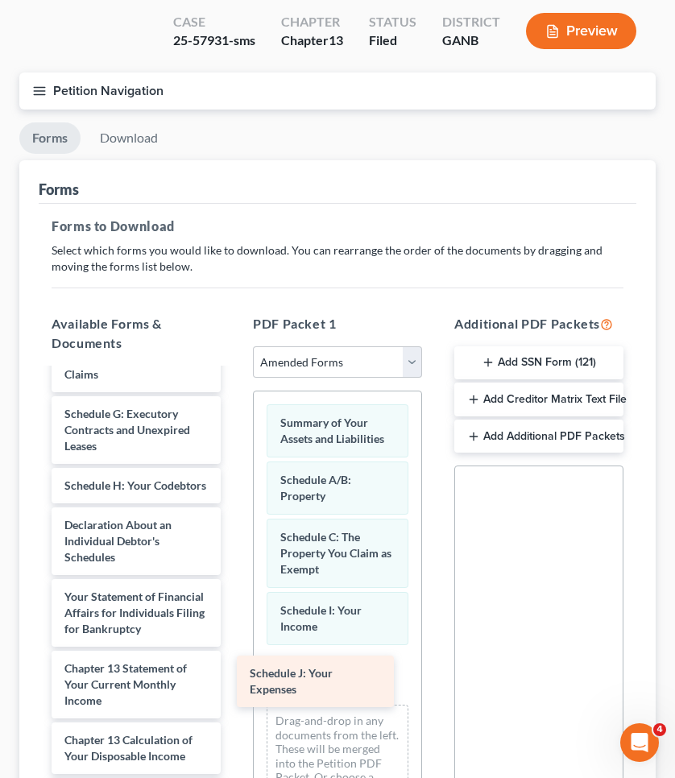
drag, startPoint x: 118, startPoint y: 552, endPoint x: 304, endPoint y: 685, distance: 228.0
click at [234, 685] on div "Schedule J: Your Expenses Voluntary Petition for Individuals Filing for Bankrup…" at bounding box center [136, 588] width 195 height 815
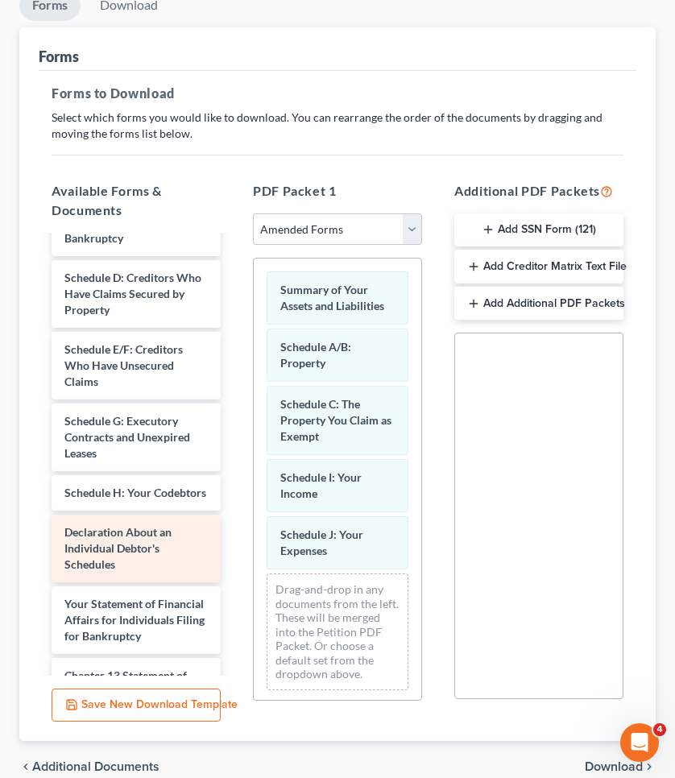
scroll to position [43, 0]
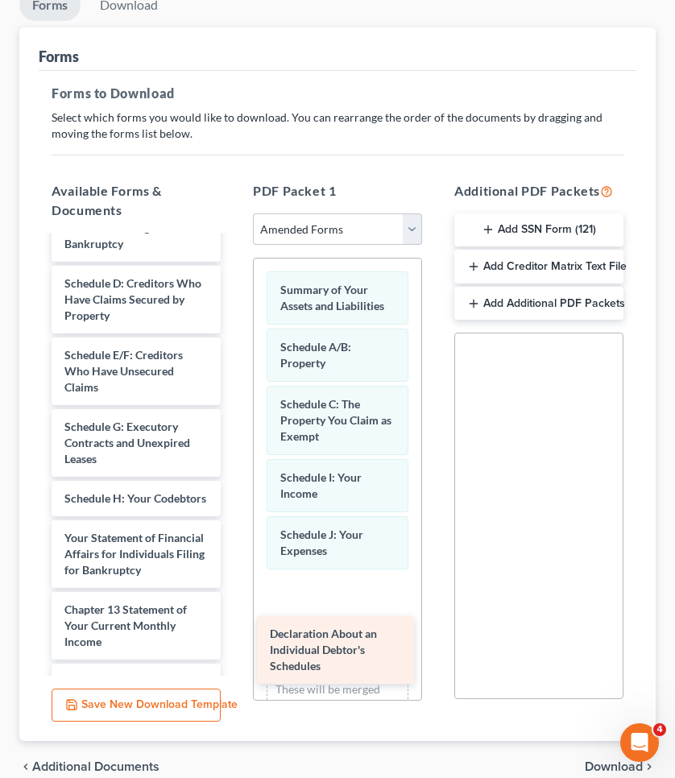
drag, startPoint x: 147, startPoint y: 559, endPoint x: 350, endPoint y: 638, distance: 218.6
click at [234, 638] on div "Declaration About an Individual Debtor's Schedules Voluntary Petition for Indiv…" at bounding box center [136, 566] width 195 height 744
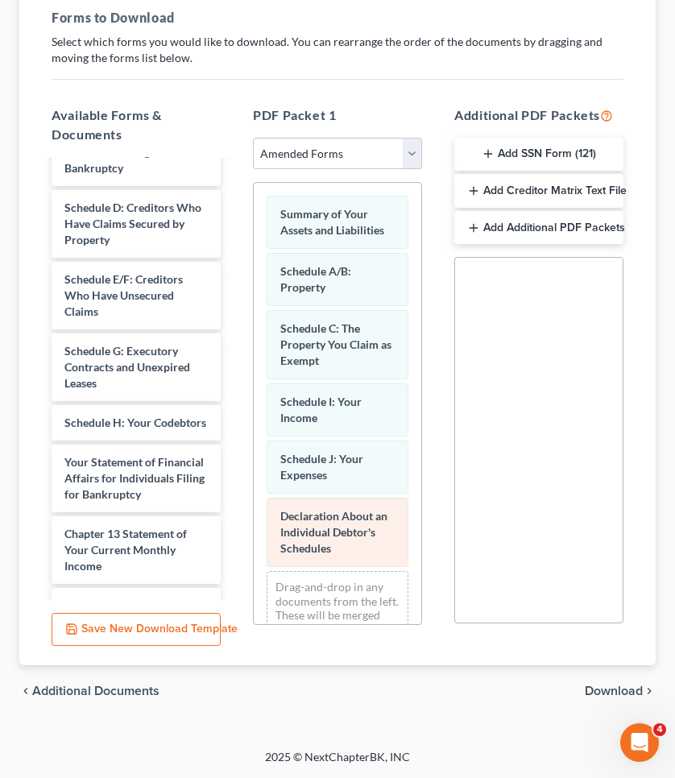
scroll to position [0, 0]
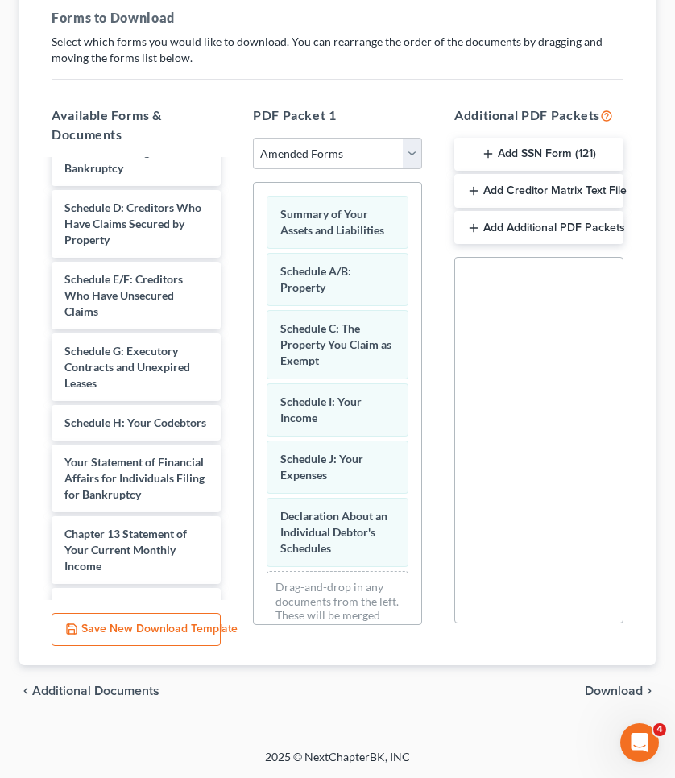
click at [621, 681] on div "chevron_left Additional Documents Download chevron_right" at bounding box center [337, 691] width 636 height 52
click at [621, 685] on span "Download" at bounding box center [614, 691] width 58 height 13
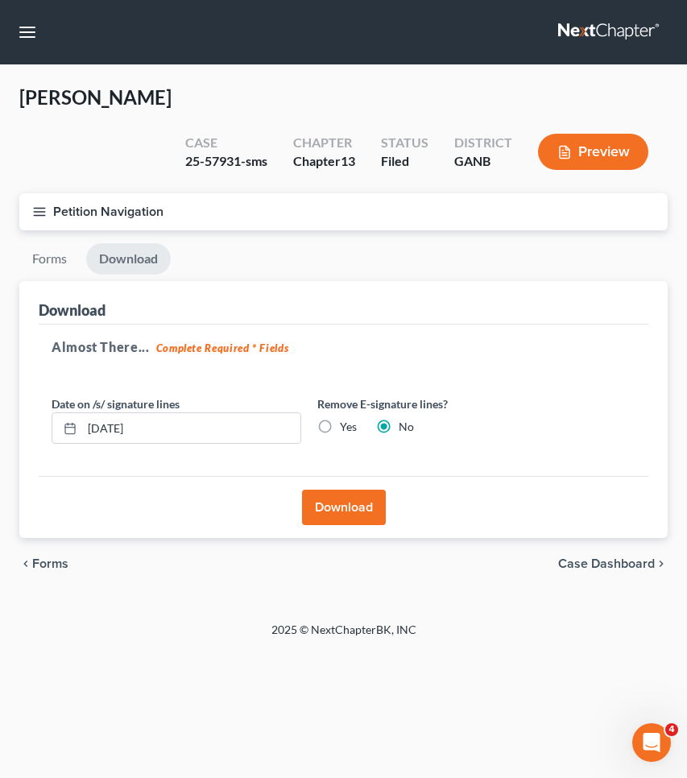
click at [366, 490] on button "Download" at bounding box center [344, 507] width 84 height 35
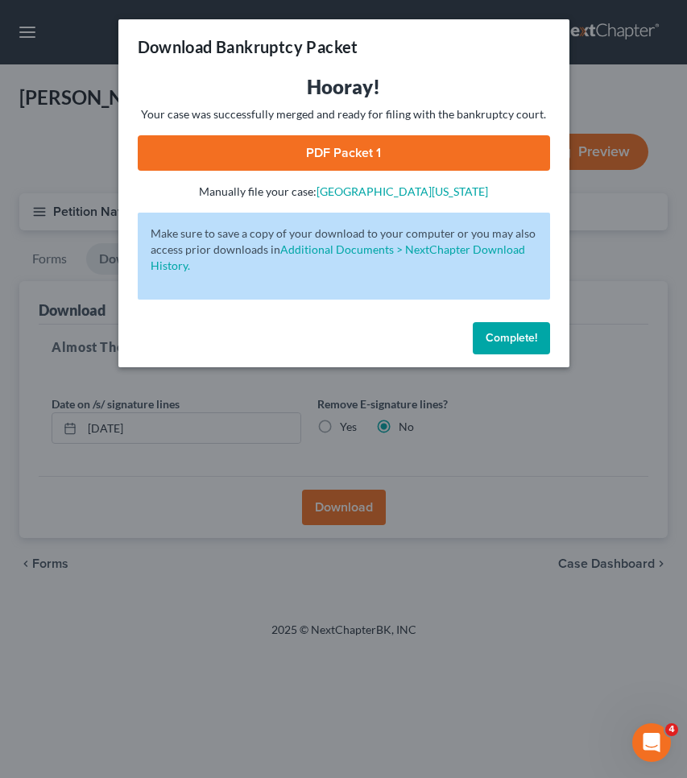
click at [508, 342] on span "Complete!" at bounding box center [512, 338] width 52 height 14
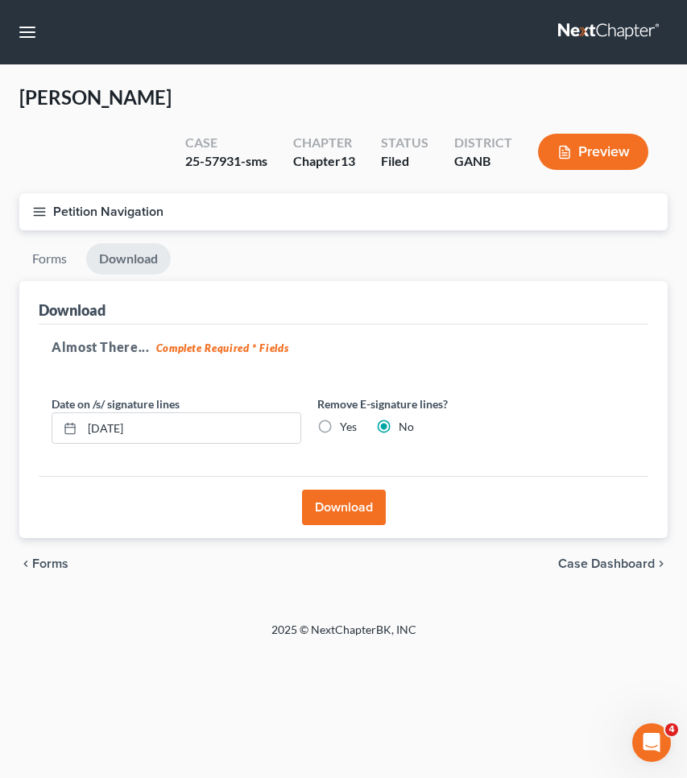
click at [359, 490] on button "Download" at bounding box center [344, 507] width 84 height 35
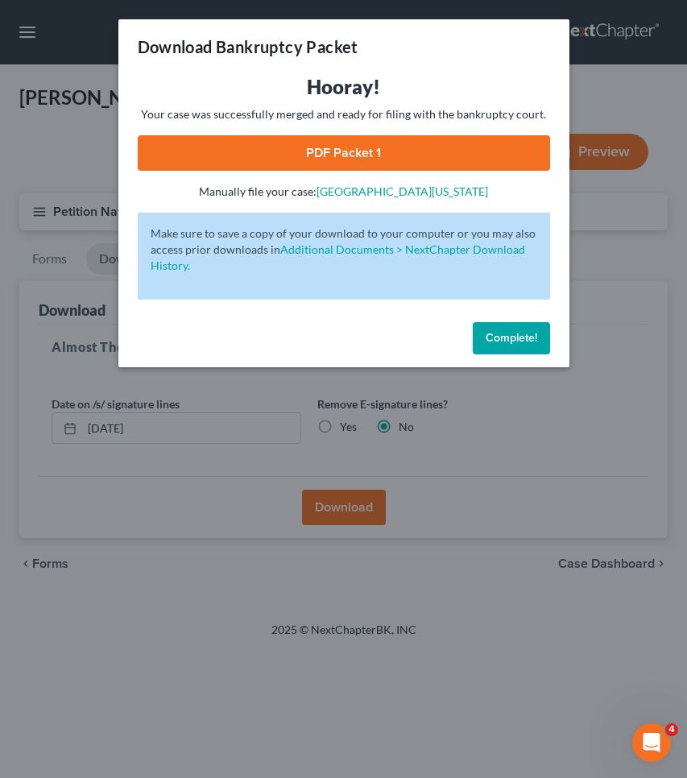
click at [417, 159] on link "PDF Packet 1" at bounding box center [344, 152] width 412 height 35
click at [487, 337] on span "Complete!" at bounding box center [512, 338] width 52 height 14
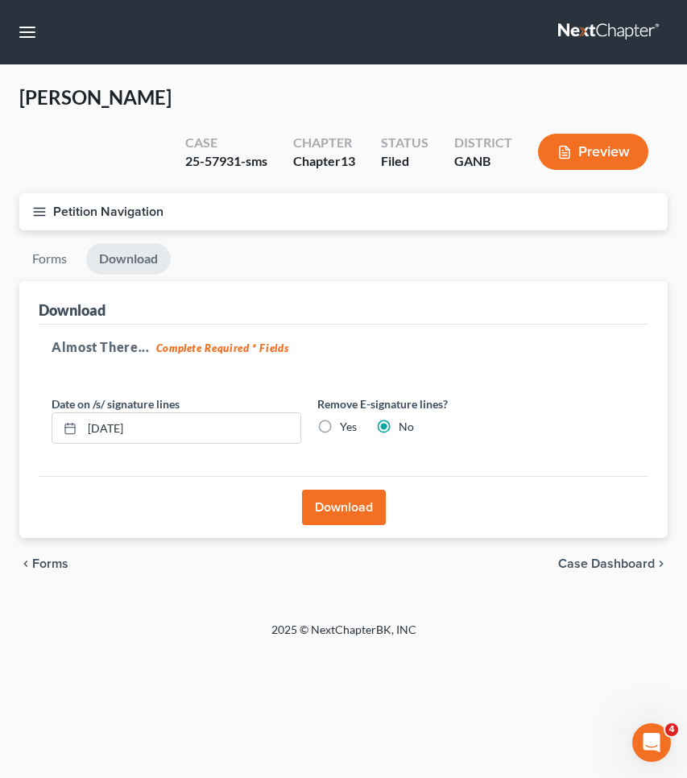
click at [70, 193] on button "Petition Navigation" at bounding box center [343, 211] width 649 height 37
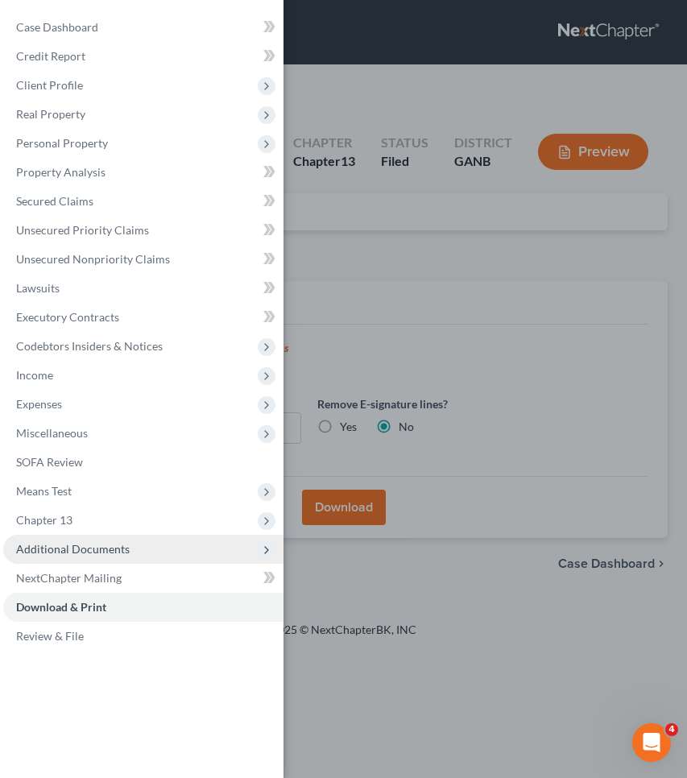
click at [120, 542] on span "Additional Documents" at bounding box center [73, 549] width 114 height 14
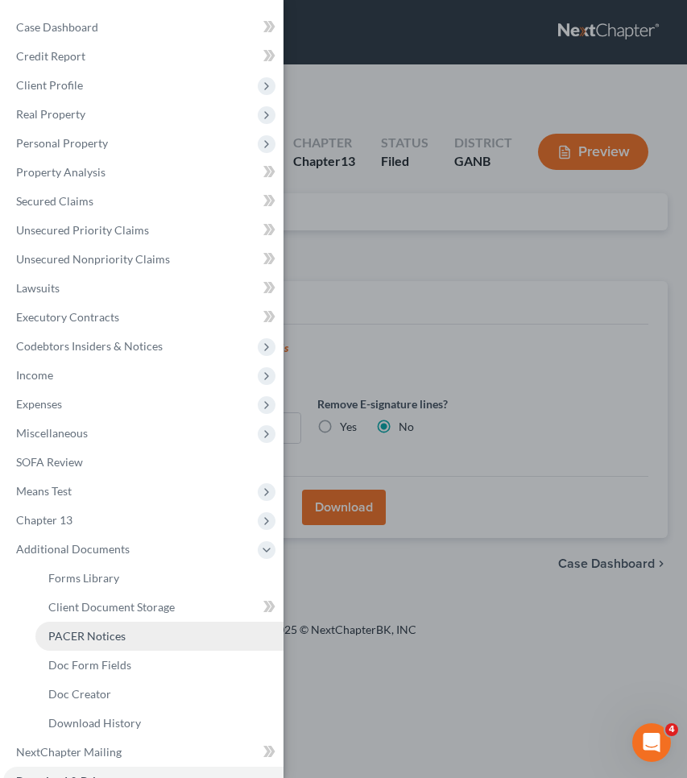
click at [124, 648] on link "PACER Notices" at bounding box center [159, 636] width 248 height 29
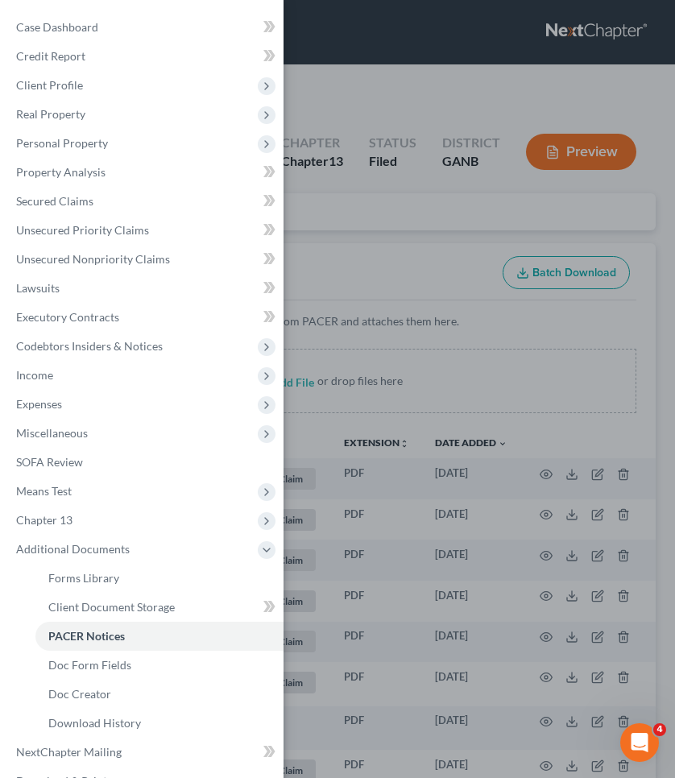
click at [403, 252] on div "Case Dashboard Payments Invoices Payments Payments Credit Report Client Profile" at bounding box center [337, 389] width 675 height 778
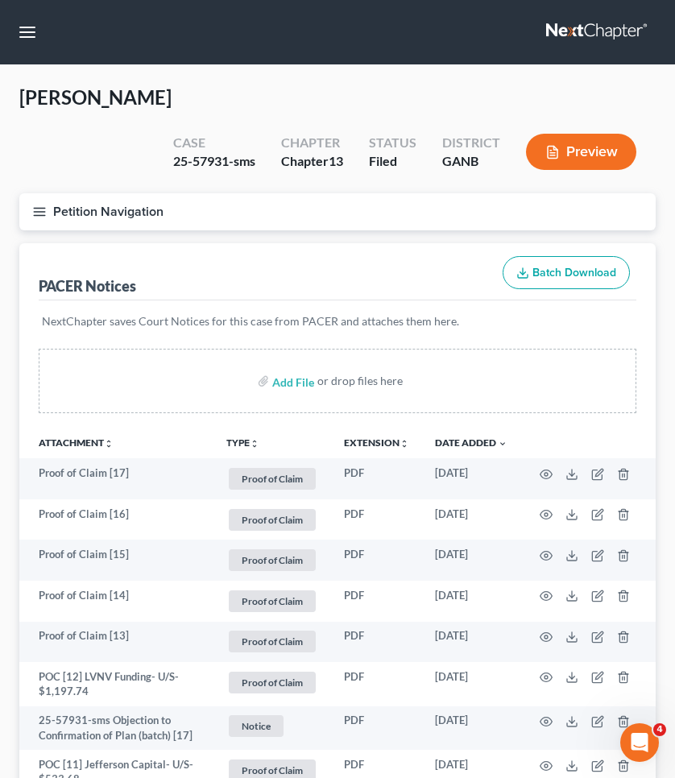
click at [77, 213] on button "Petition Navigation" at bounding box center [337, 211] width 636 height 37
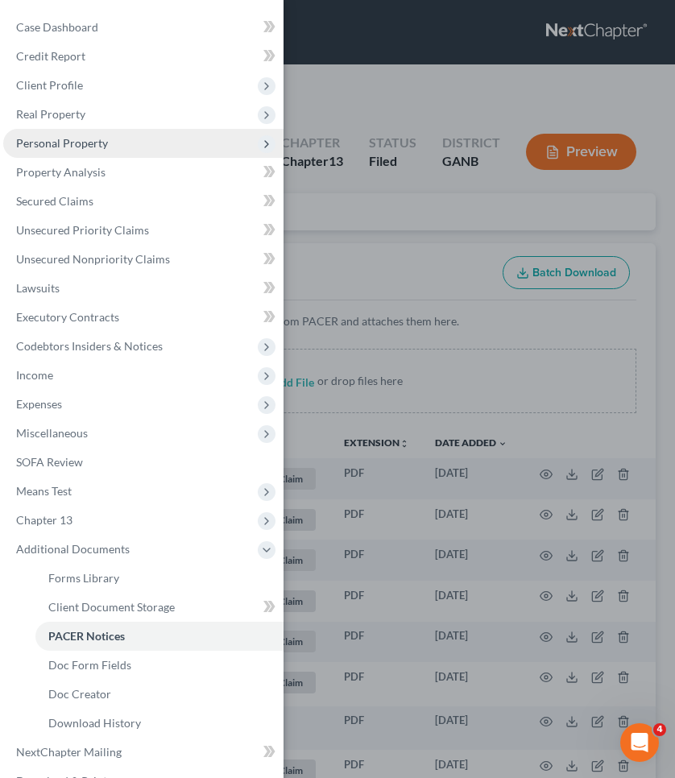
click at [102, 139] on span "Personal Property" at bounding box center [62, 143] width 92 height 14
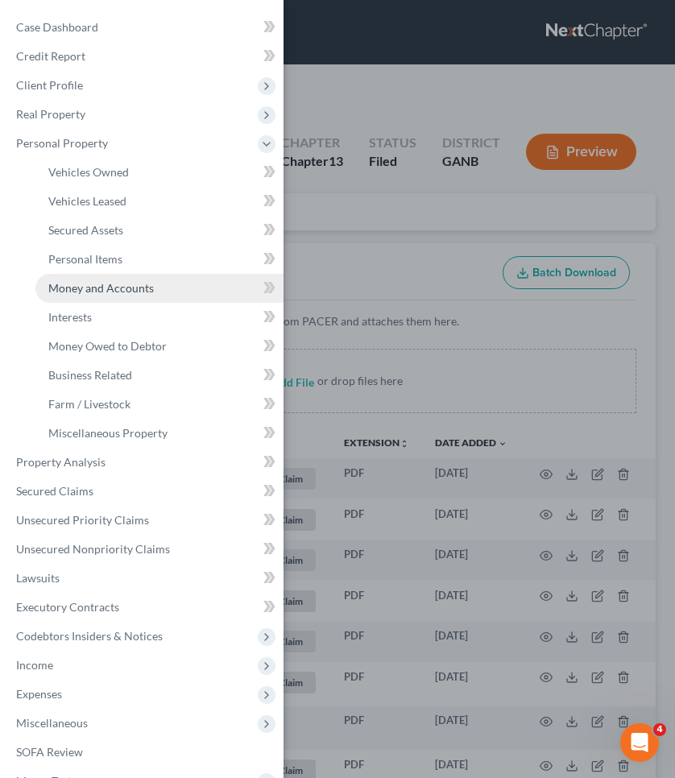
click at [96, 285] on span "Money and Accounts" at bounding box center [101, 288] width 106 height 14
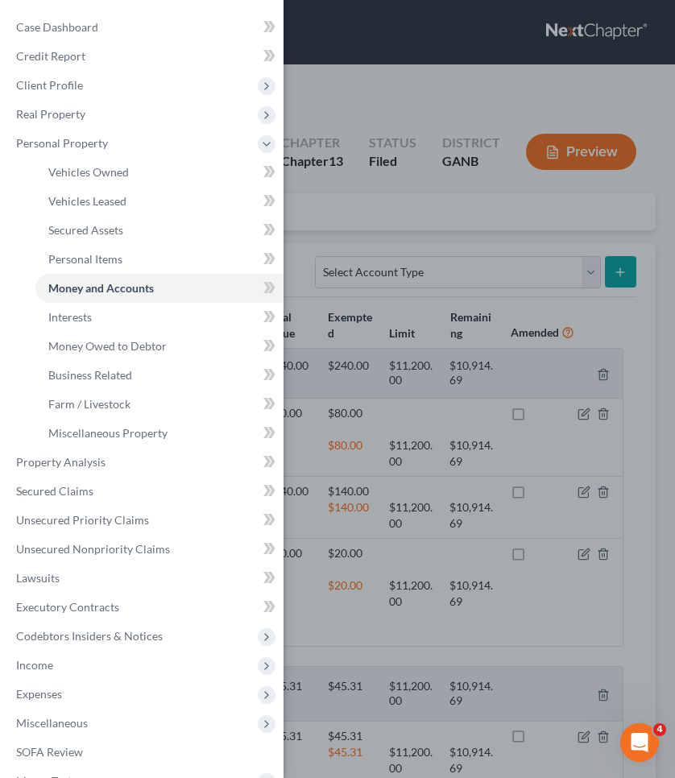
click at [502, 214] on div "Case Dashboard Payments Invoices Payments Payments Credit Report Client Profile" at bounding box center [337, 389] width 675 height 778
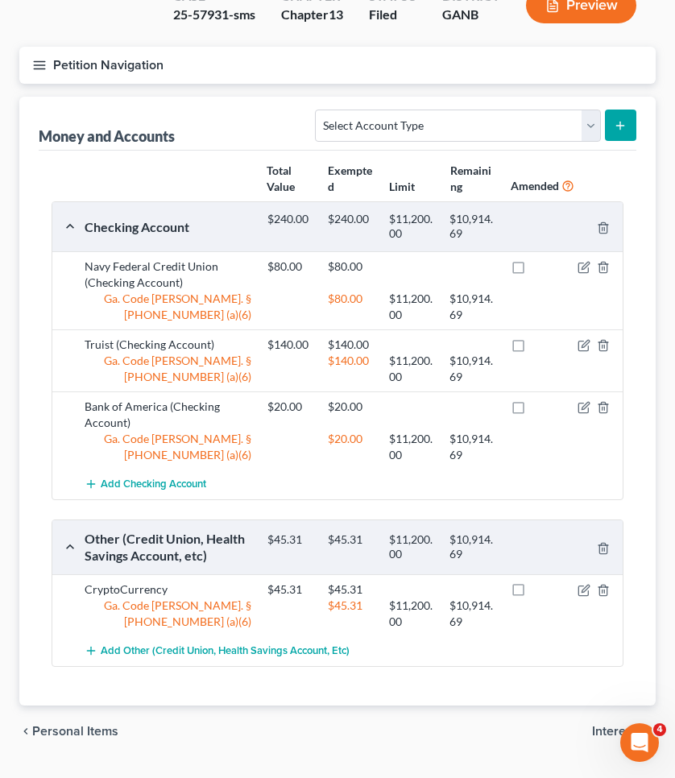
scroll to position [149, 0]
